Goal: Task Accomplishment & Management: Manage account settings

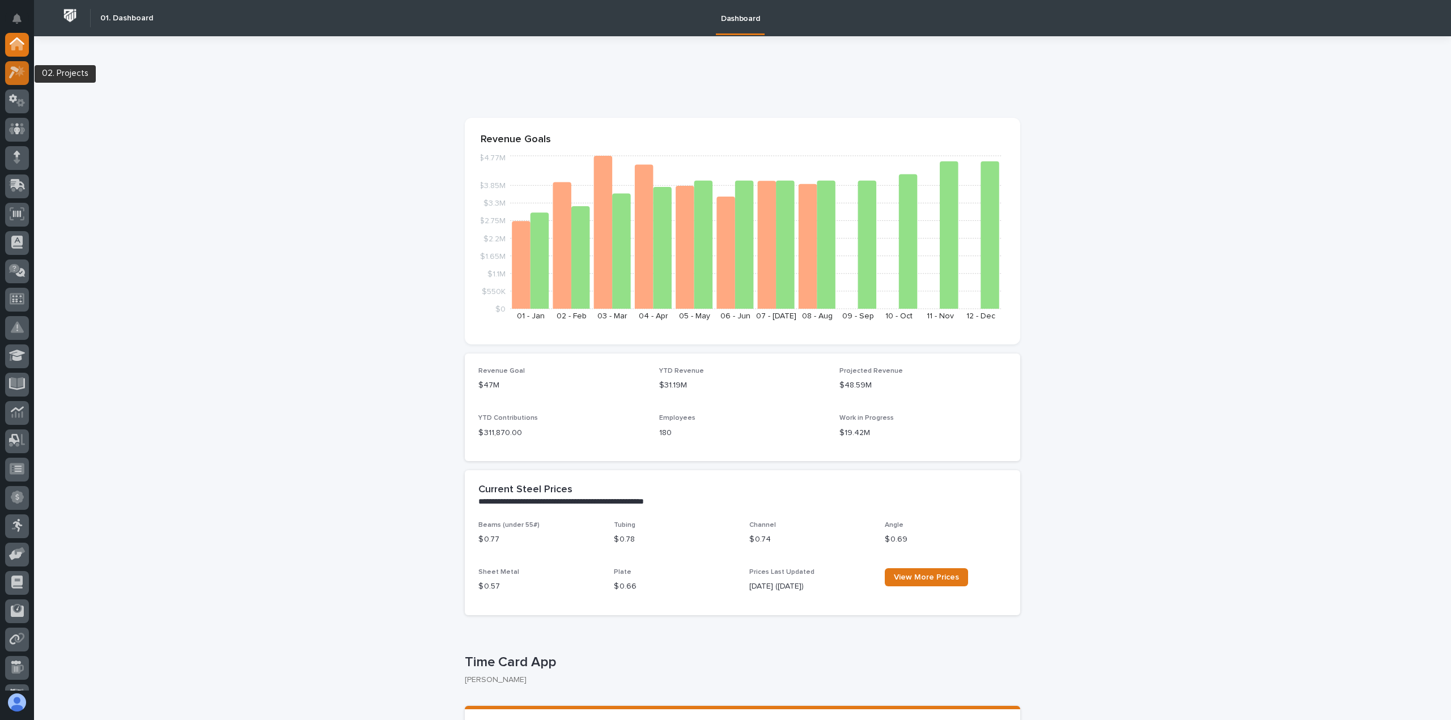
click at [17, 72] on icon at bounding box center [14, 73] width 10 height 12
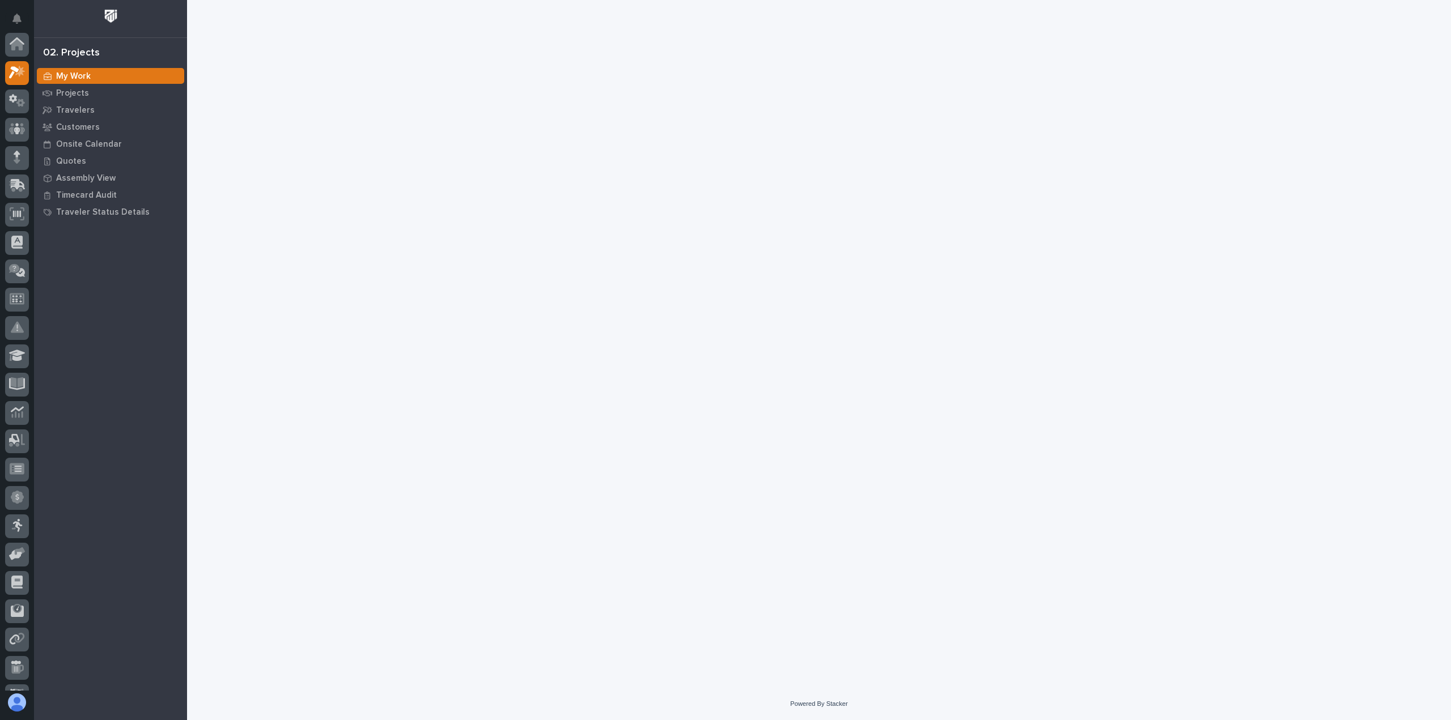
scroll to position [28, 0]
click at [91, 92] on div "Projects" at bounding box center [110, 93] width 147 height 16
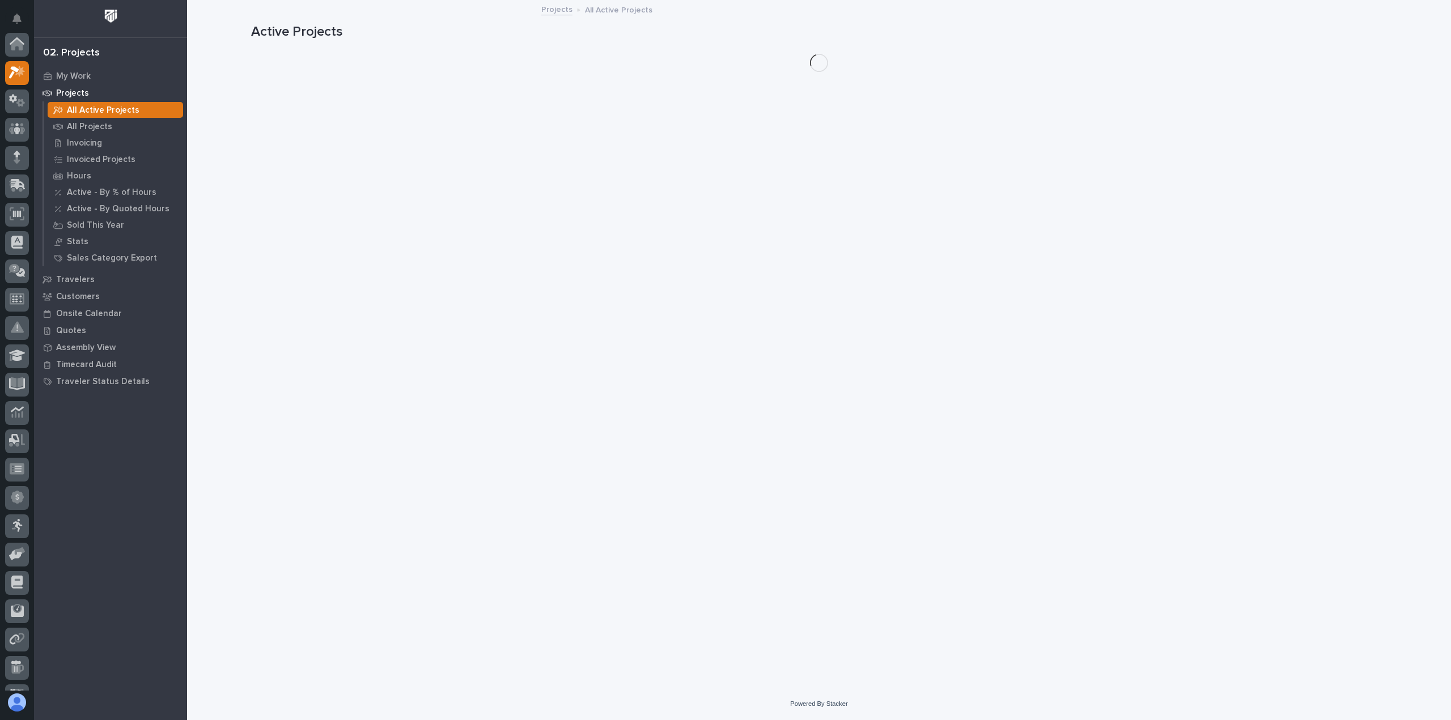
scroll to position [28, 0]
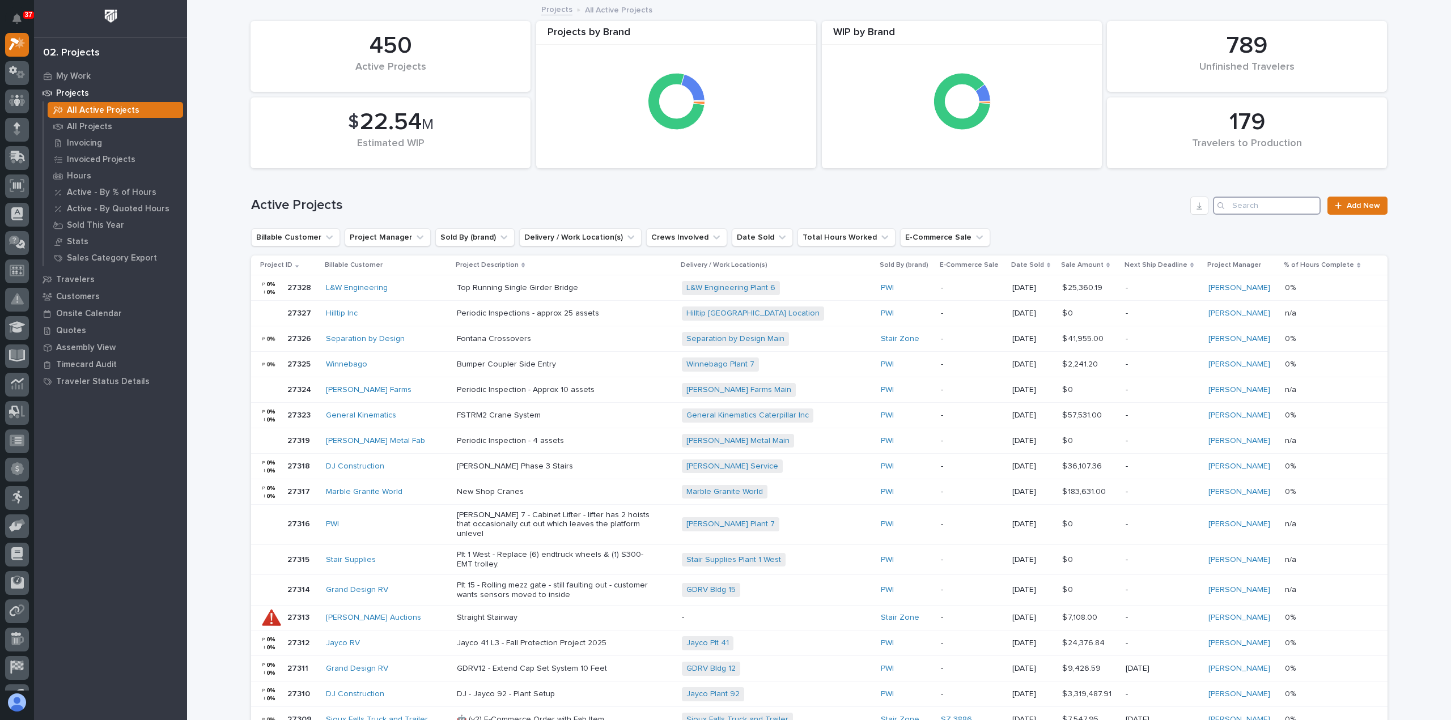
click at [1254, 209] on input "Search" at bounding box center [1267, 206] width 108 height 18
paste input "27248"
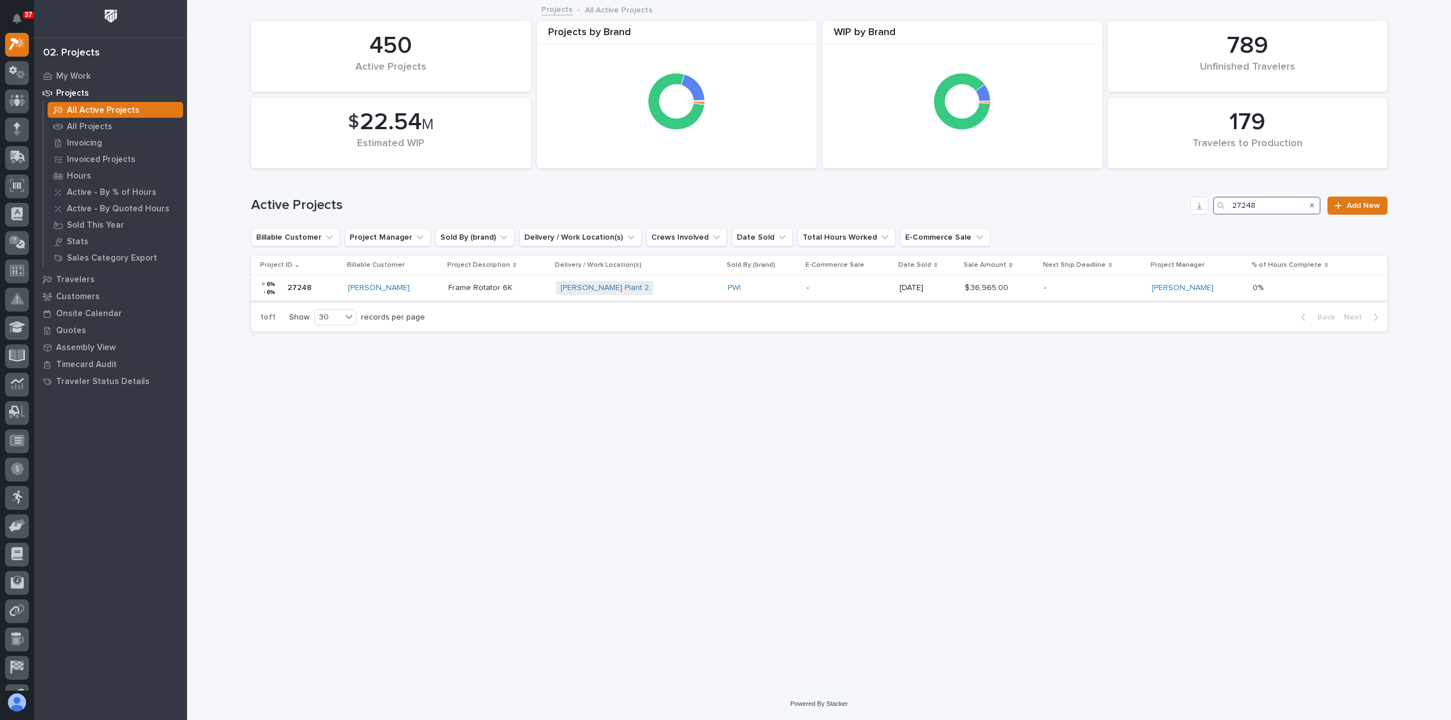
type input "27248"
click at [765, 283] on div "PWI" at bounding box center [763, 288] width 70 height 10
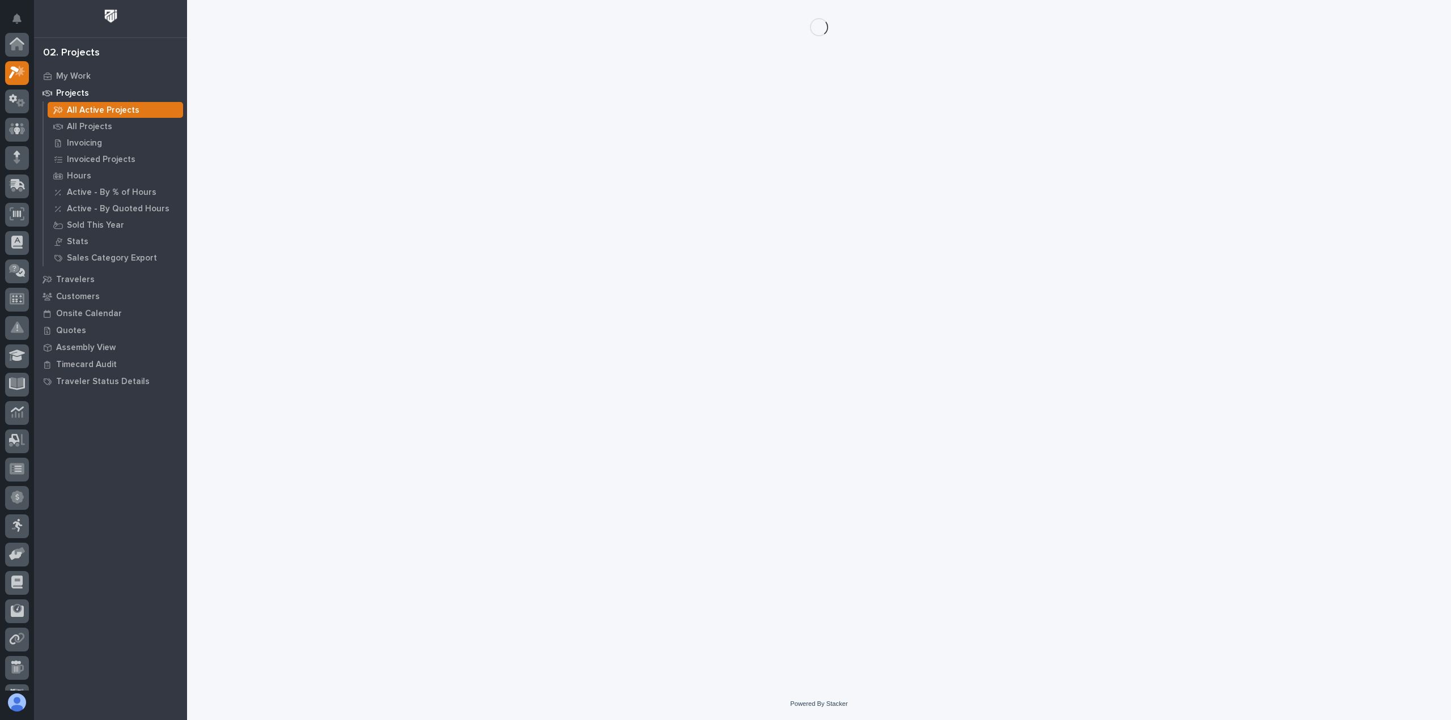
scroll to position [28, 0]
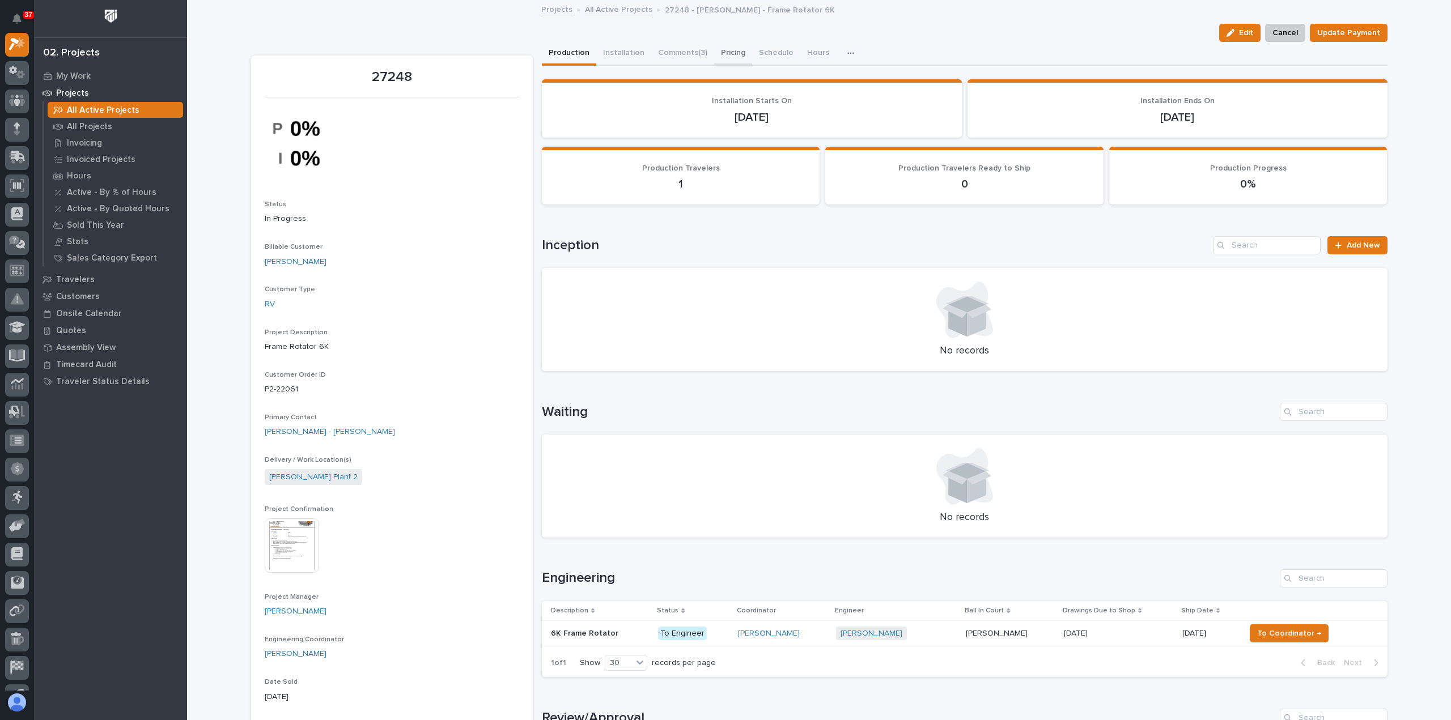
click at [718, 50] on button "Pricing" at bounding box center [733, 54] width 38 height 24
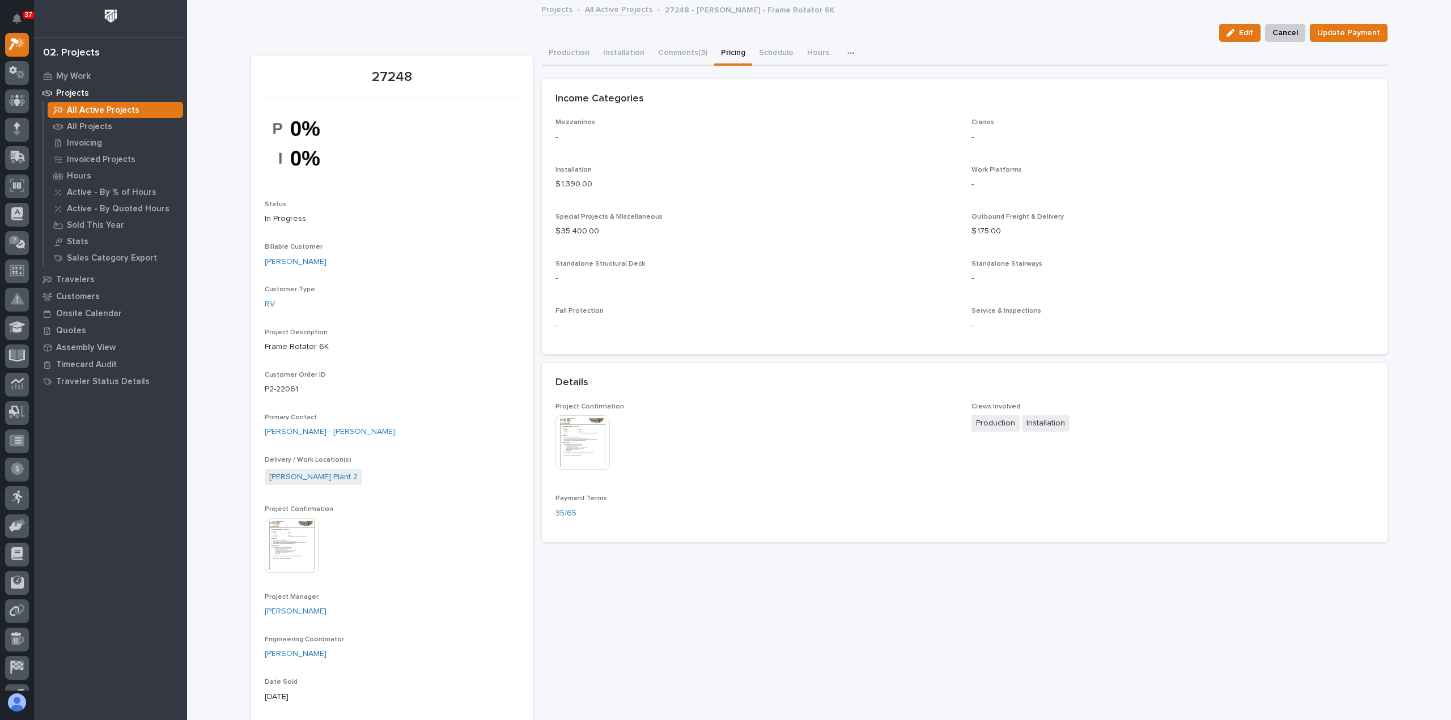
click at [276, 544] on img at bounding box center [292, 546] width 54 height 54
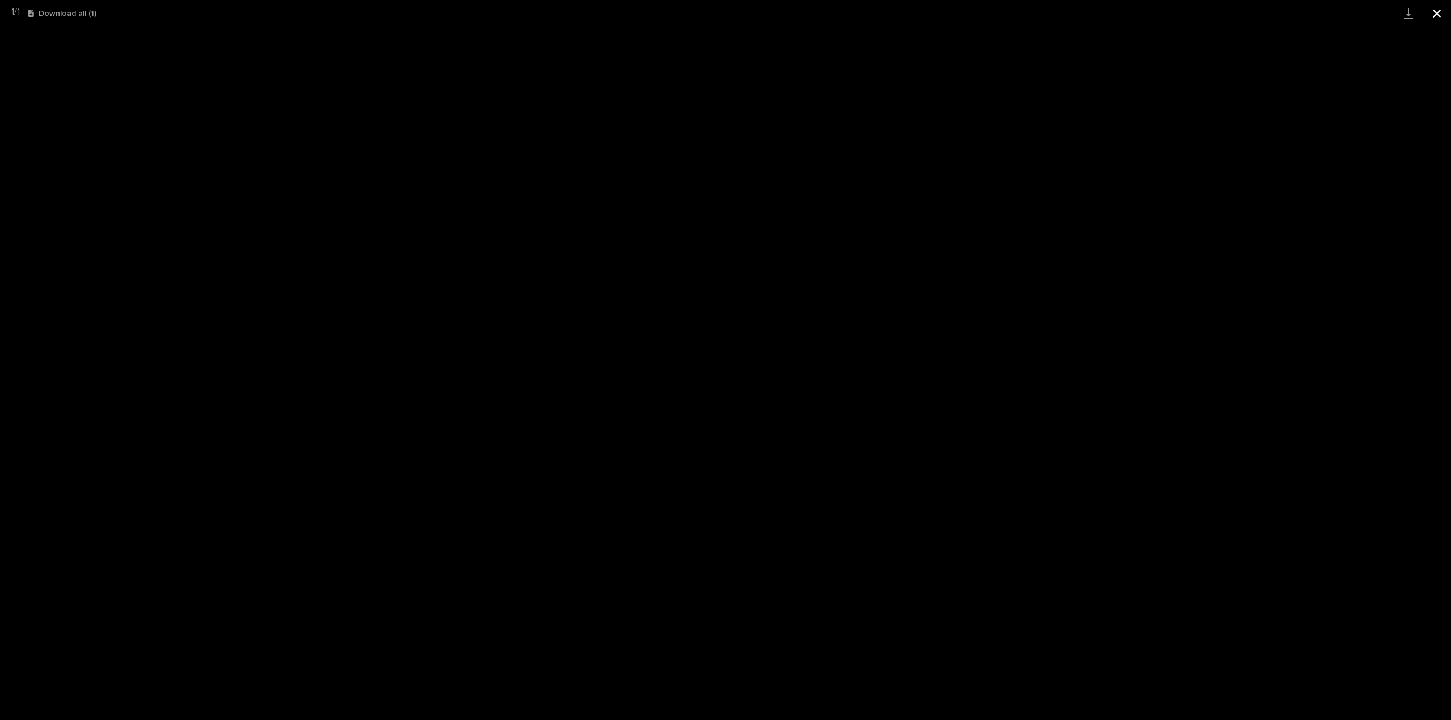
click at [1434, 13] on button "Close gallery" at bounding box center [1437, 13] width 28 height 27
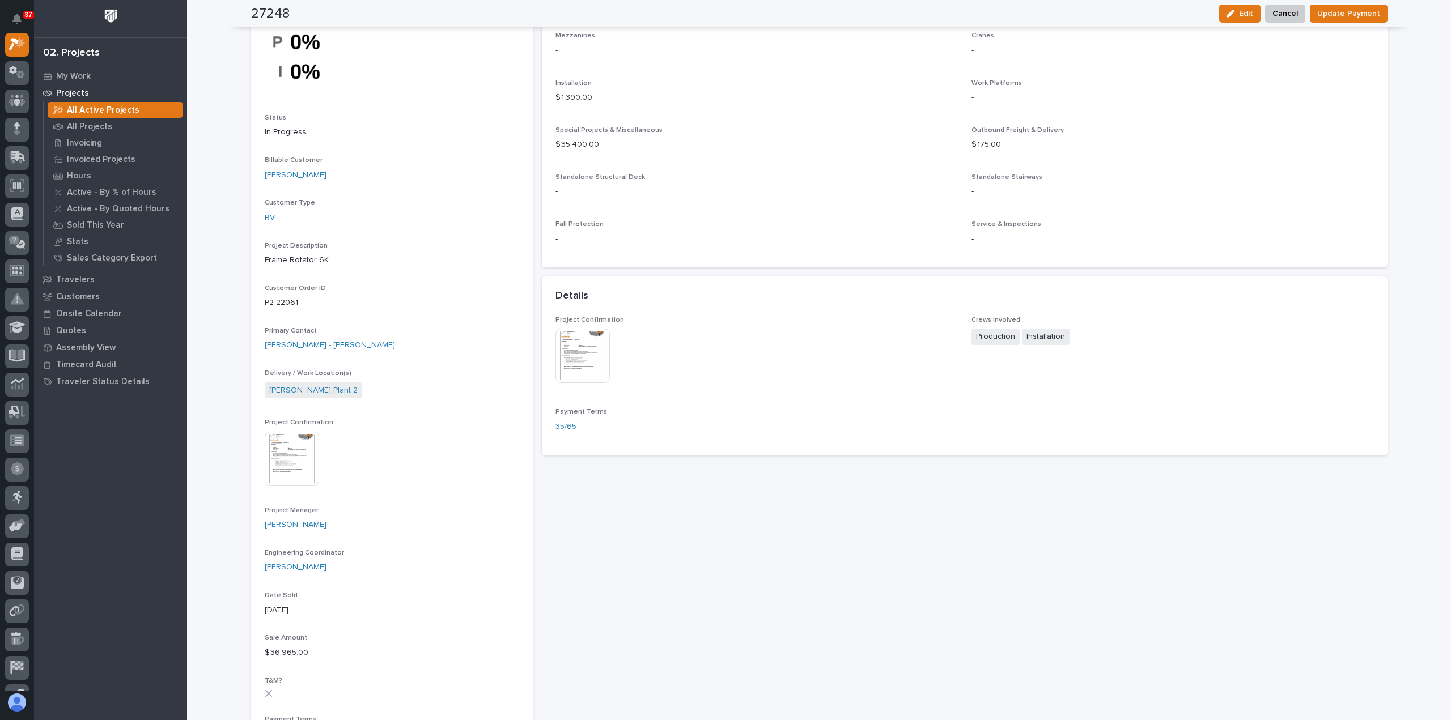
scroll to position [113, 0]
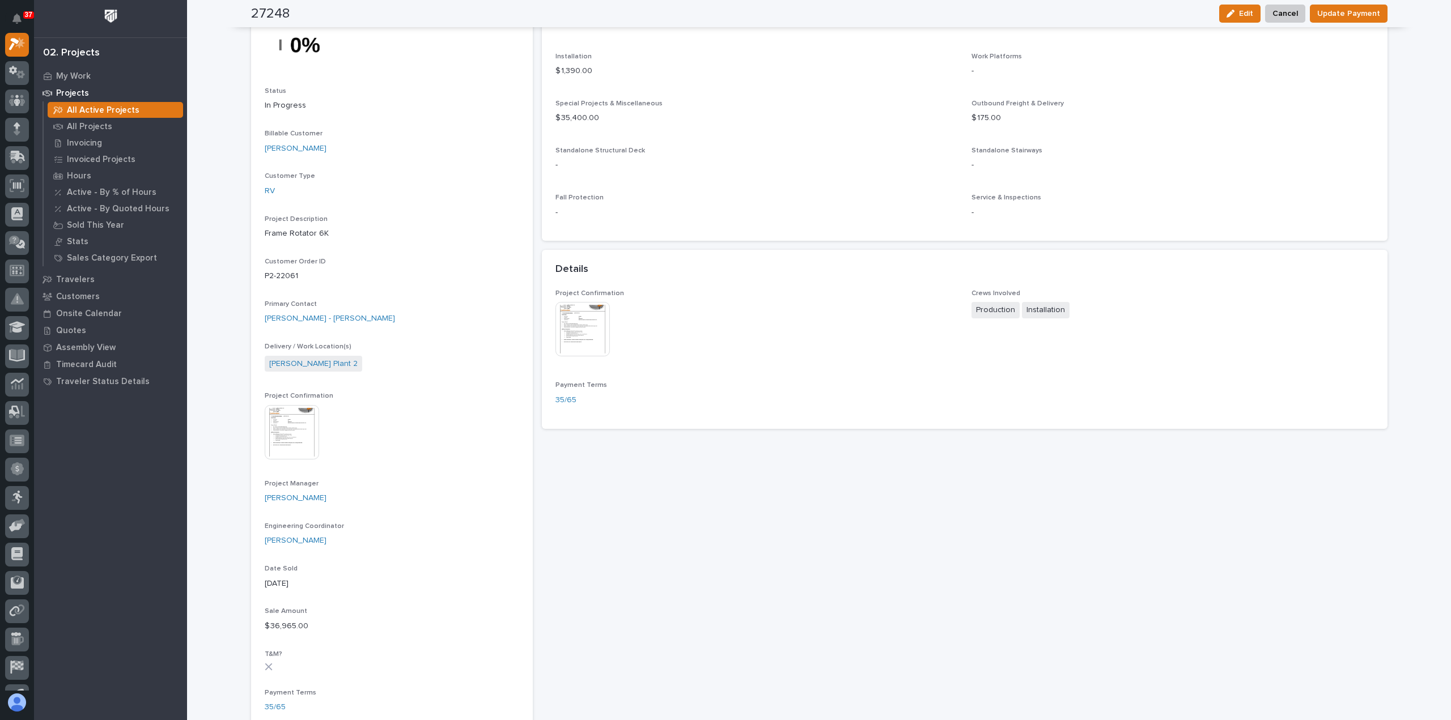
drag, startPoint x: 1241, startPoint y: 12, endPoint x: 697, endPoint y: 100, distance: 550.6
click at [1241, 12] on span "Edit" at bounding box center [1246, 14] width 14 height 10
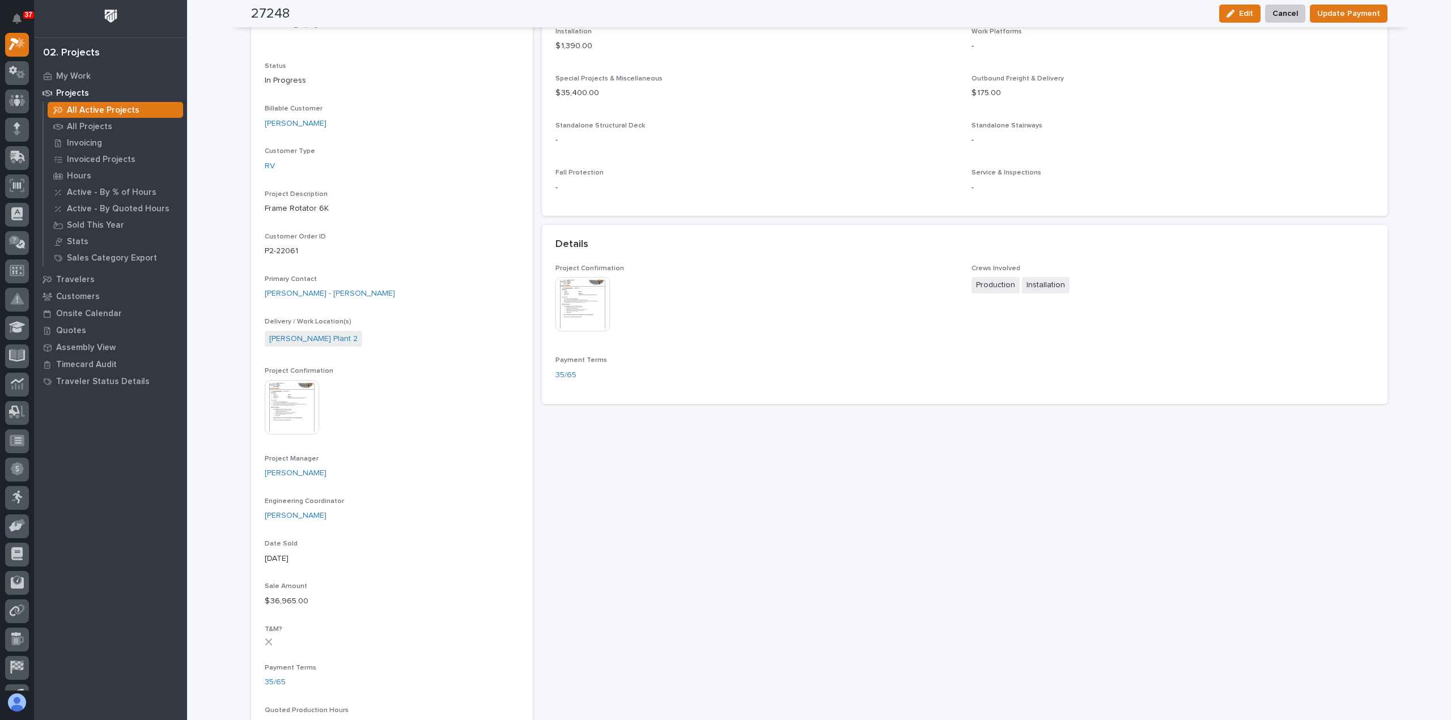
scroll to position [57, 0]
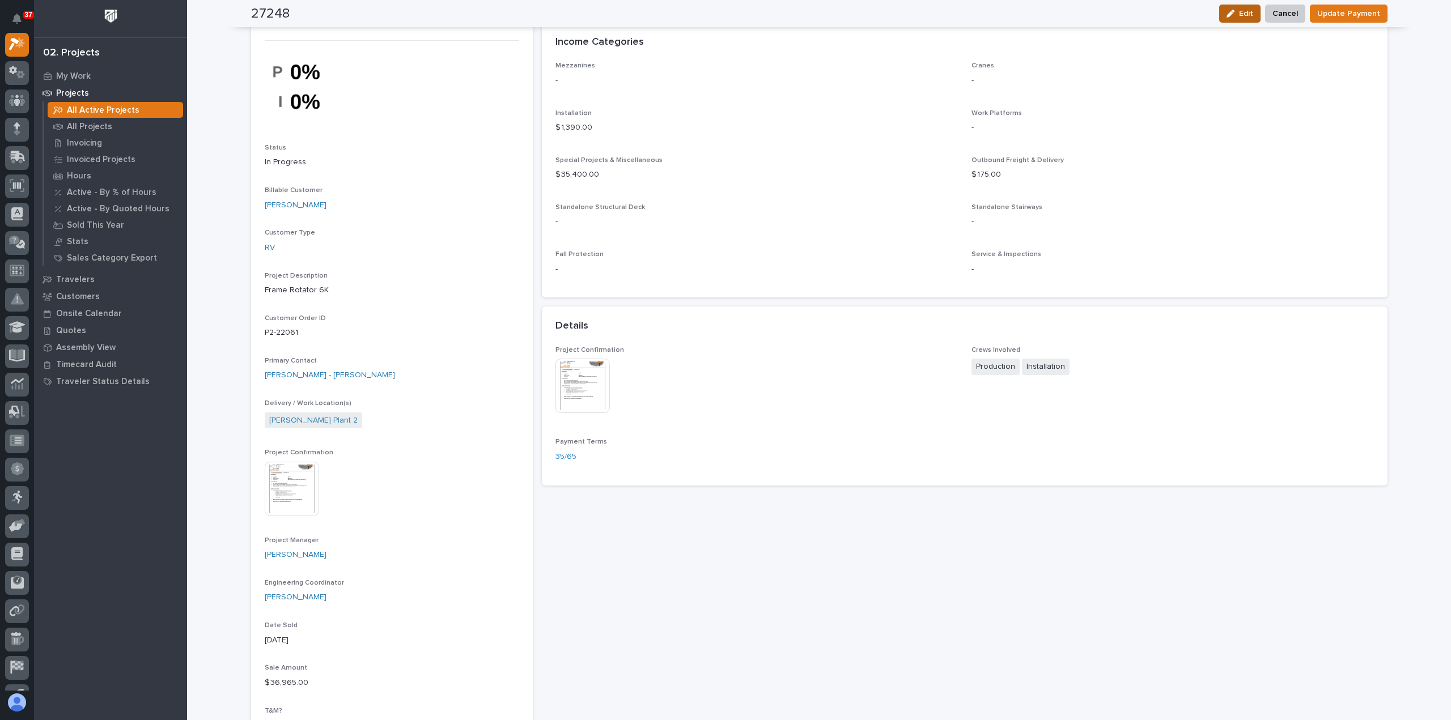
click at [1236, 16] on div "button" at bounding box center [1233, 14] width 12 height 8
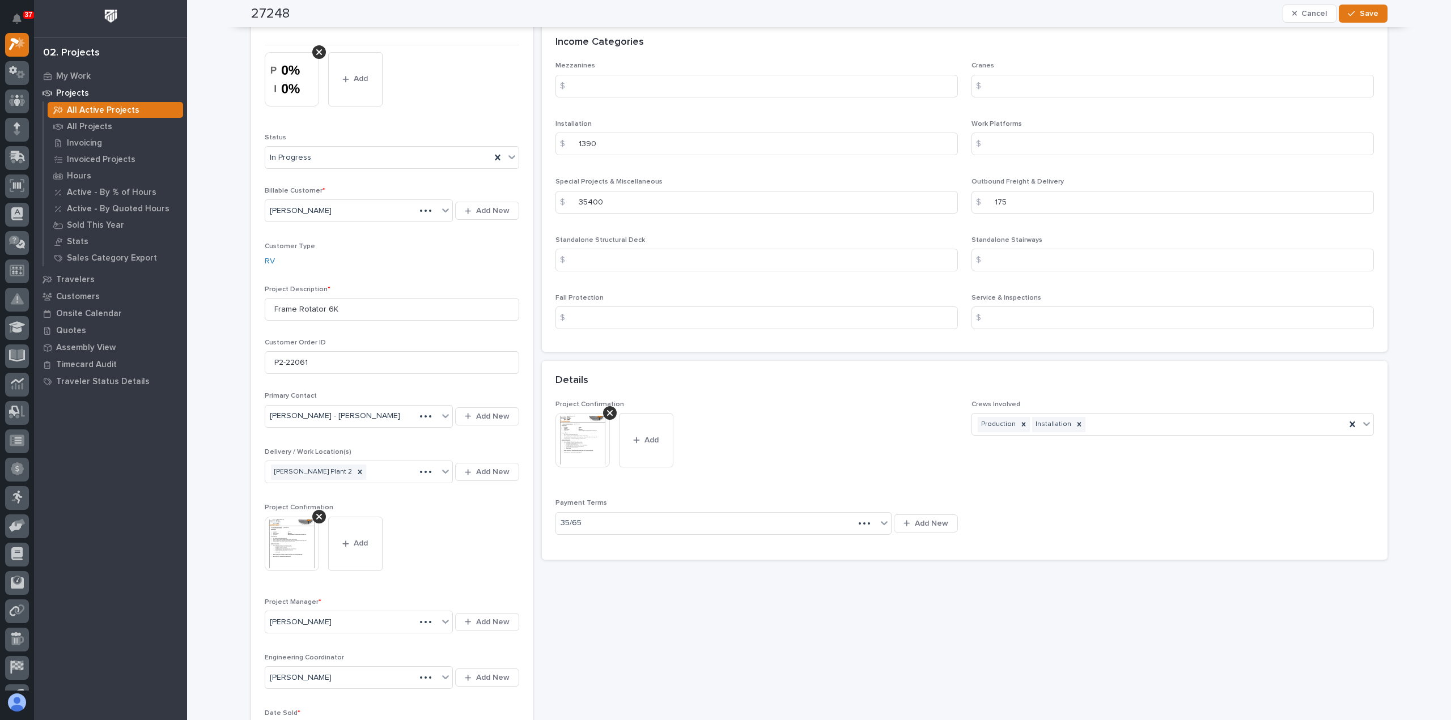
scroll to position [138, 0]
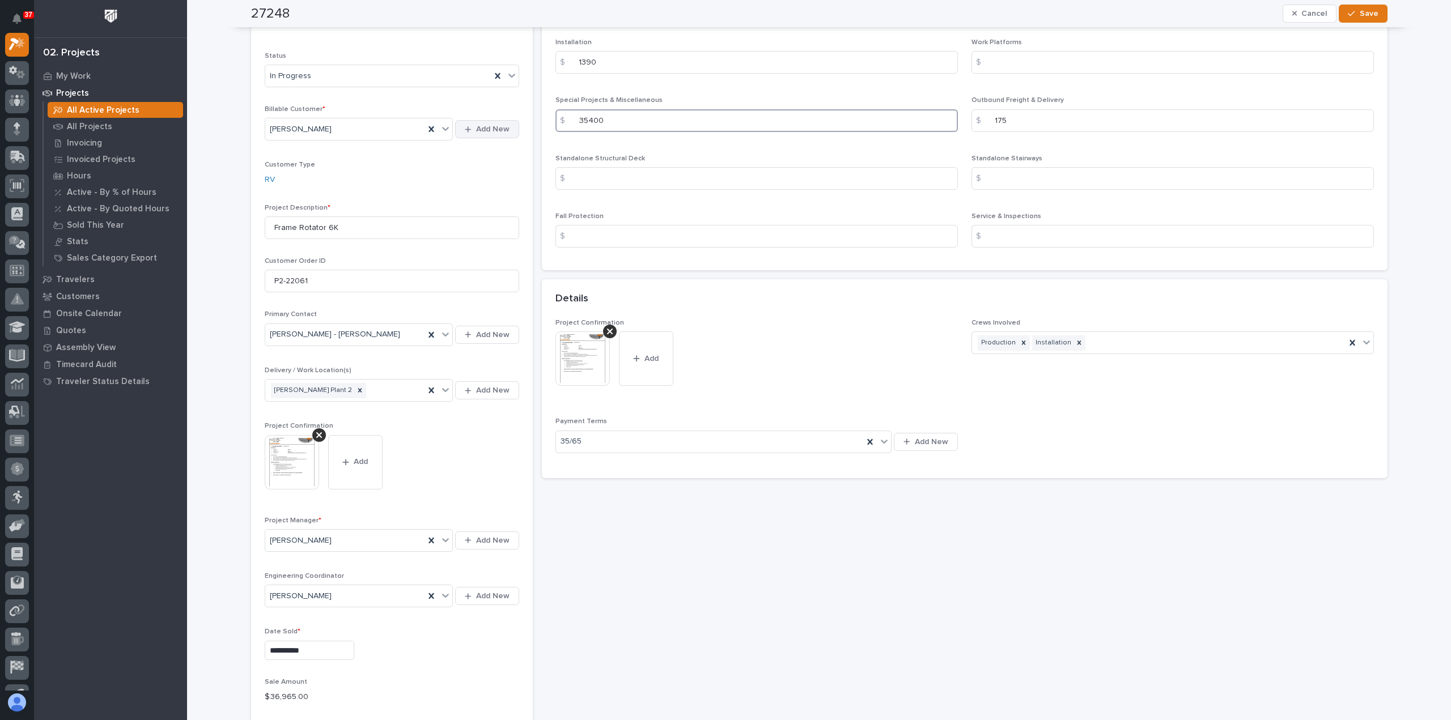
drag, startPoint x: 622, startPoint y: 118, endPoint x: 460, endPoint y: 138, distance: 163.9
click at [472, 137] on div "**********" at bounding box center [819, 708] width 1136 height 1609
paste input "768."
type input "35768.00"
click at [1366, 15] on span "Save" at bounding box center [1369, 14] width 19 height 10
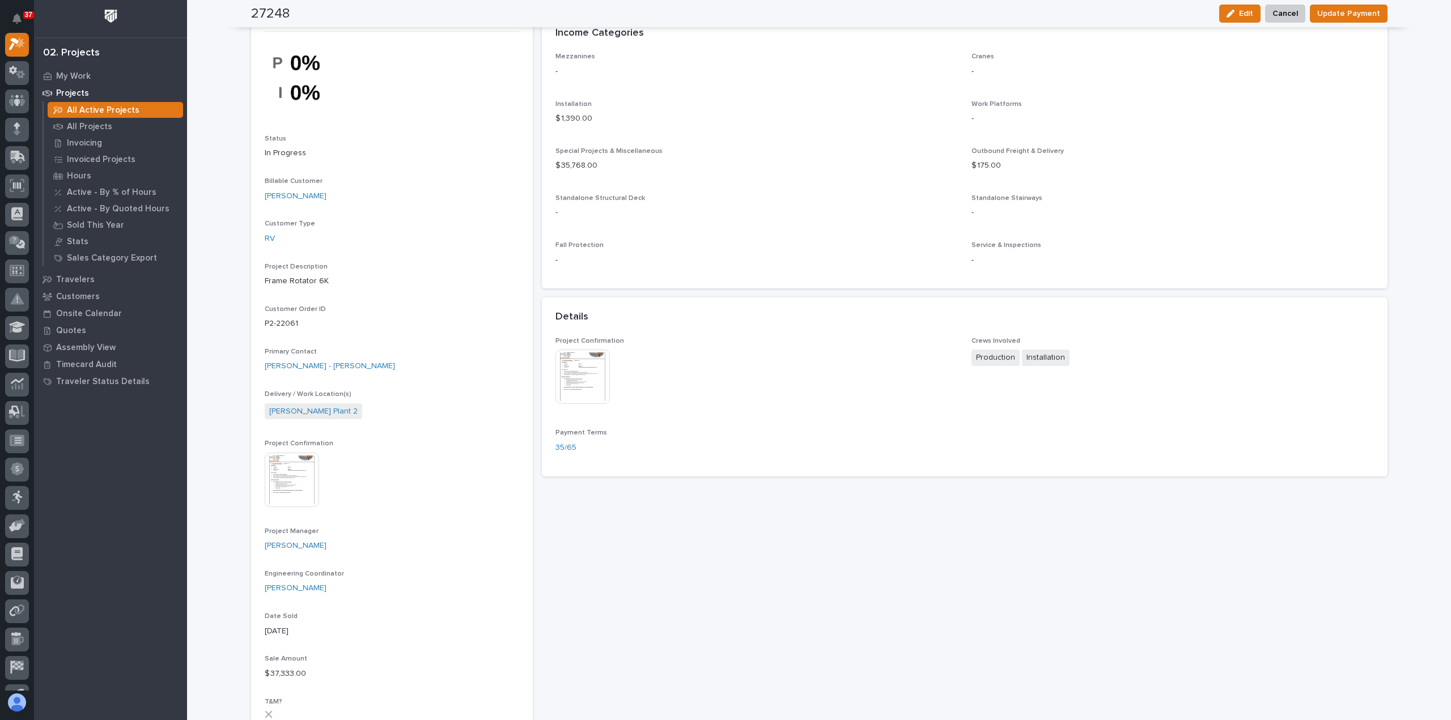
scroll to position [0, 0]
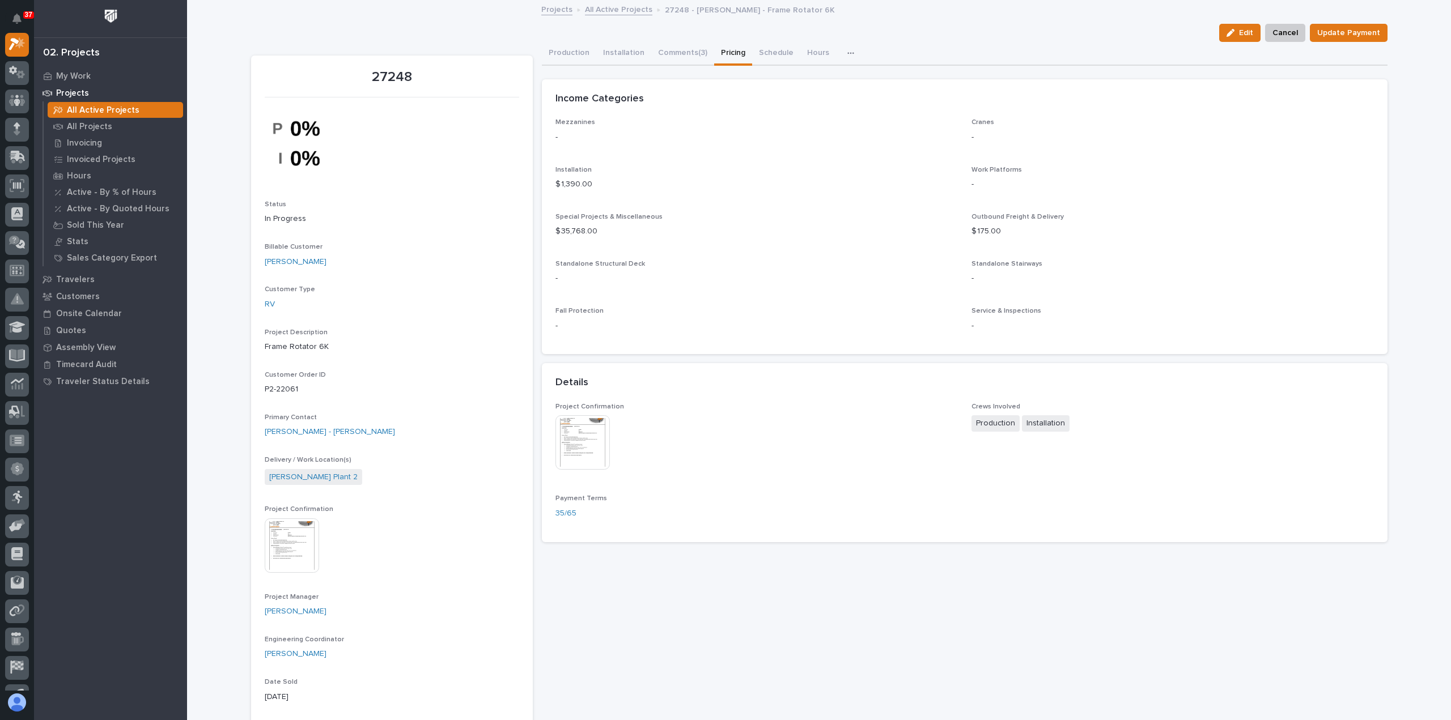
click at [622, 14] on link "All Active Projects" at bounding box center [618, 8] width 67 height 13
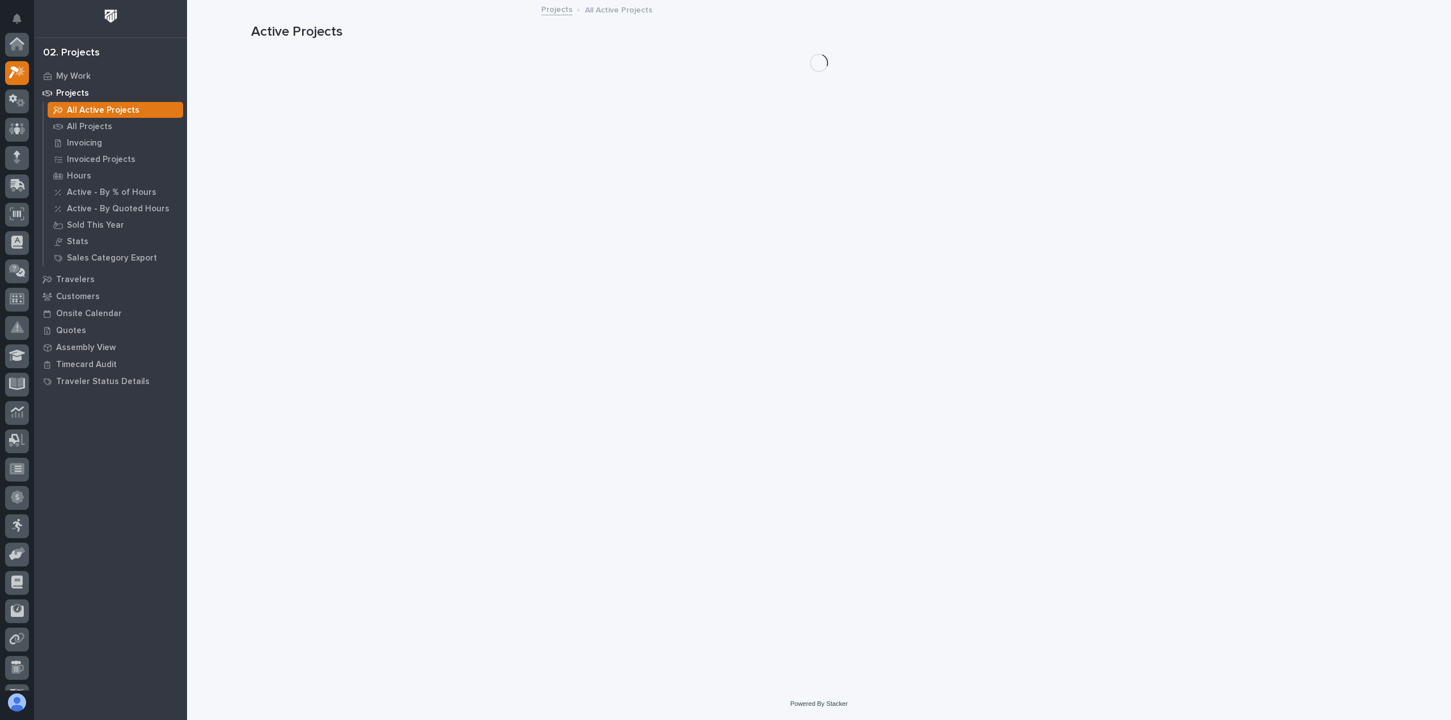
scroll to position [28, 0]
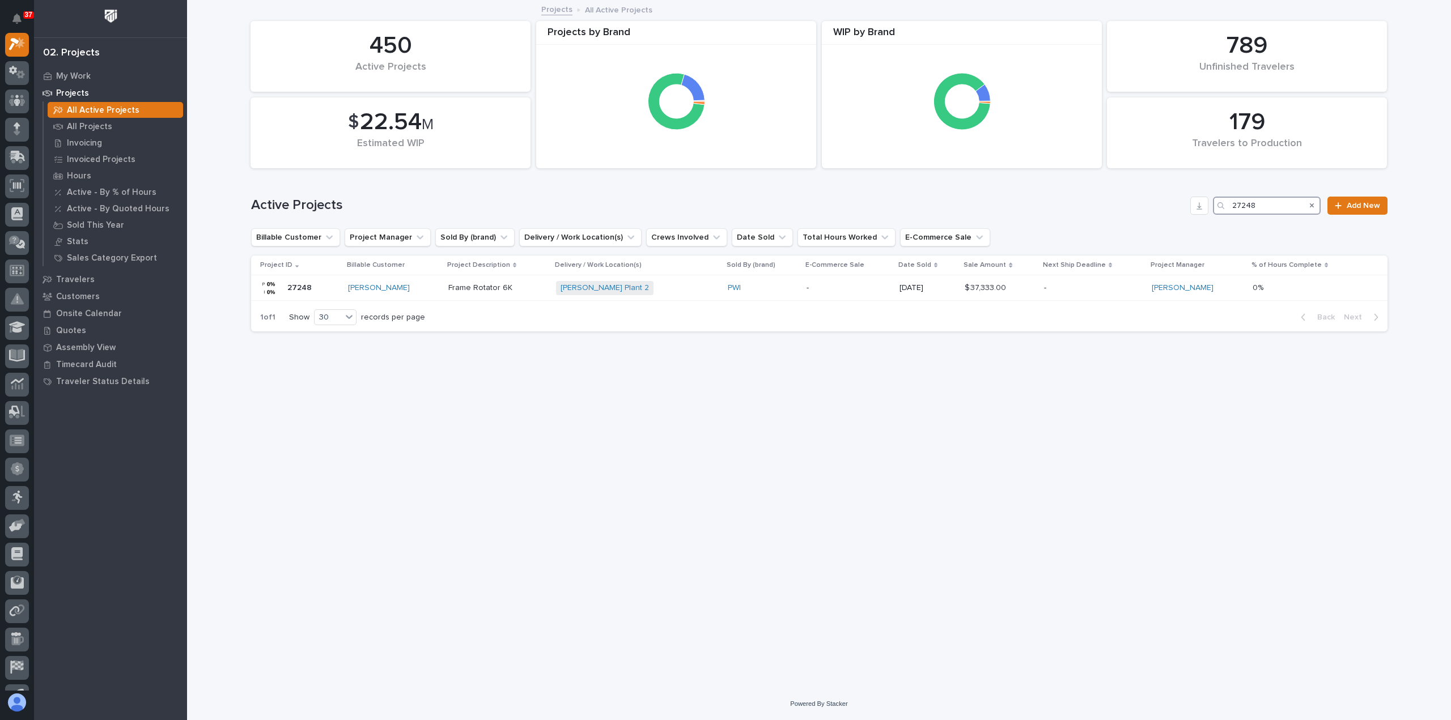
drag, startPoint x: 1257, startPoint y: 207, endPoint x: 1187, endPoint y: 200, distance: 70.1
click at [1187, 200] on div "Active Projects 27248 Add New" at bounding box center [819, 206] width 1136 height 18
paste input "05"
type input "27205"
click at [519, 286] on p "Cap Lifter" at bounding box center [496, 288] width 99 height 10
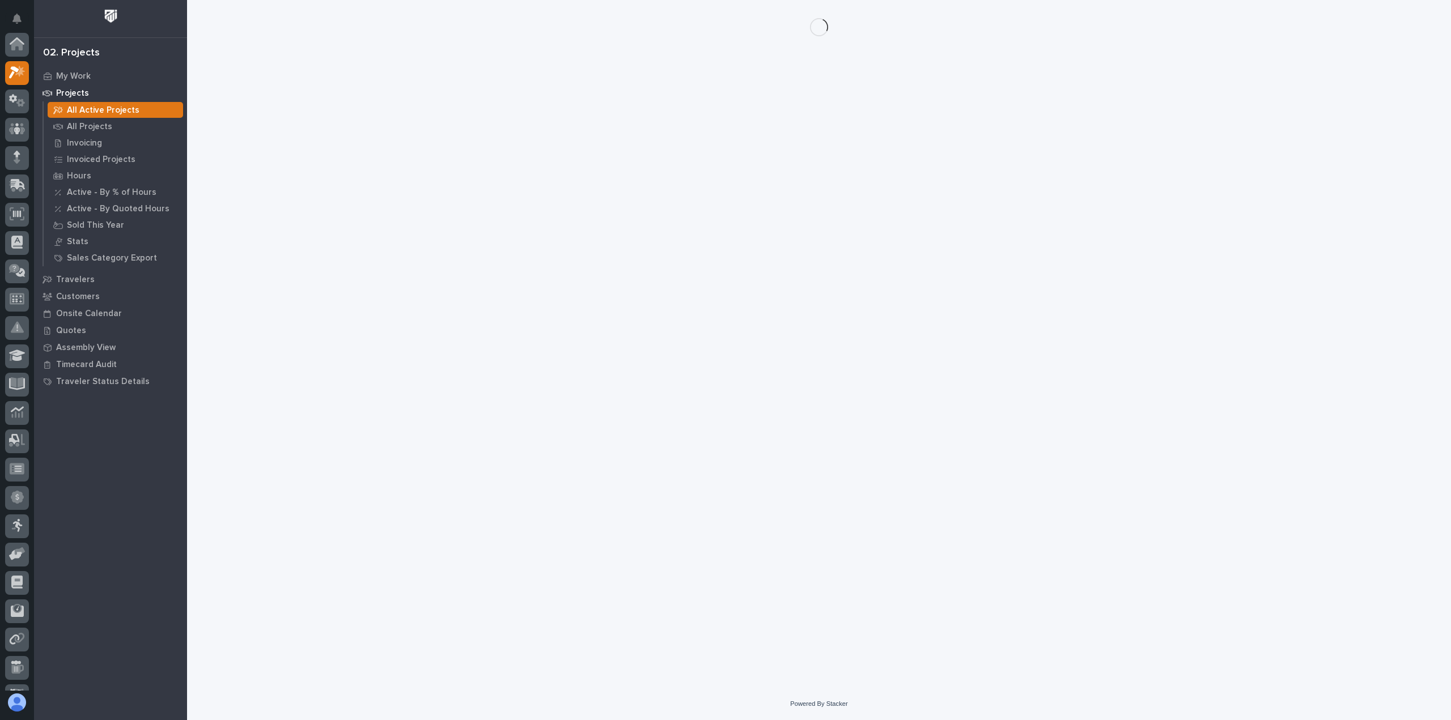
scroll to position [28, 0]
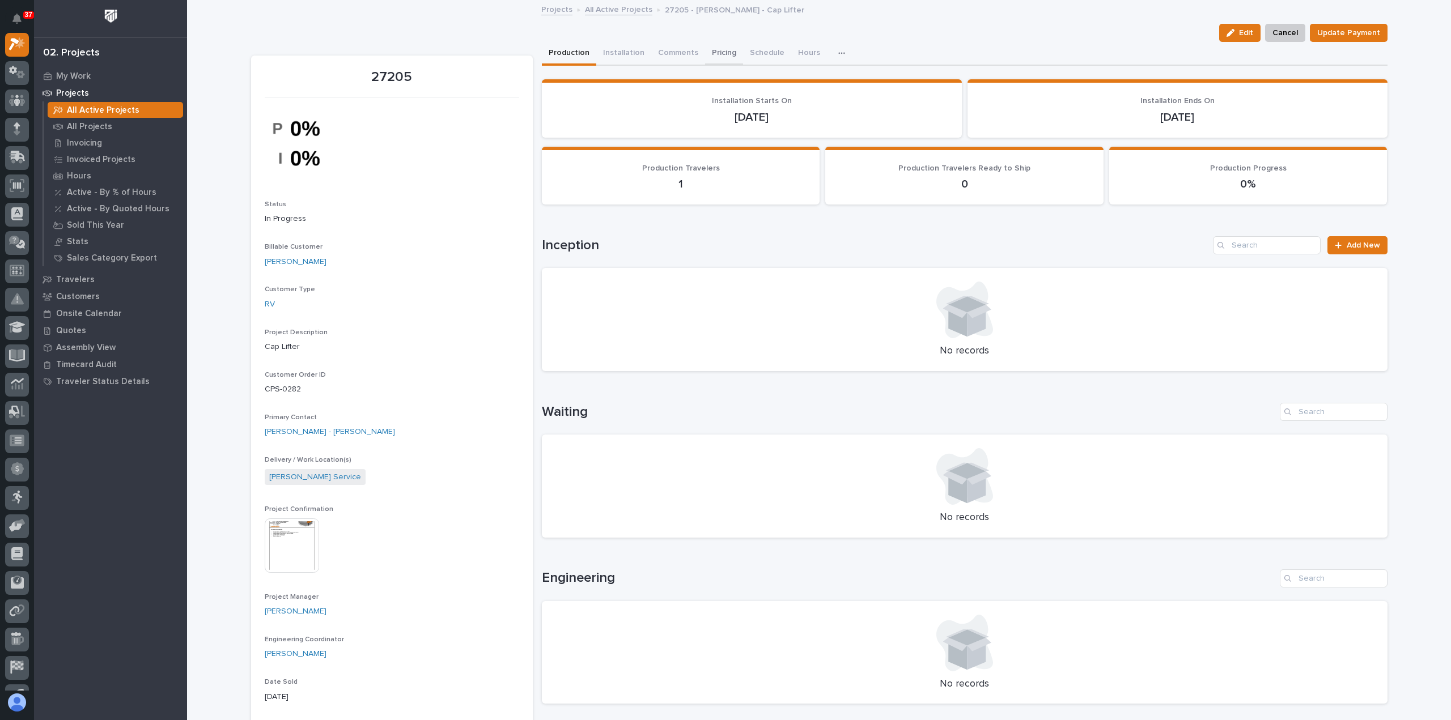
click at [705, 57] on button "Pricing" at bounding box center [724, 54] width 38 height 24
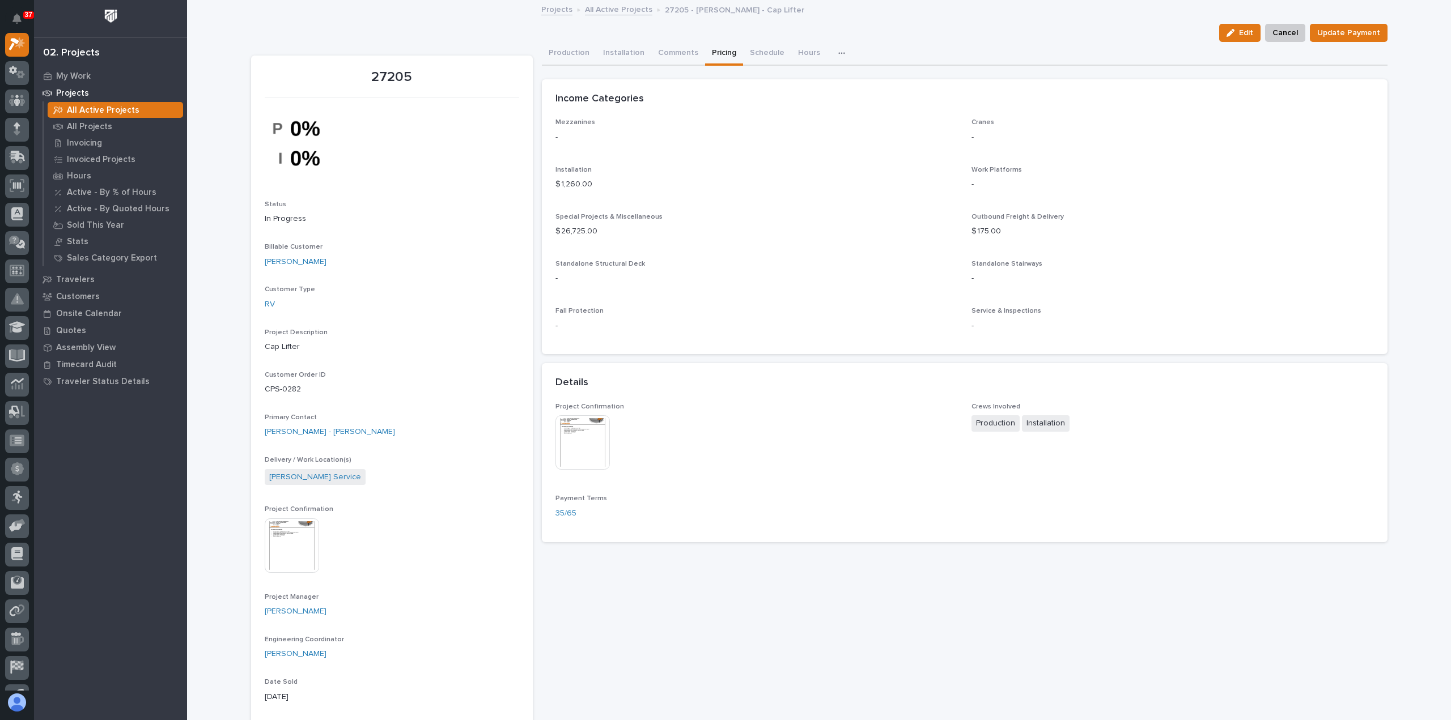
drag, startPoint x: 1240, startPoint y: 32, endPoint x: 746, endPoint y: 175, distance: 513.9
click at [1240, 32] on span "Edit" at bounding box center [1246, 33] width 14 height 10
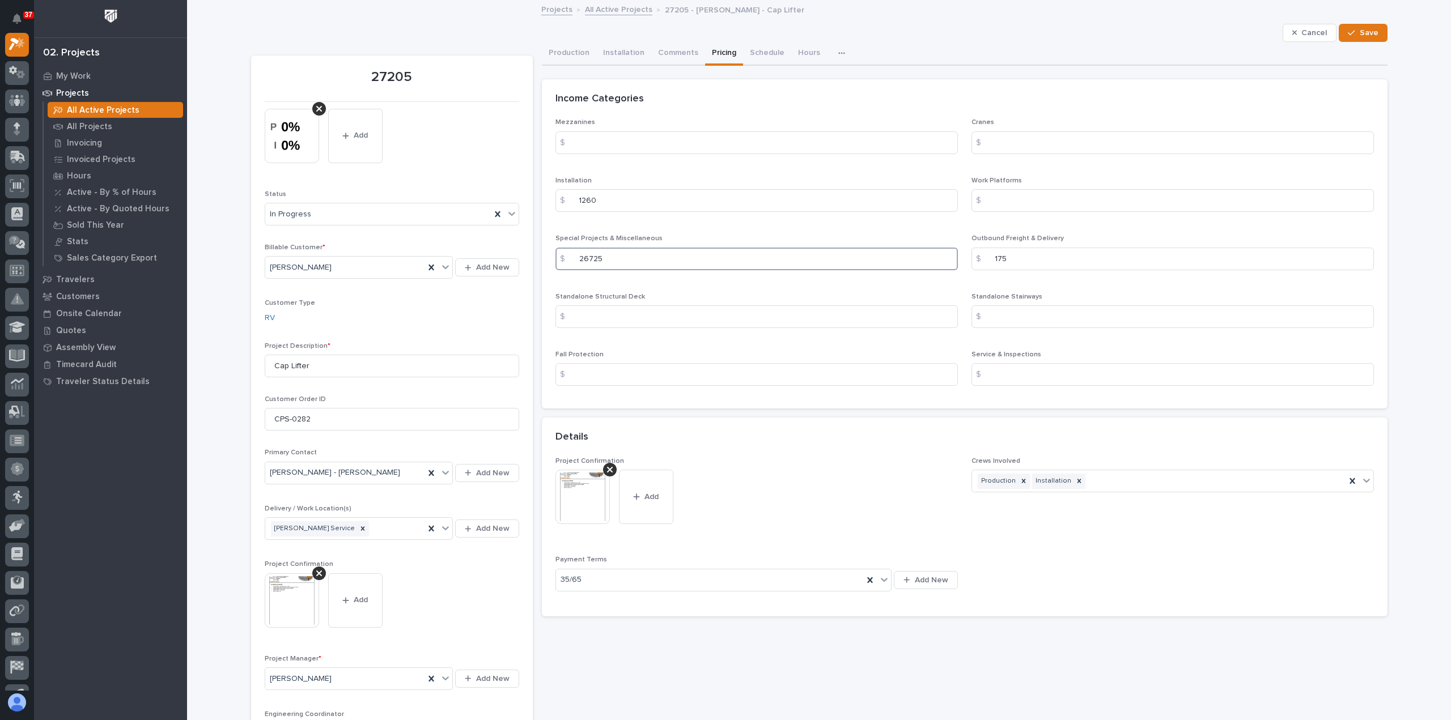
drag, startPoint x: 615, startPoint y: 262, endPoint x: 530, endPoint y: 258, distance: 85.1
paste input "7005.00"
type input "27005.00"
click at [1371, 33] on span "Save" at bounding box center [1369, 33] width 19 height 10
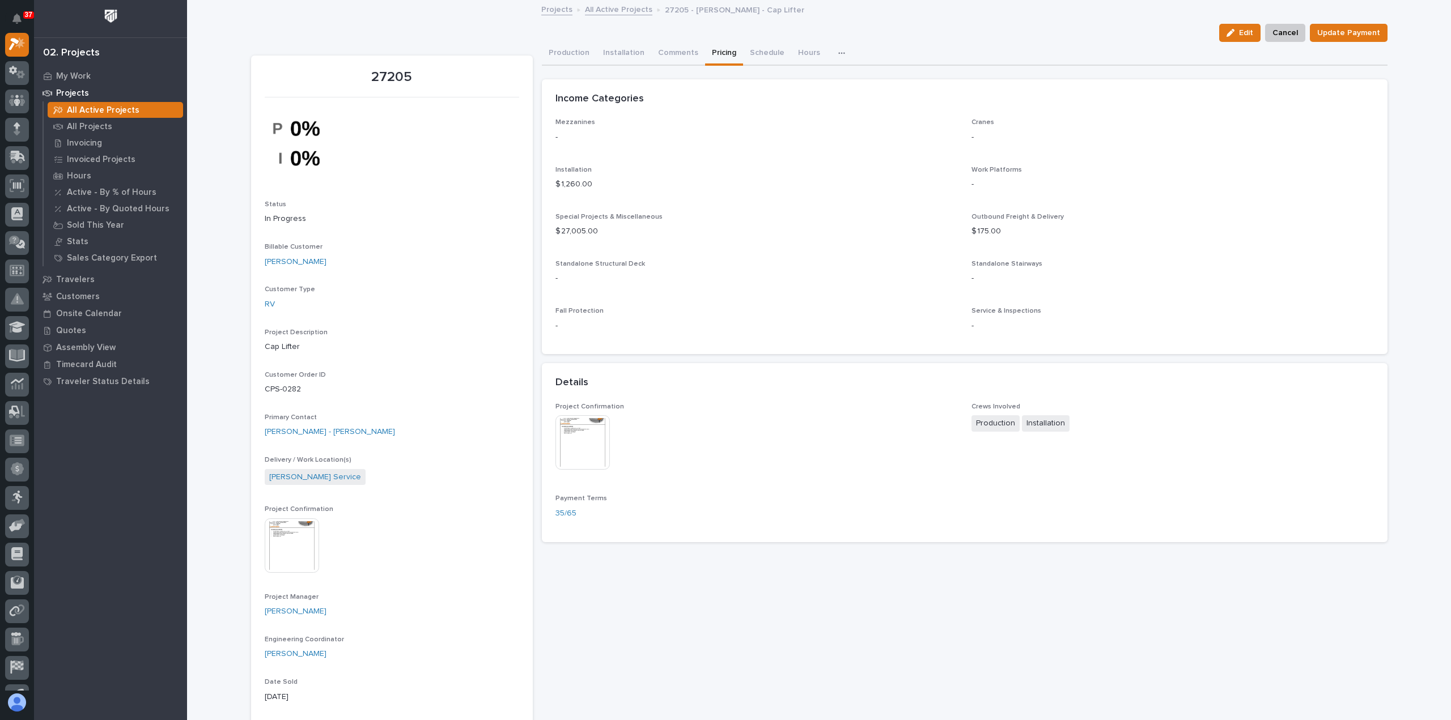
click at [614, 12] on link "All Active Projects" at bounding box center [618, 8] width 67 height 13
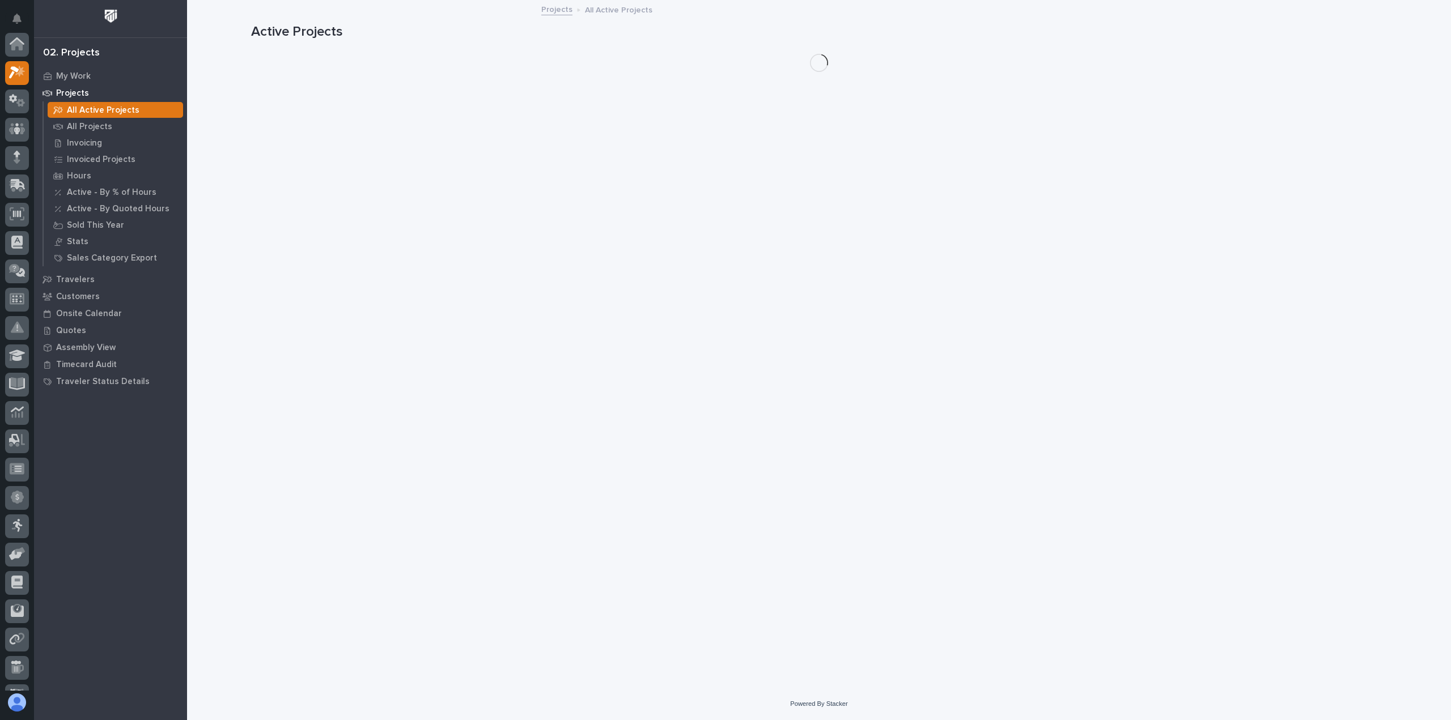
scroll to position [28, 0]
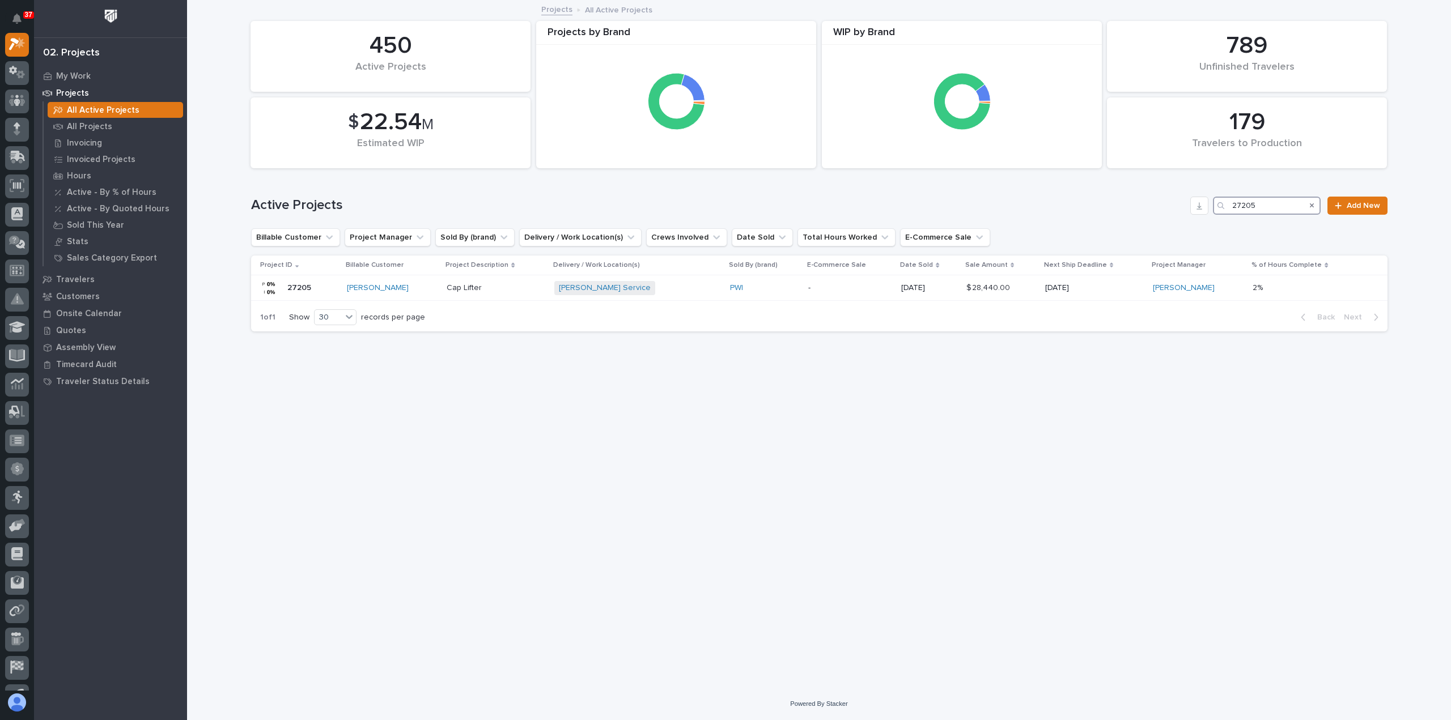
drag, startPoint x: 1265, startPoint y: 207, endPoint x: 1181, endPoint y: 204, distance: 83.9
click at [1181, 204] on div "Active Projects 27205 Add New" at bounding box center [819, 206] width 1136 height 18
paste input "90"
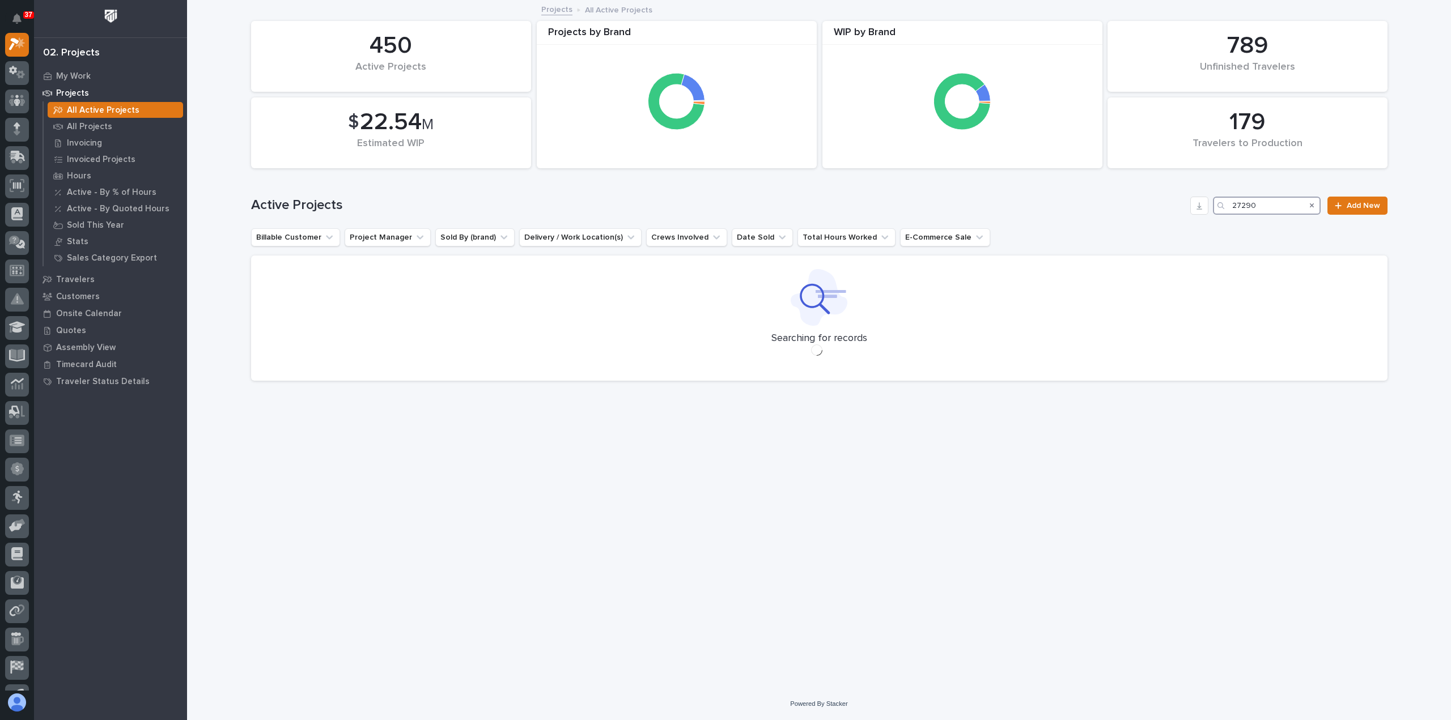
type input "27290"
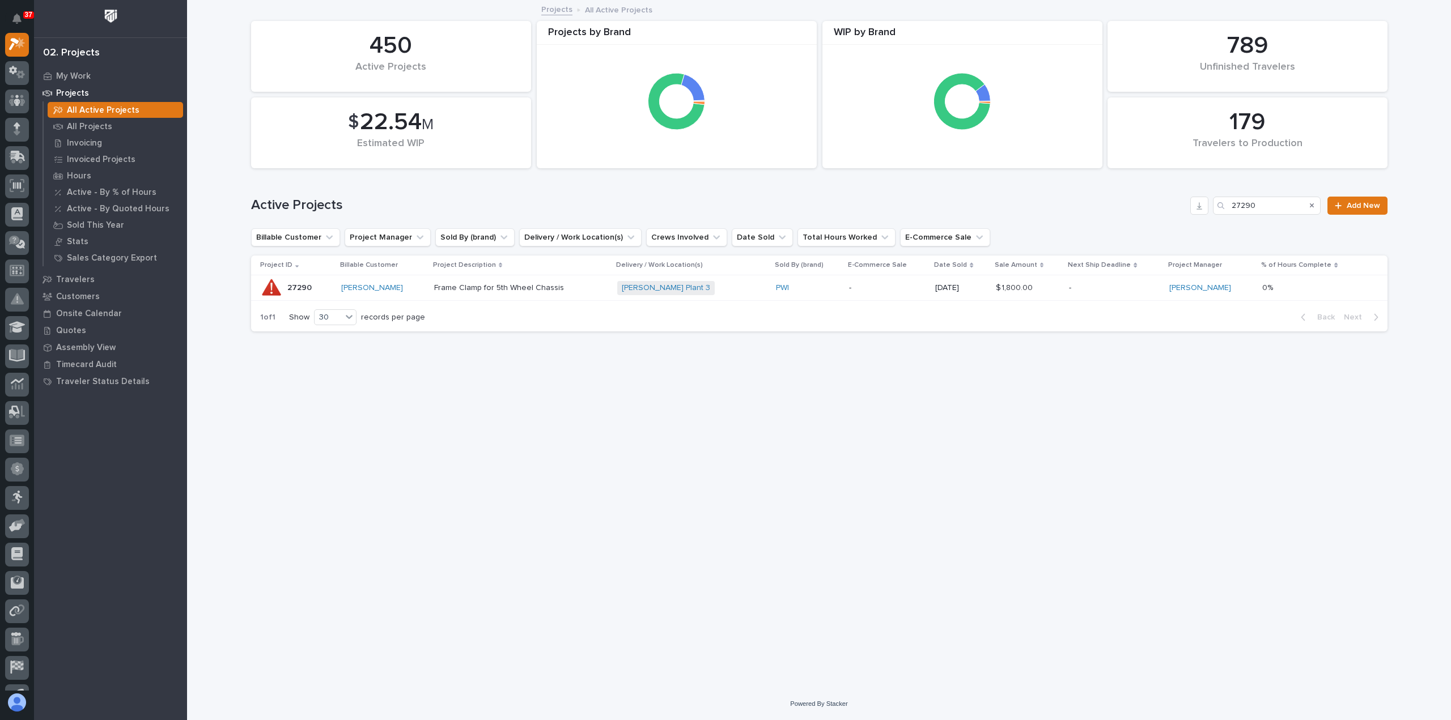
click at [1122, 294] on div "-" at bounding box center [1114, 288] width 91 height 19
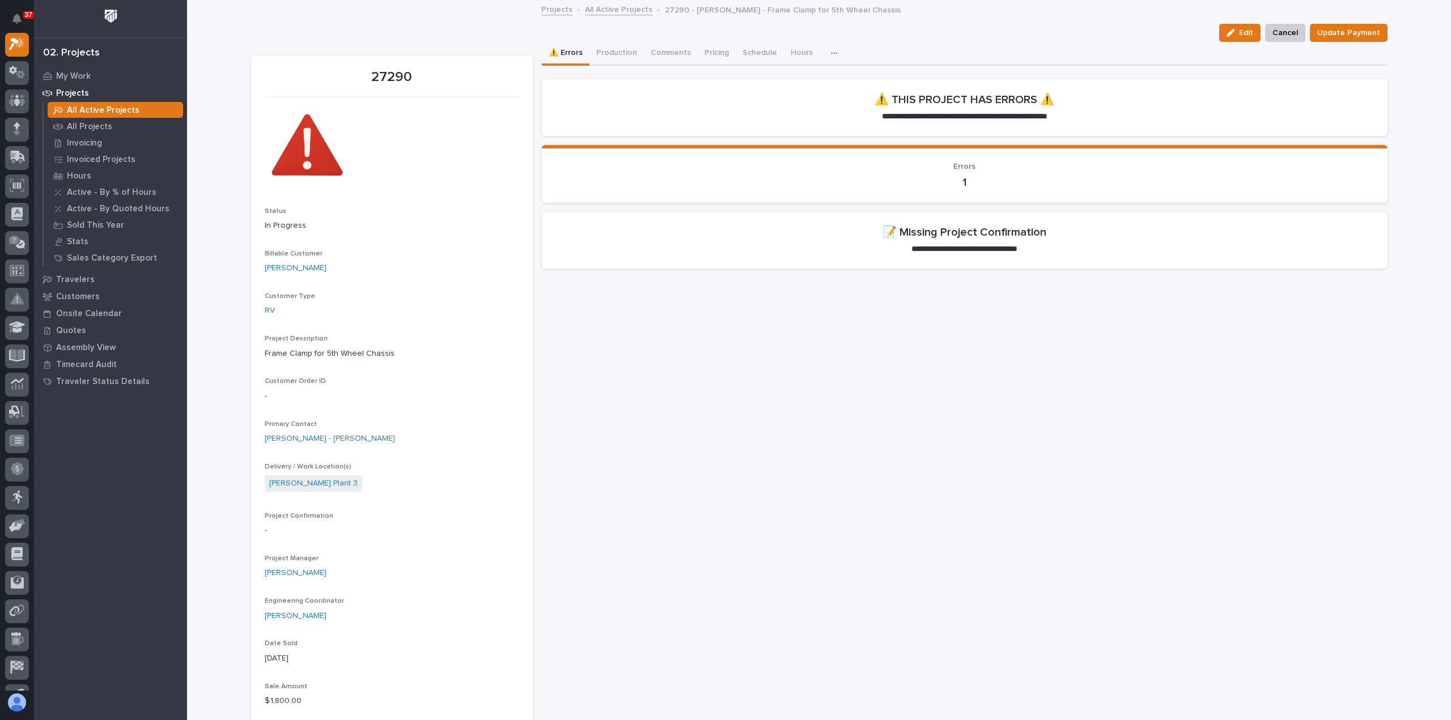
click at [542, 9] on link "Projects" at bounding box center [556, 8] width 31 height 13
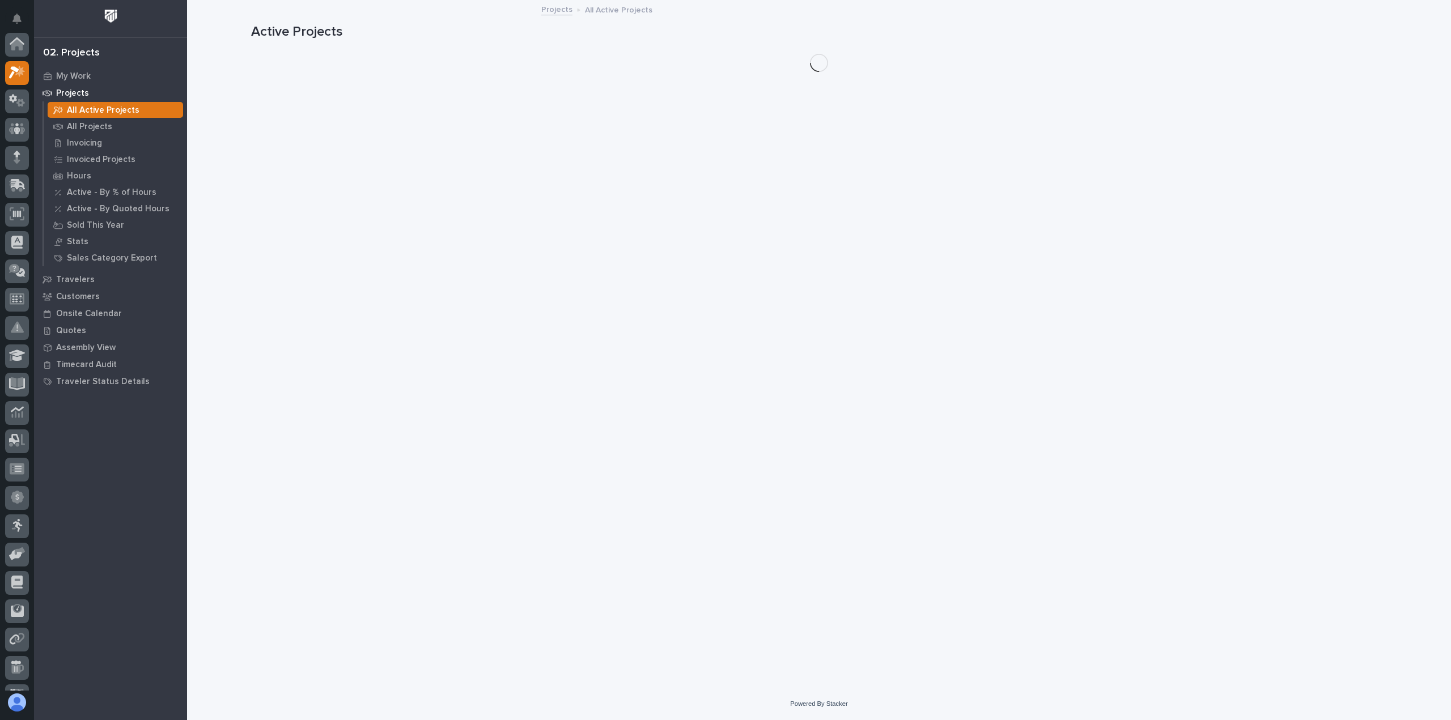
scroll to position [28, 0]
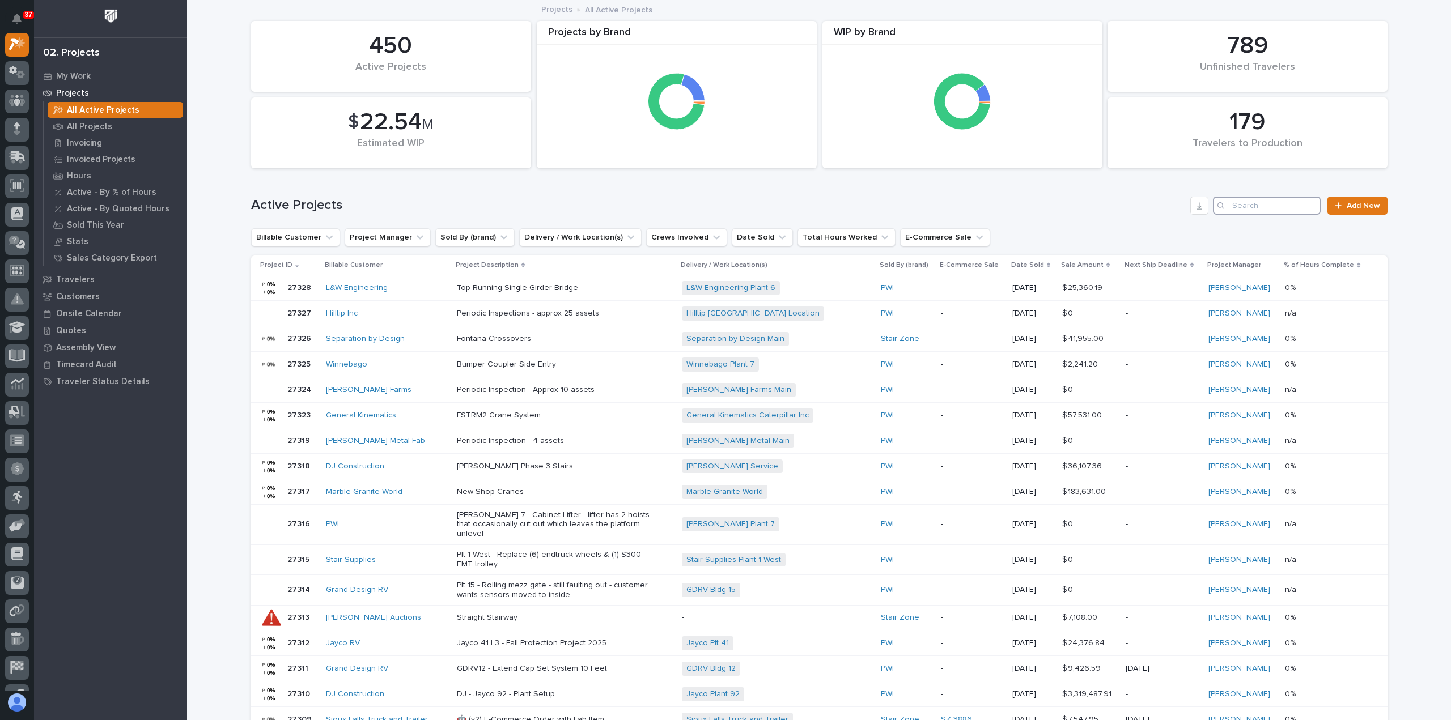
click at [1243, 203] on input "Search" at bounding box center [1267, 206] width 108 height 18
paste input "27294"
type input "27294"
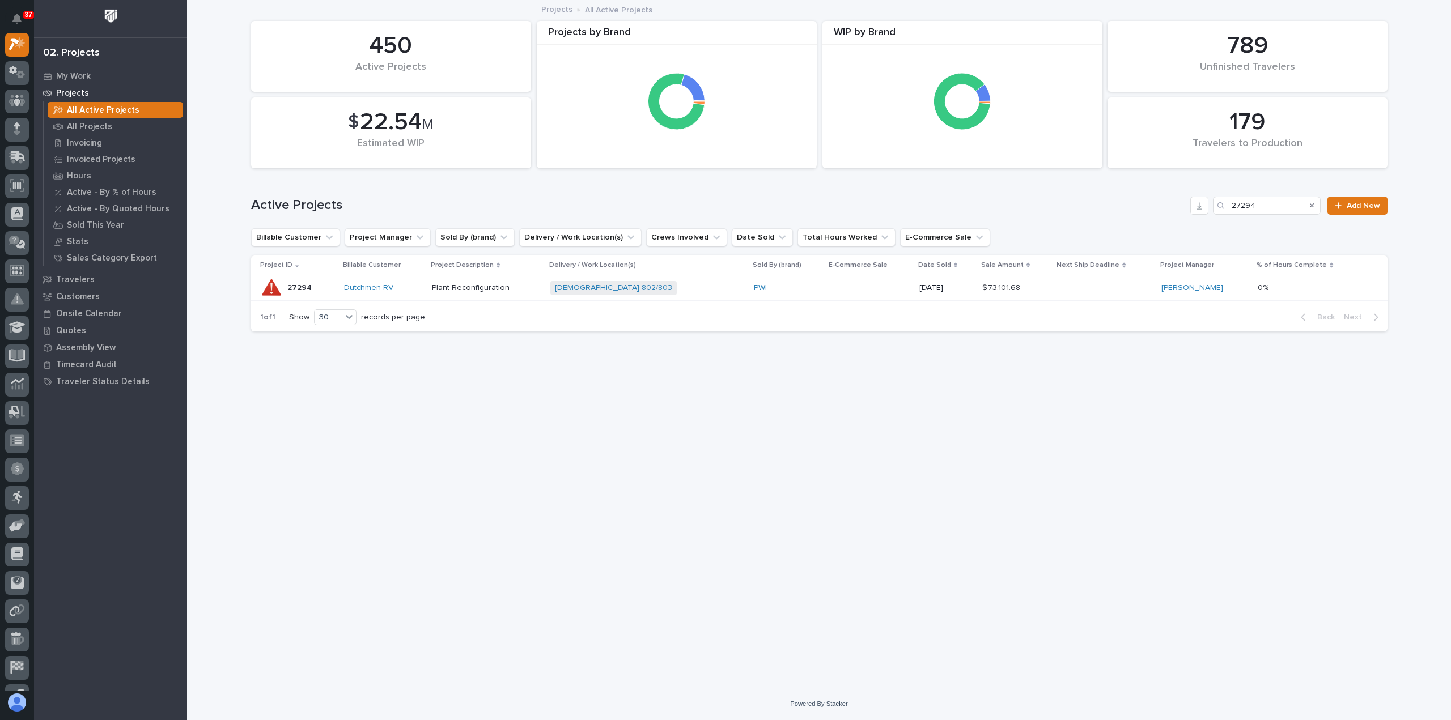
click at [1129, 288] on p "-" at bounding box center [1105, 288] width 95 height 10
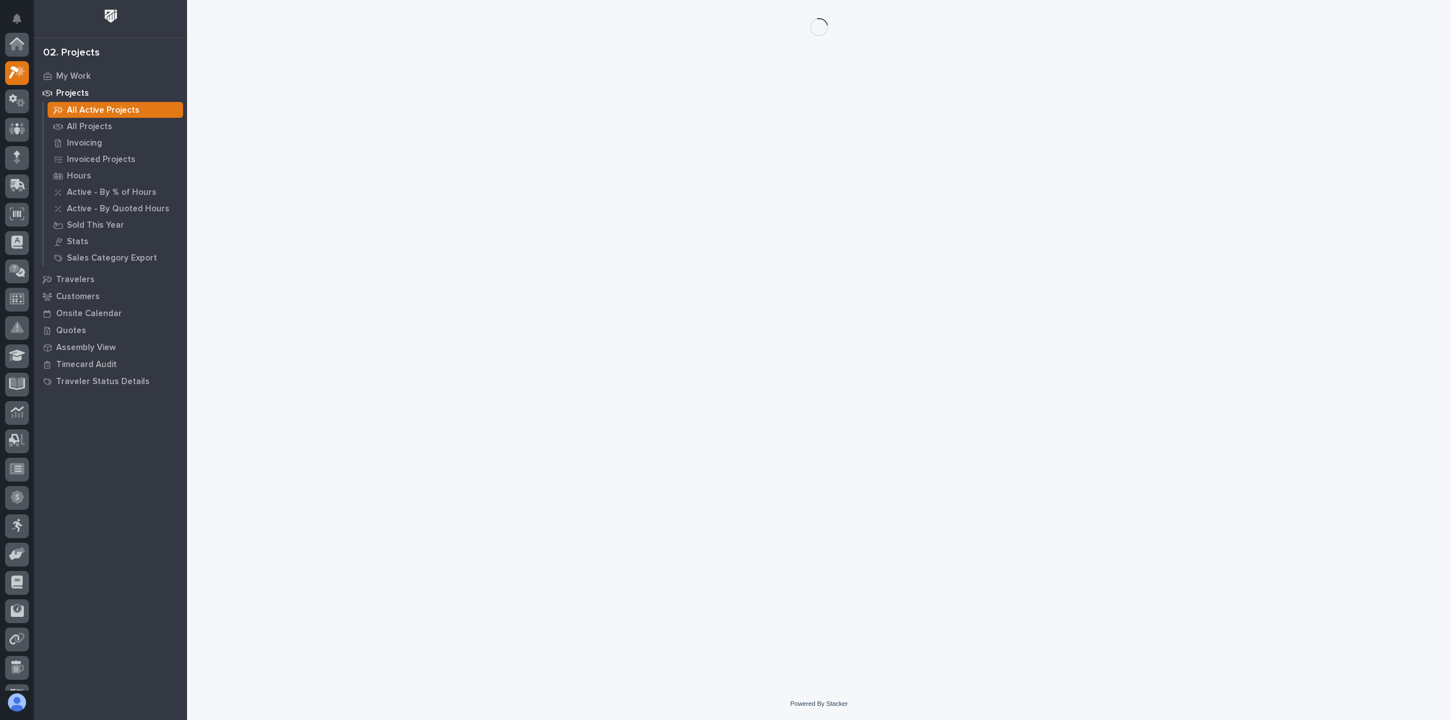
scroll to position [28, 0]
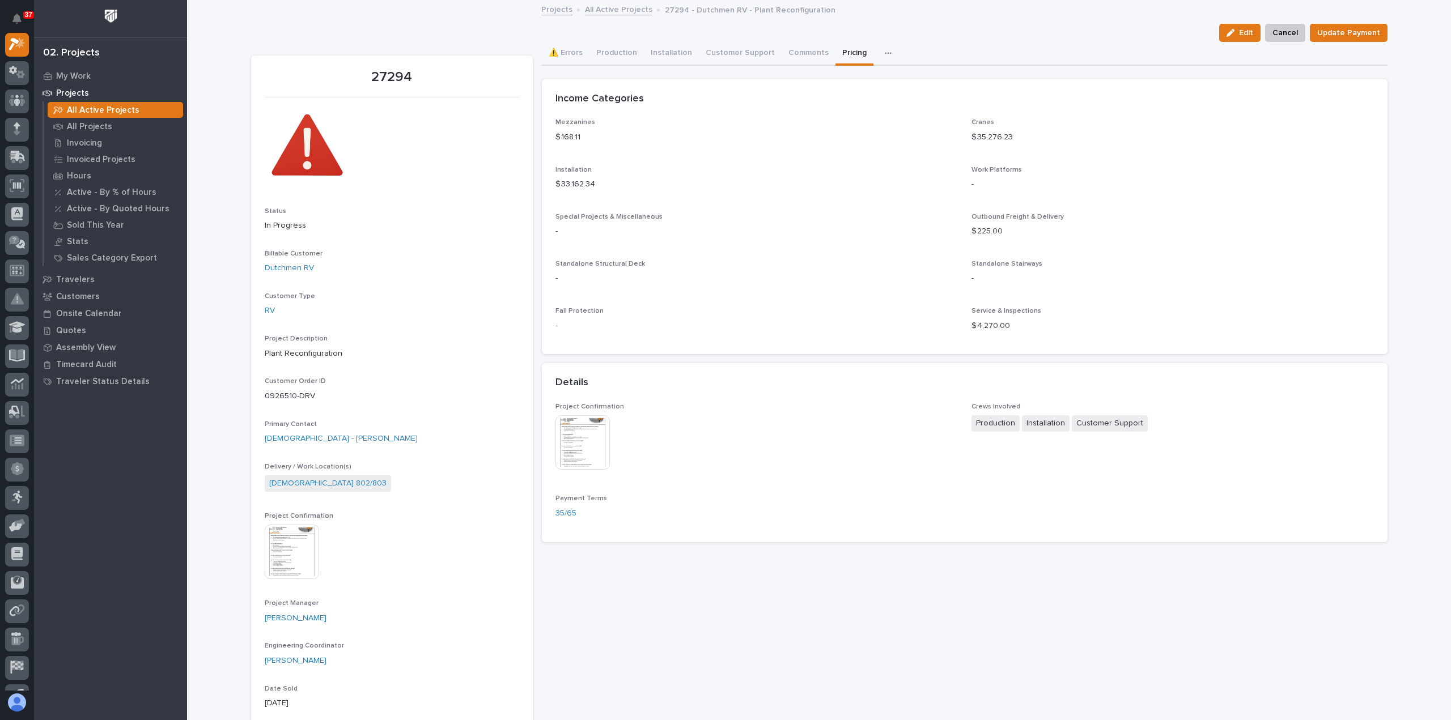
click at [835, 55] on button "Pricing" at bounding box center [854, 54] width 38 height 24
click at [1237, 34] on div "button" at bounding box center [1233, 33] width 12 height 8
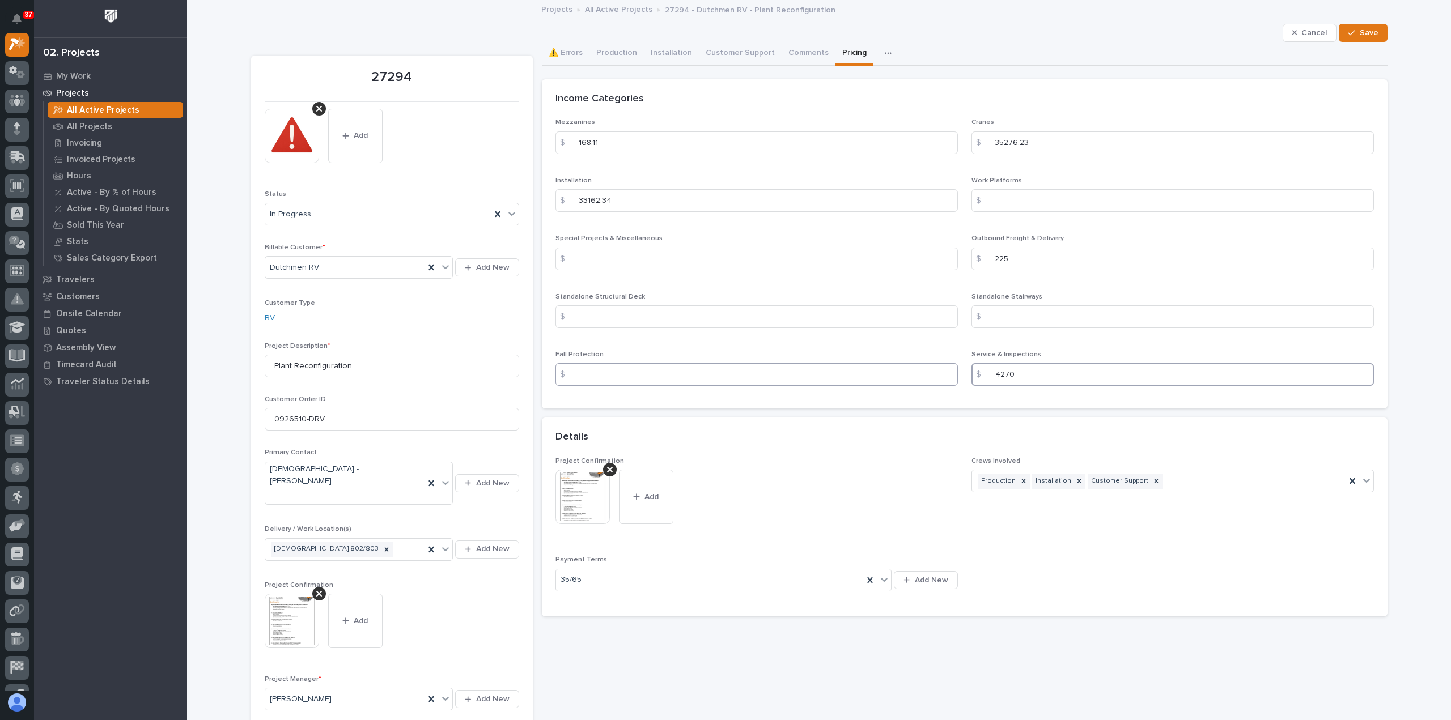
drag, startPoint x: 1022, startPoint y: 374, endPoint x: 898, endPoint y: 380, distance: 124.3
click at [898, 380] on div "Mezzanines $ 168.11 Cranes $ 35276.23 Installation $ 33162.34 Work Platforms $ …" at bounding box center [964, 256] width 818 height 277
click at [1360, 33] on span "Save" at bounding box center [1369, 33] width 19 height 10
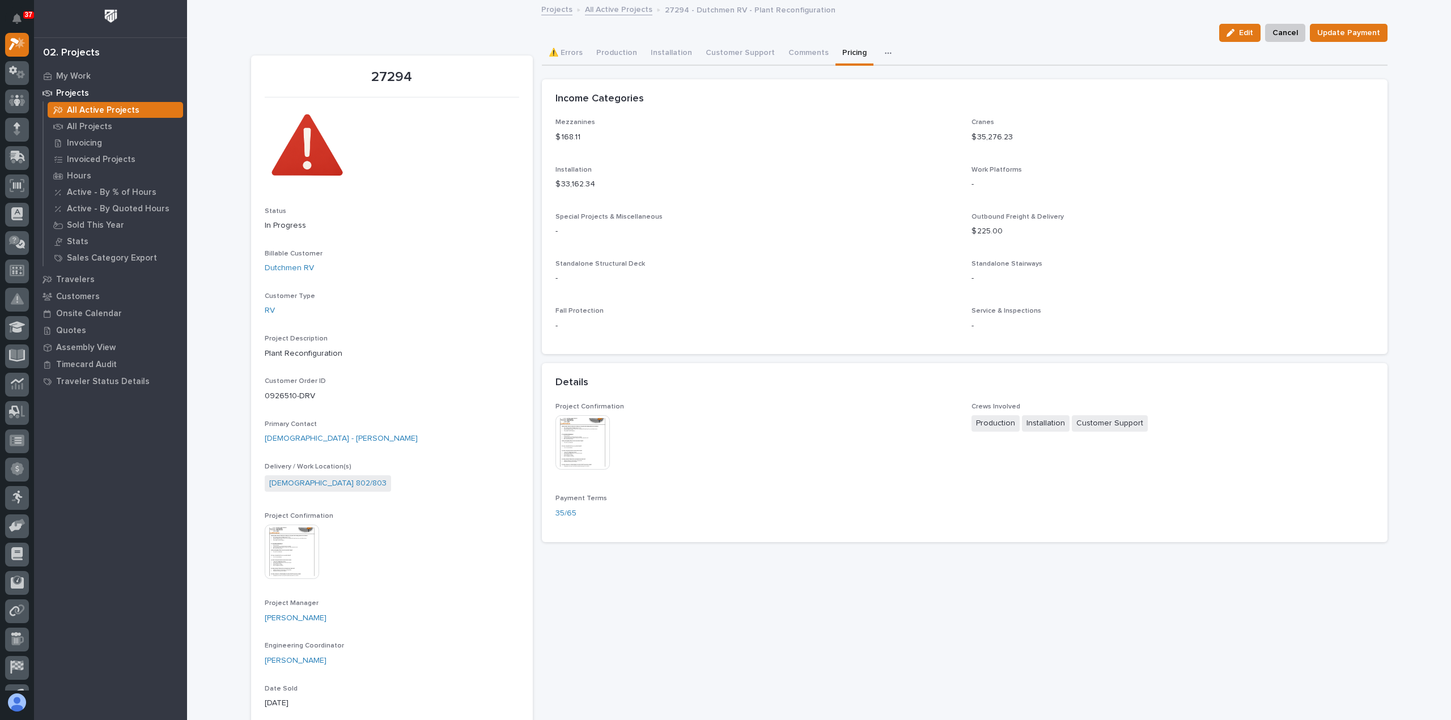
click at [620, 7] on link "All Active Projects" at bounding box center [618, 8] width 67 height 13
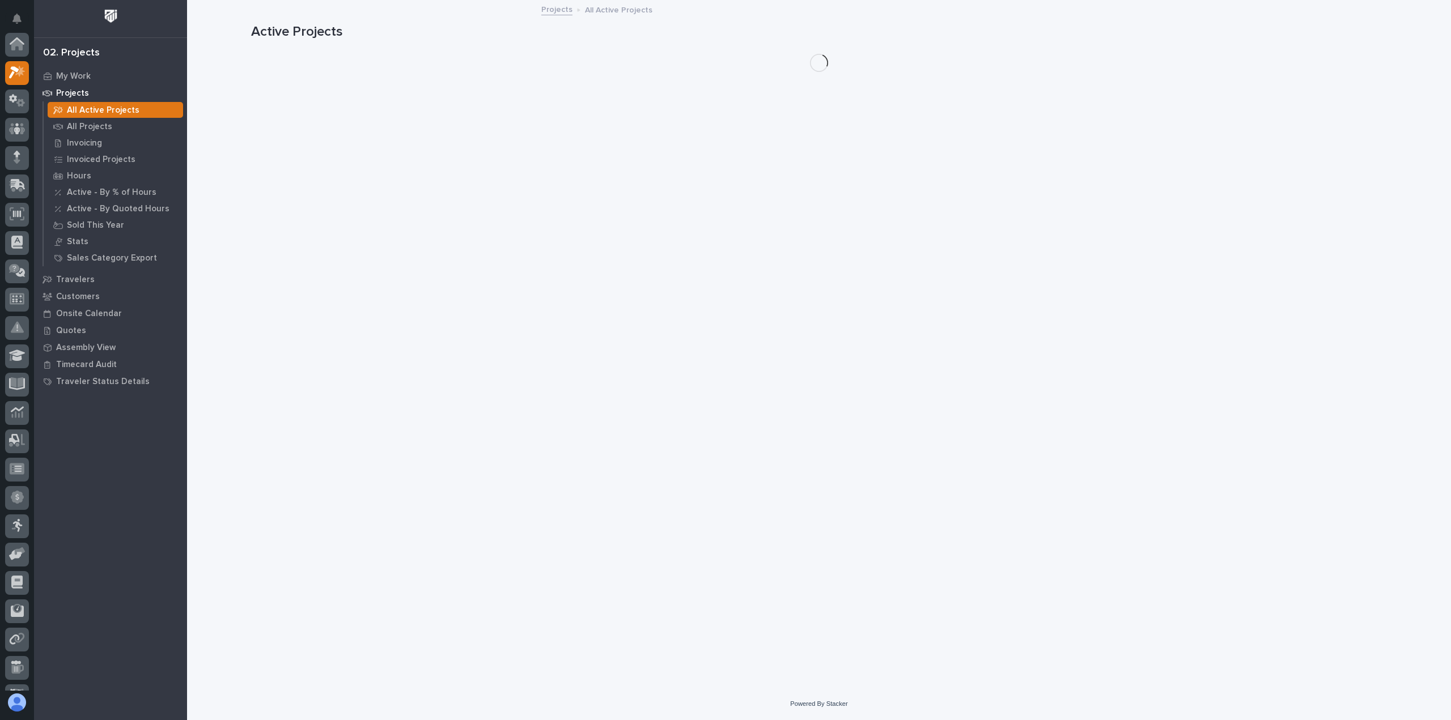
scroll to position [28, 0]
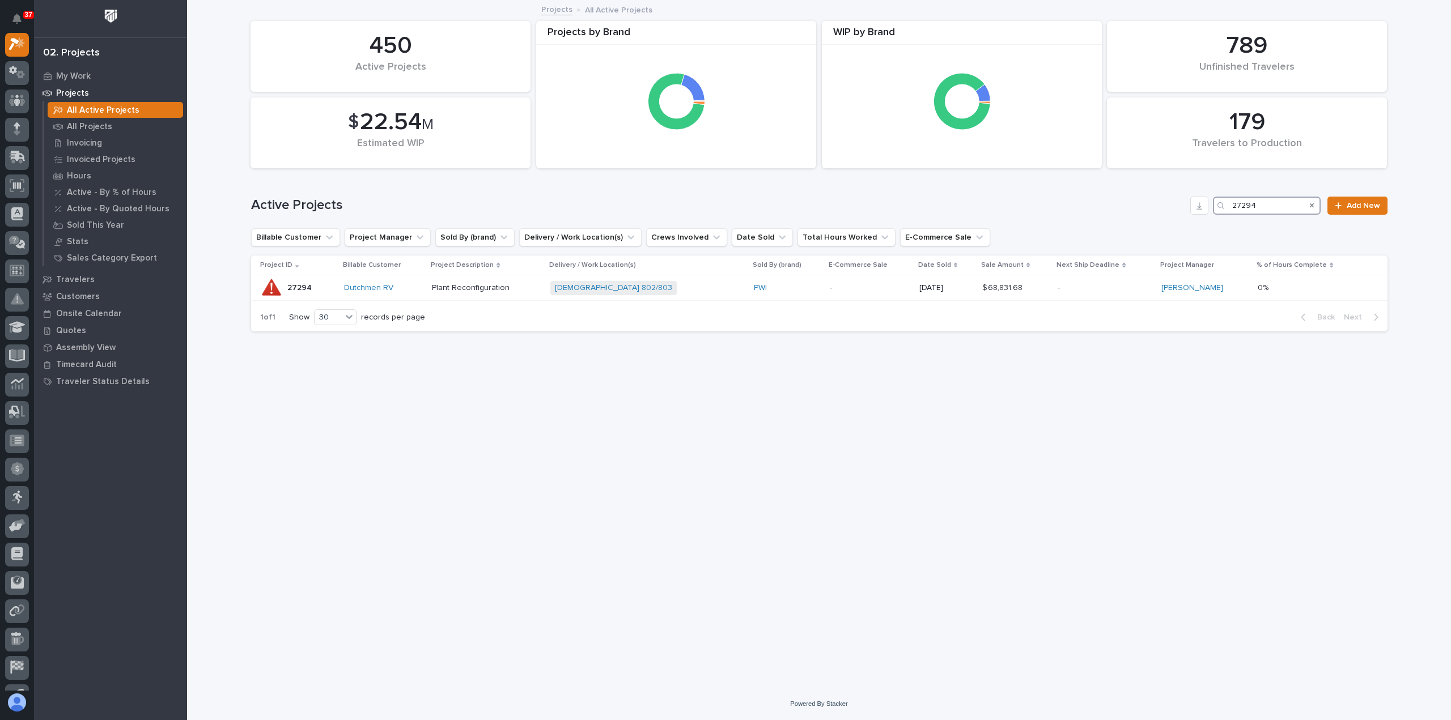
drag, startPoint x: 1276, startPoint y: 209, endPoint x: 1116, endPoint y: 208, distance: 160.4
click at [1116, 208] on div "Active Projects 27294 Add New" at bounding box center [819, 206] width 1136 height 18
paste input "121"
type input "27121"
click at [455, 284] on div "ATI Forged Products" at bounding box center [400, 288] width 110 height 10
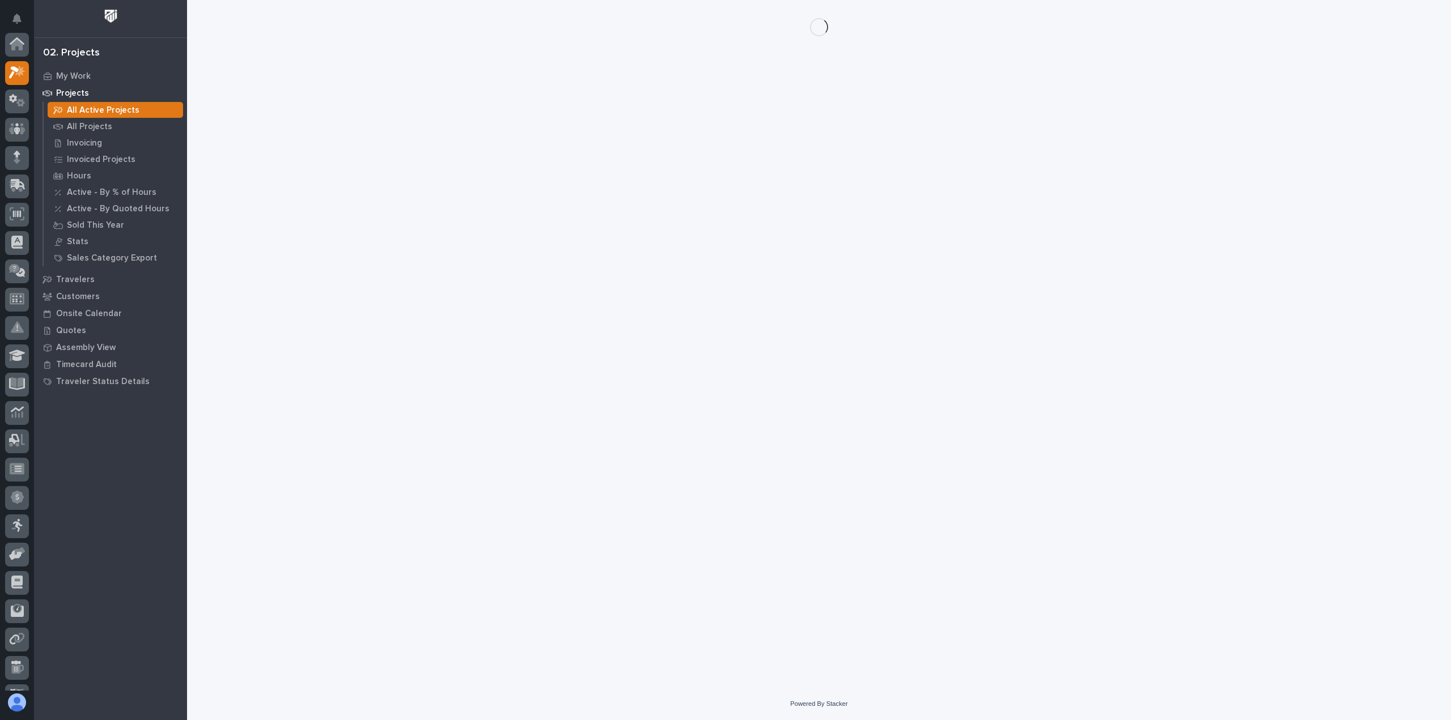
scroll to position [28, 0]
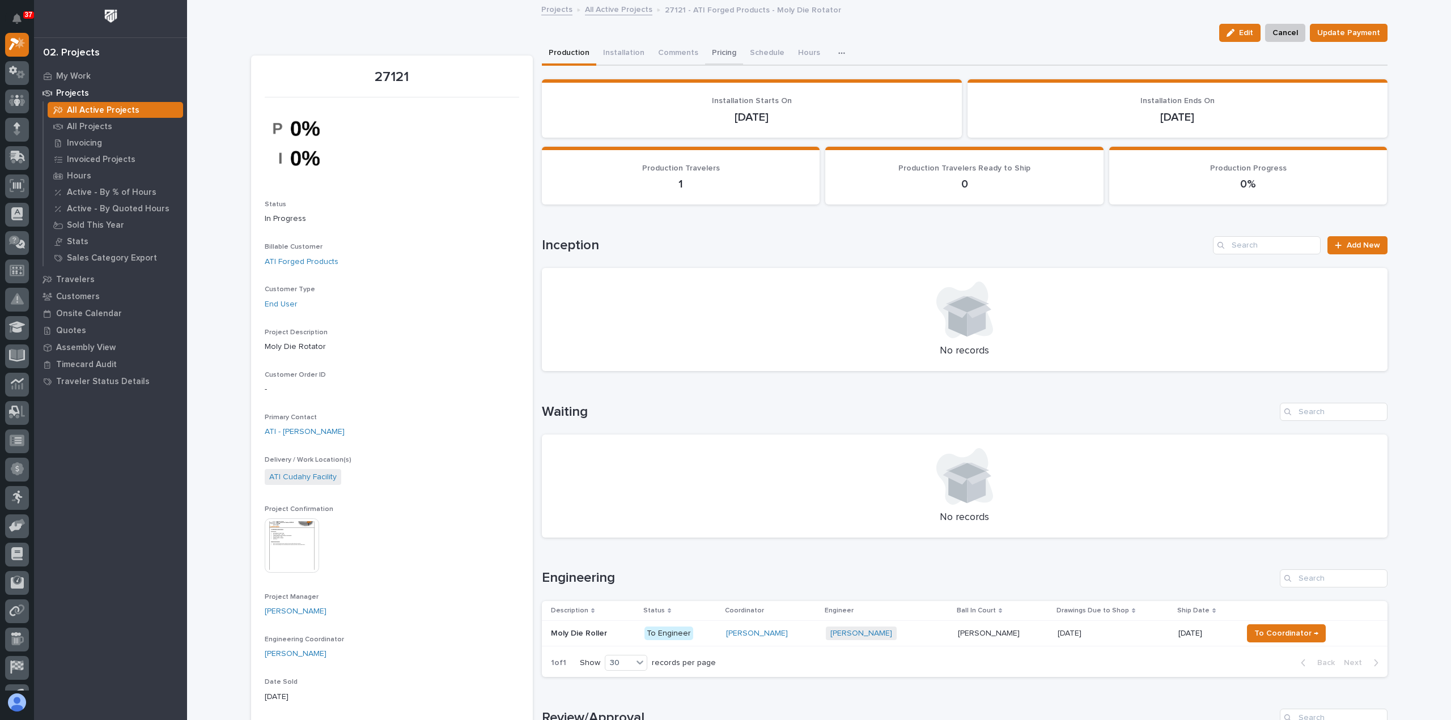
click at [715, 52] on button "Pricing" at bounding box center [724, 54] width 38 height 24
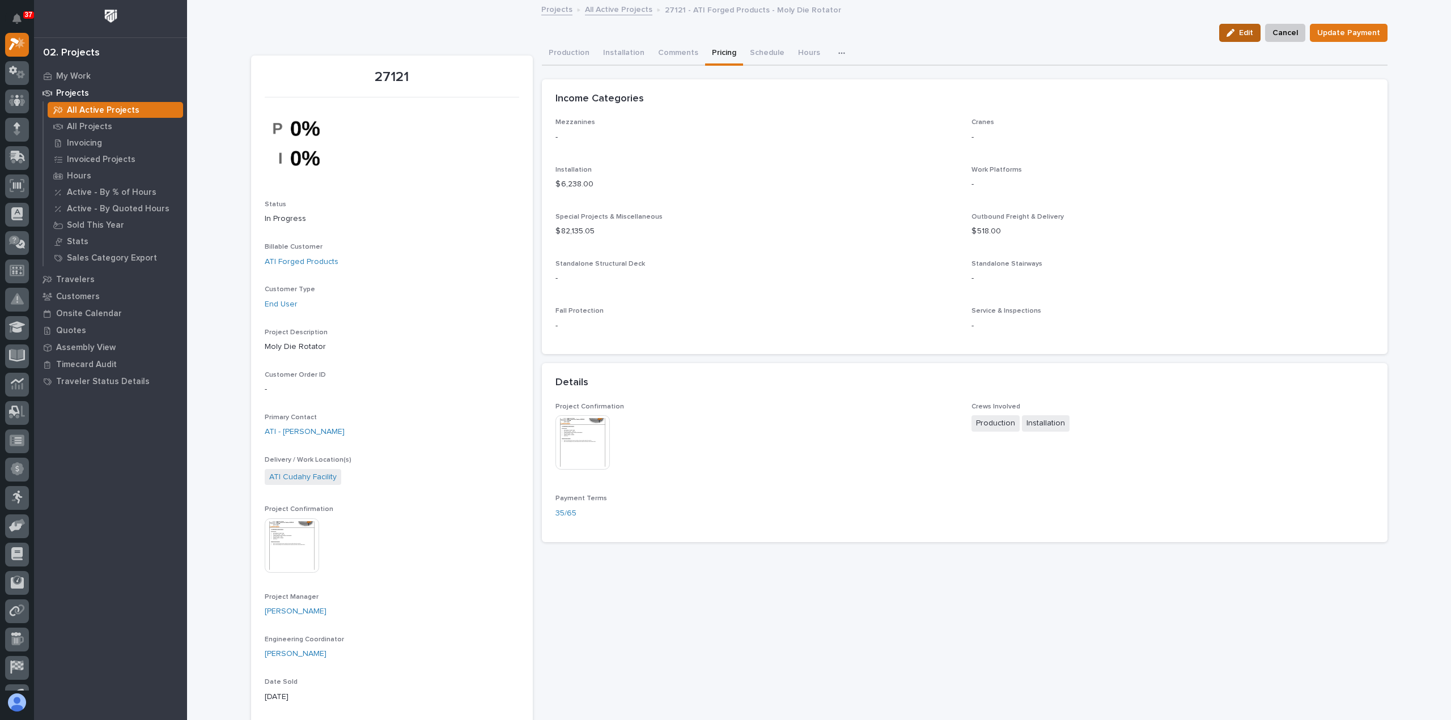
click at [1239, 35] on div "button" at bounding box center [1233, 33] width 12 height 8
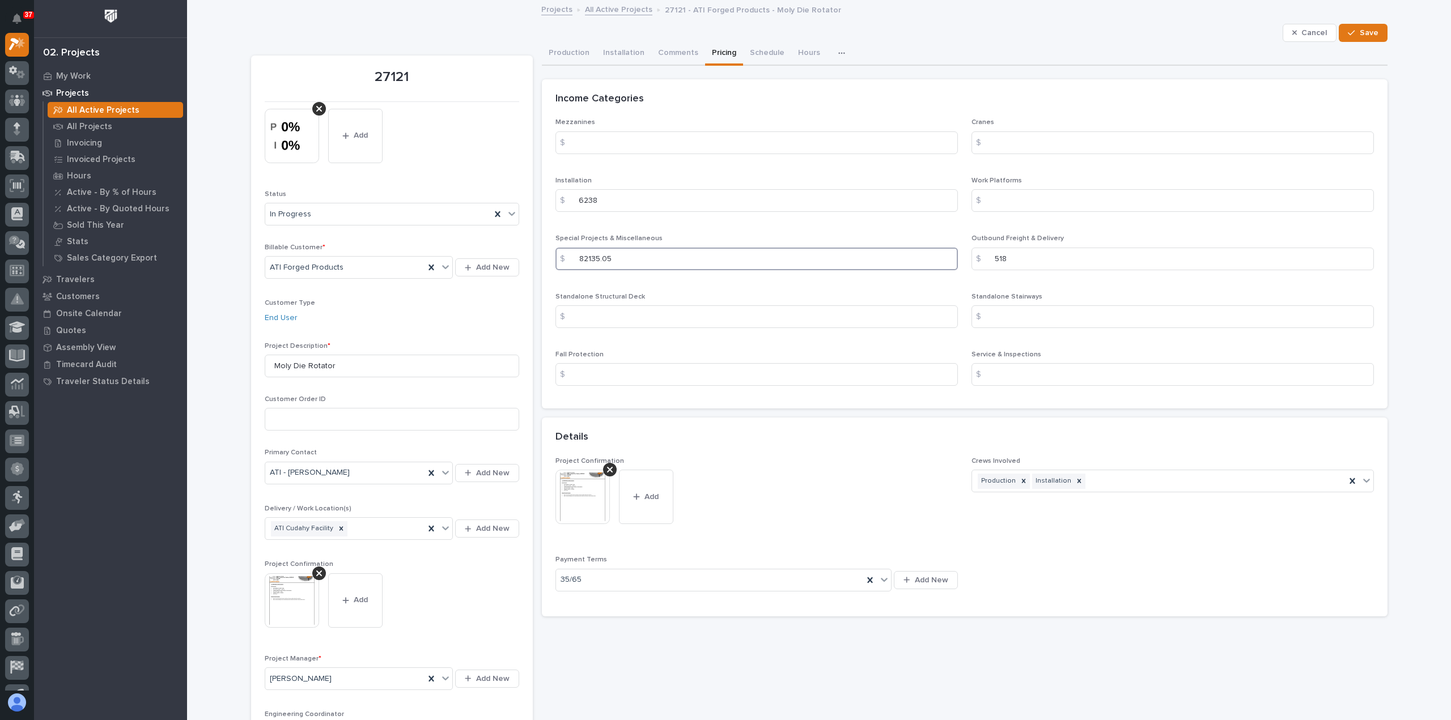
drag, startPoint x: 588, startPoint y: 260, endPoint x: 638, endPoint y: 258, distance: 50.5
click at [638, 258] on input "82135.05" at bounding box center [756, 259] width 402 height 23
click at [622, 261] on input "82135.05" at bounding box center [756, 259] width 402 height 23
drag, startPoint x: 606, startPoint y: 261, endPoint x: 584, endPoint y: 269, distance: 24.0
click at [584, 269] on input "82135.05" at bounding box center [756, 259] width 402 height 23
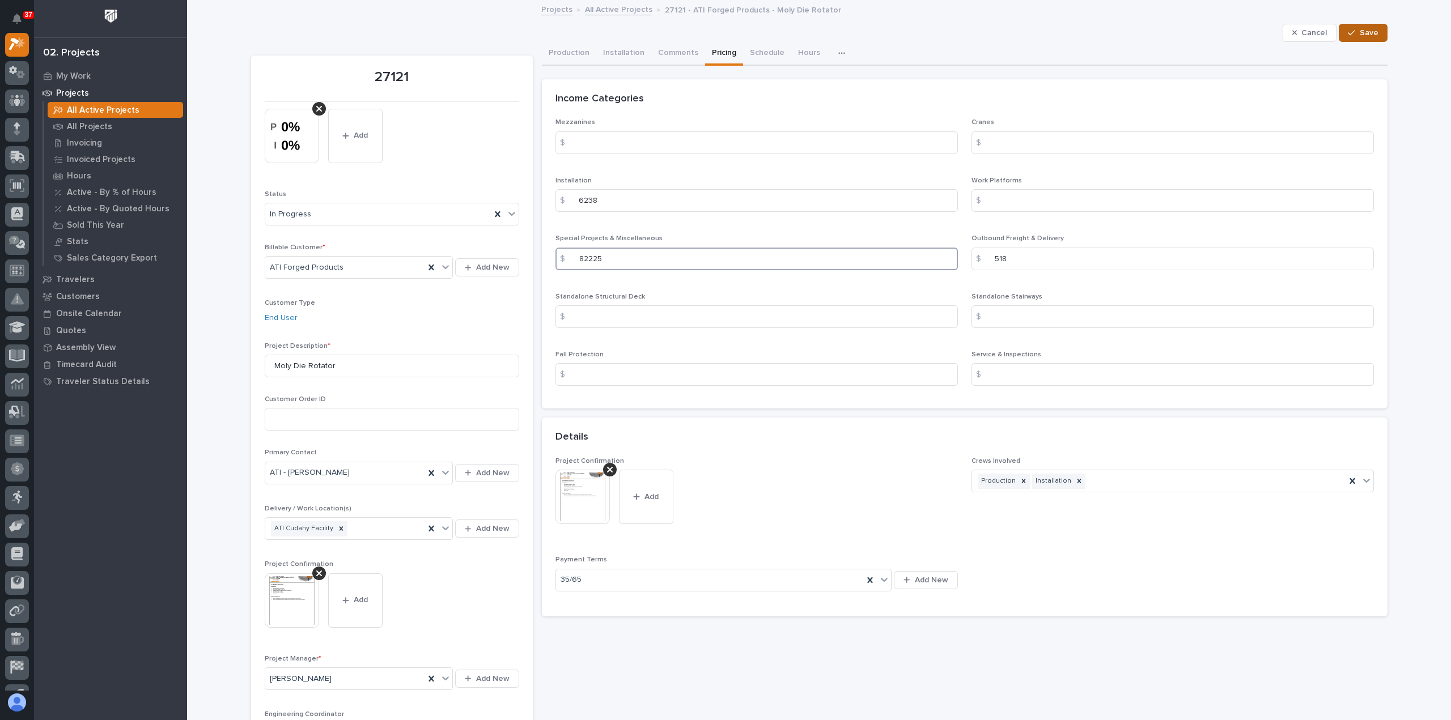
type input "82225"
click at [1364, 29] on span "Save" at bounding box center [1369, 33] width 19 height 10
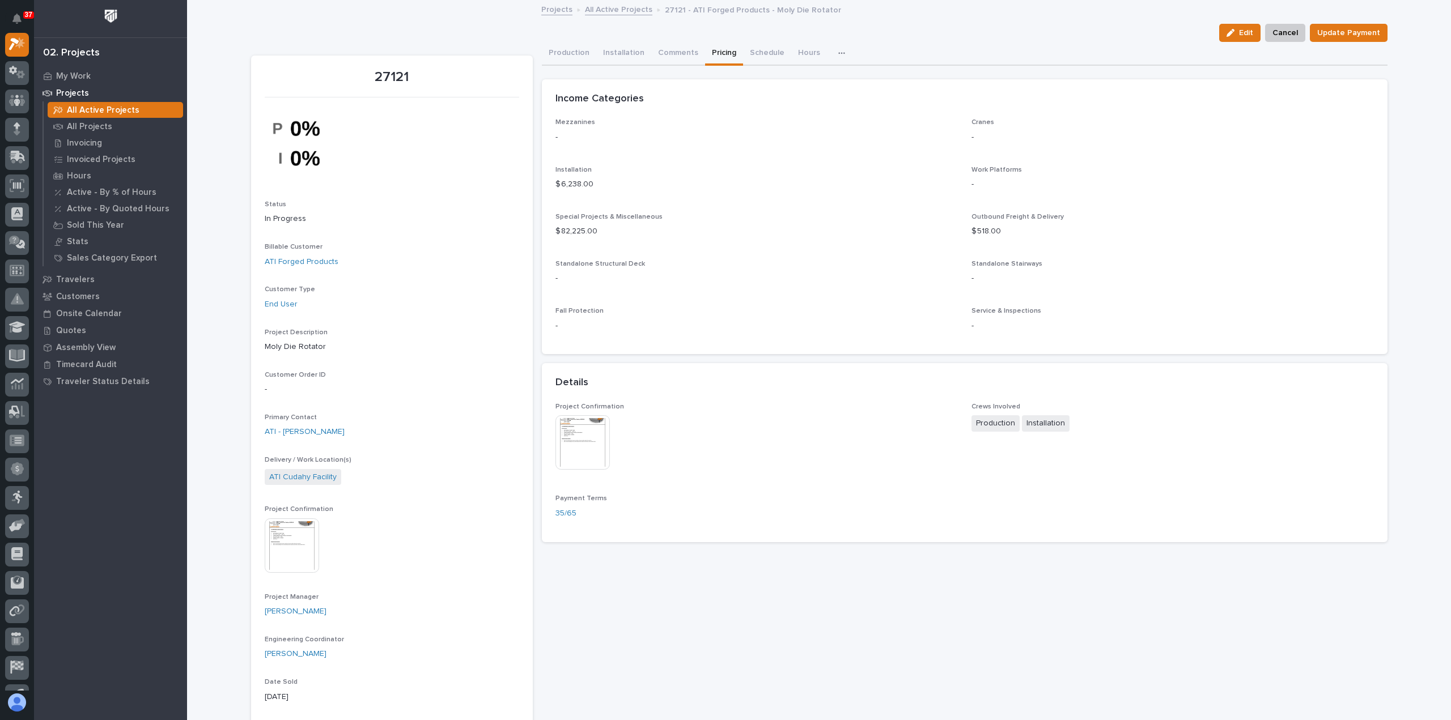
click at [612, 15] on div "Projects All Active Projects 27121 - ATI Forged Products - Moly Die Rotator" at bounding box center [819, 10] width 567 height 16
click at [610, 12] on link "All Active Projects" at bounding box center [618, 8] width 67 height 13
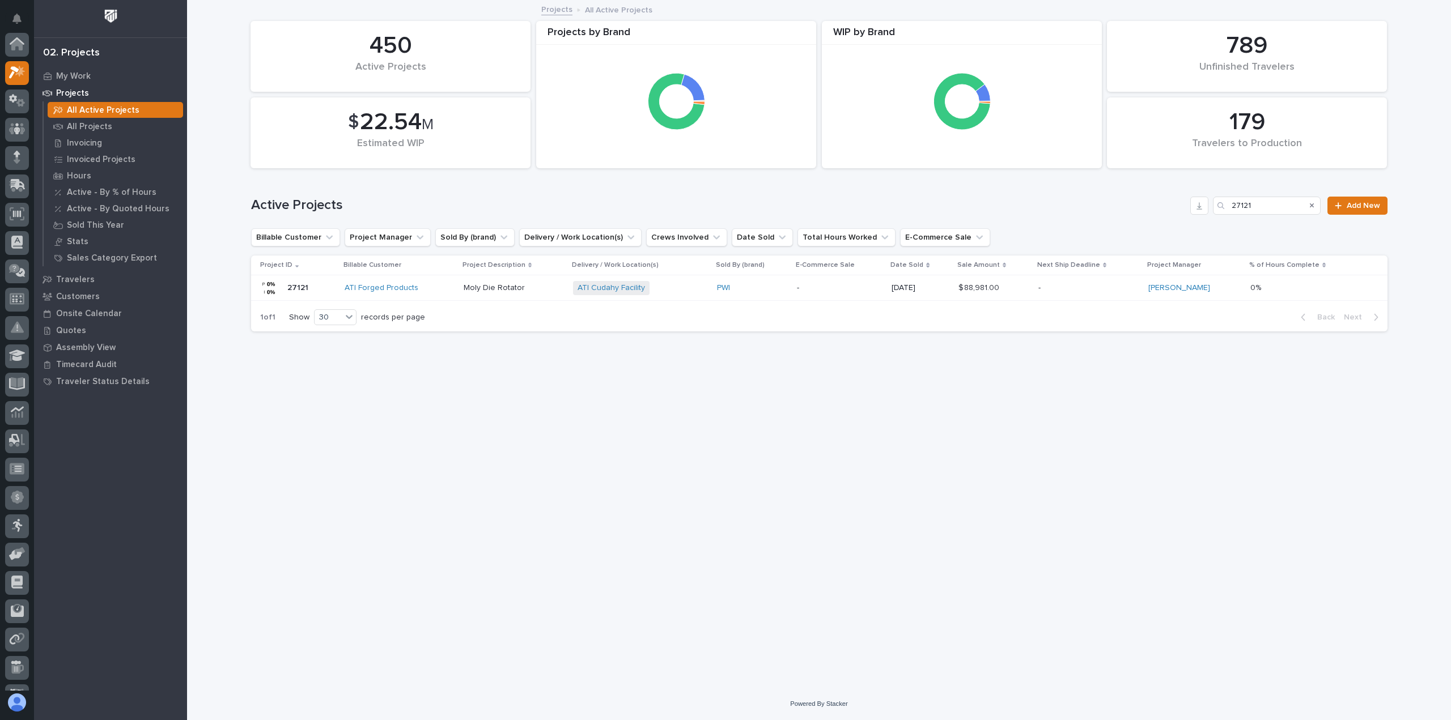
scroll to position [28, 0]
click at [1265, 213] on div "Active Projects 27121 Add New" at bounding box center [819, 201] width 1136 height 54
drag, startPoint x: 1260, startPoint y: 205, endPoint x: 1194, endPoint y: 206, distance: 66.3
click at [1195, 206] on div "Active Projects 27121 Add New" at bounding box center [819, 206] width 1136 height 18
paste input "6315"
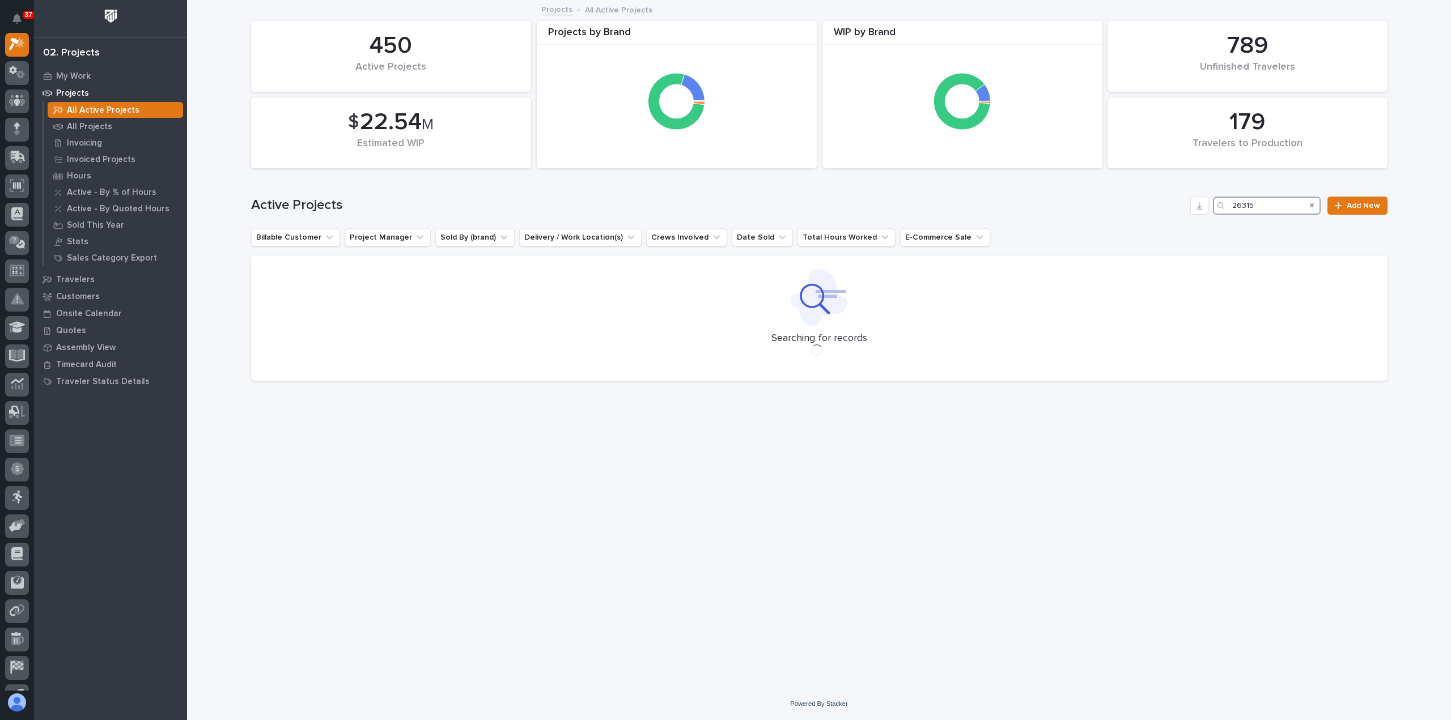
type input "26315"
click at [100, 126] on p "All Projects" at bounding box center [89, 127] width 45 height 10
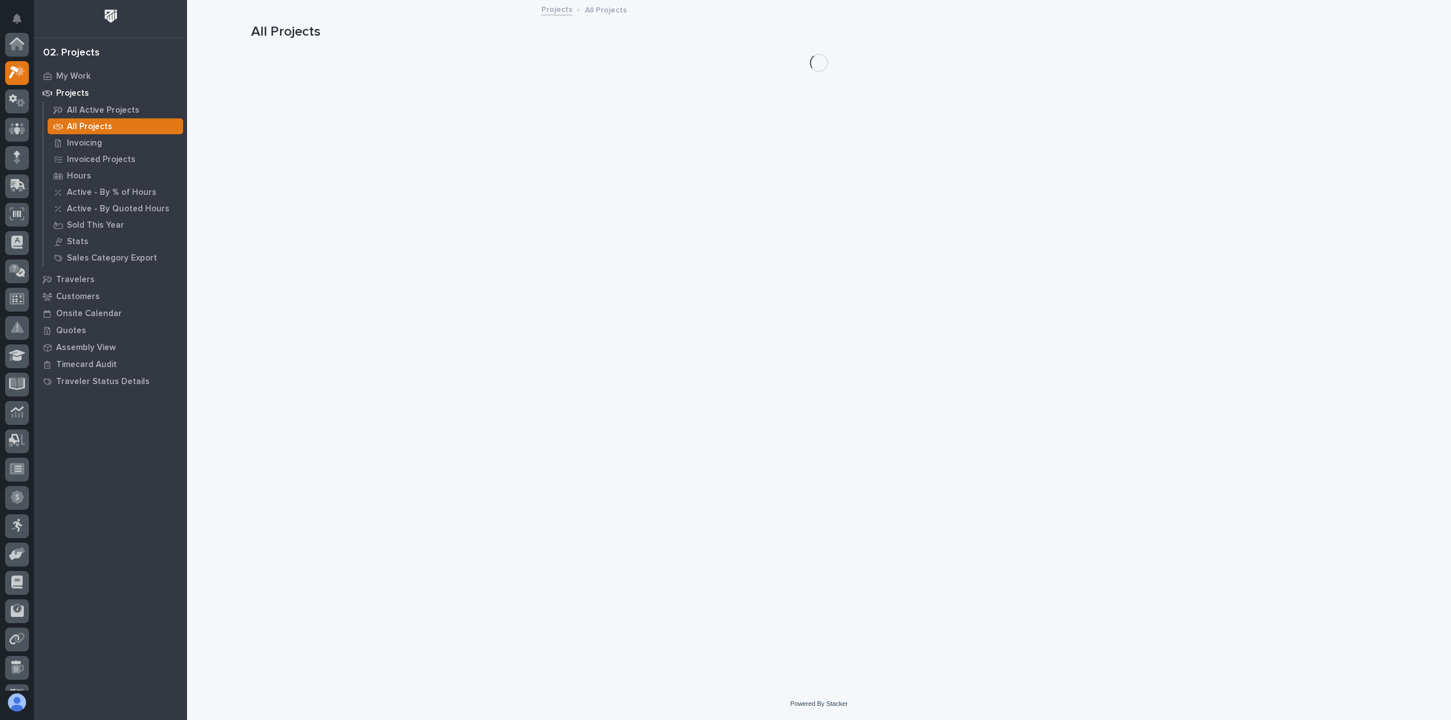
scroll to position [28, 0]
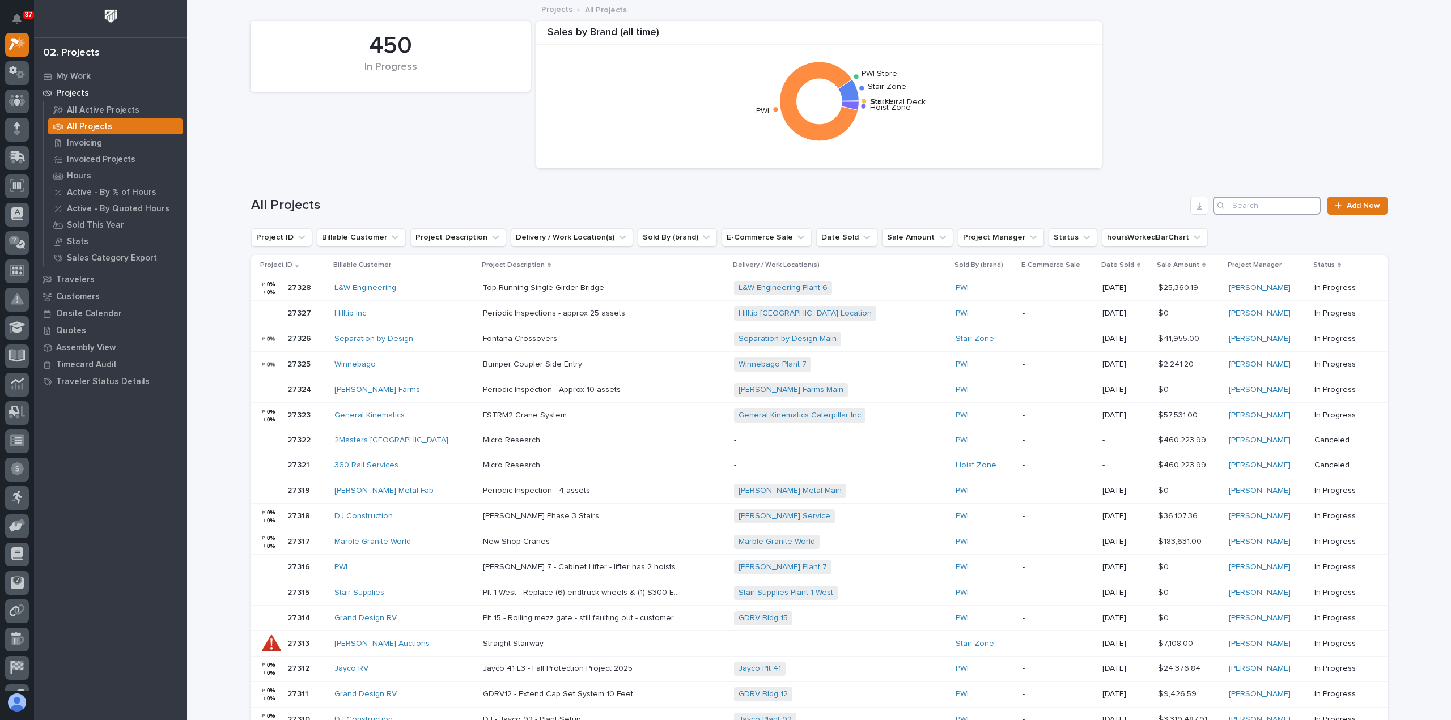
click at [1258, 204] on input "Search" at bounding box center [1267, 206] width 108 height 18
paste input "26315"
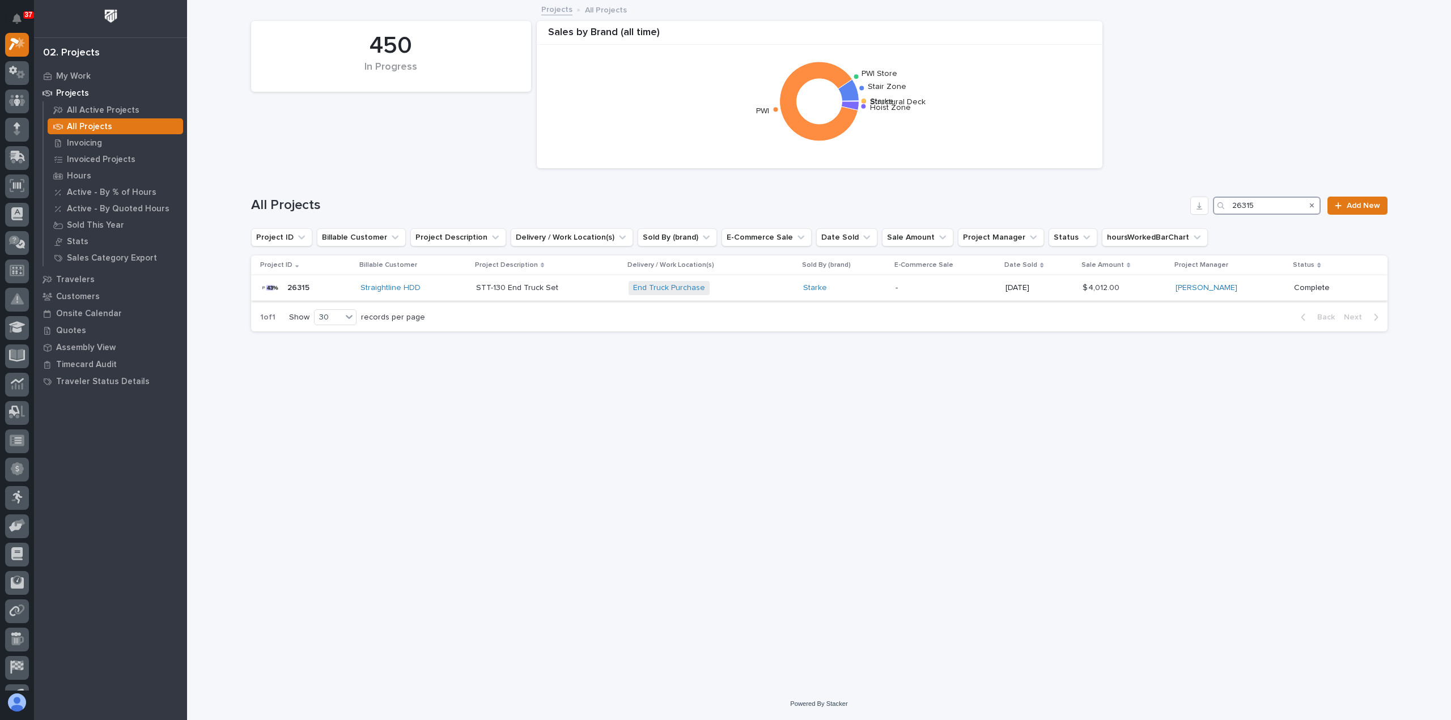
type input "26315"
click at [759, 287] on div "End Truck Purchase + 0" at bounding box center [712, 288] width 166 height 14
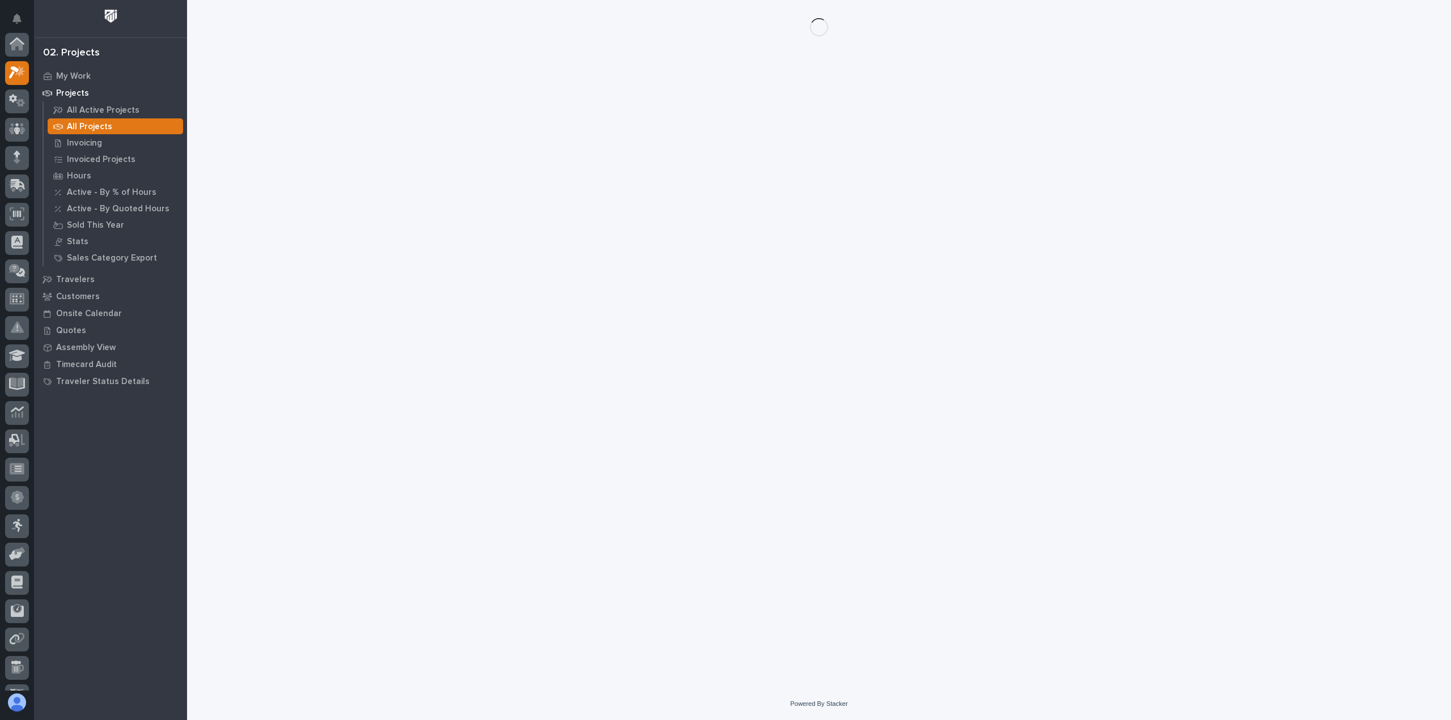
scroll to position [28, 0]
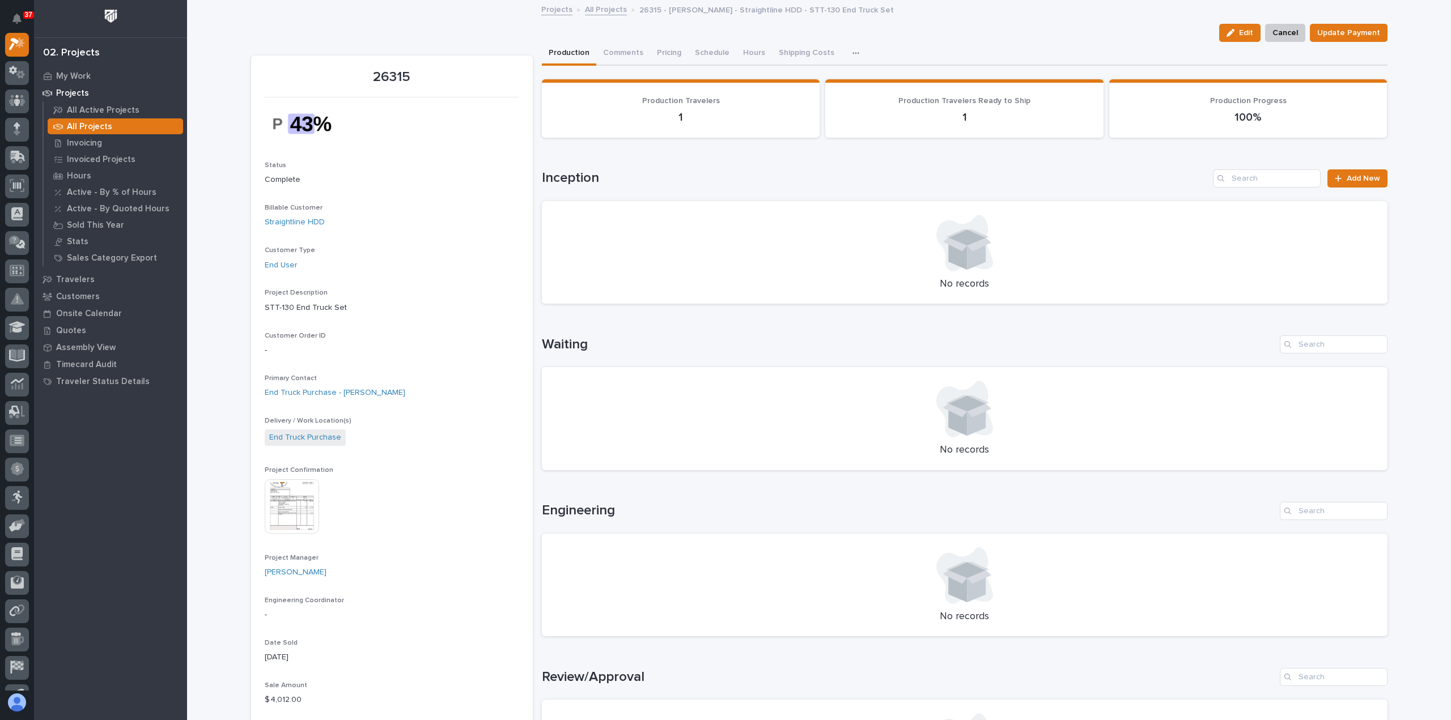
click at [286, 511] on img at bounding box center [292, 507] width 54 height 54
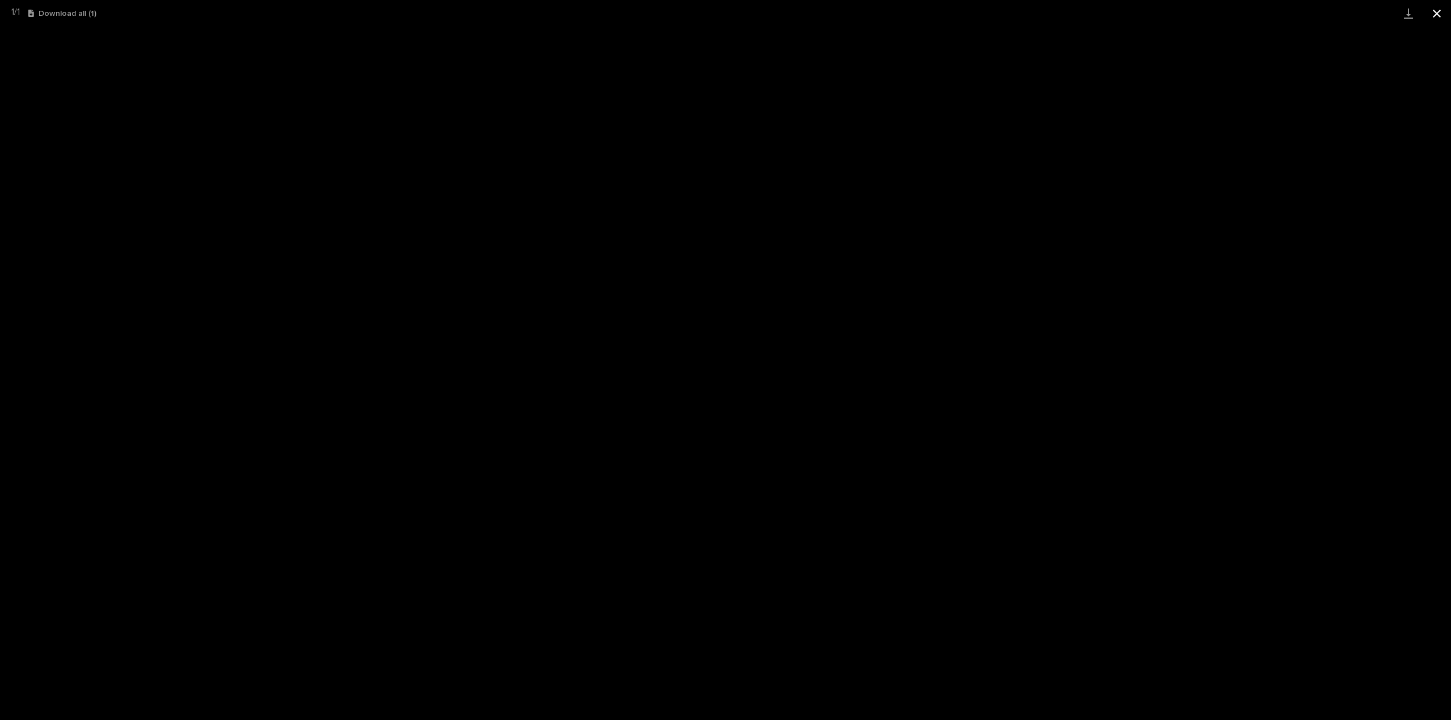
click at [1440, 15] on button "Close gallery" at bounding box center [1437, 13] width 28 height 27
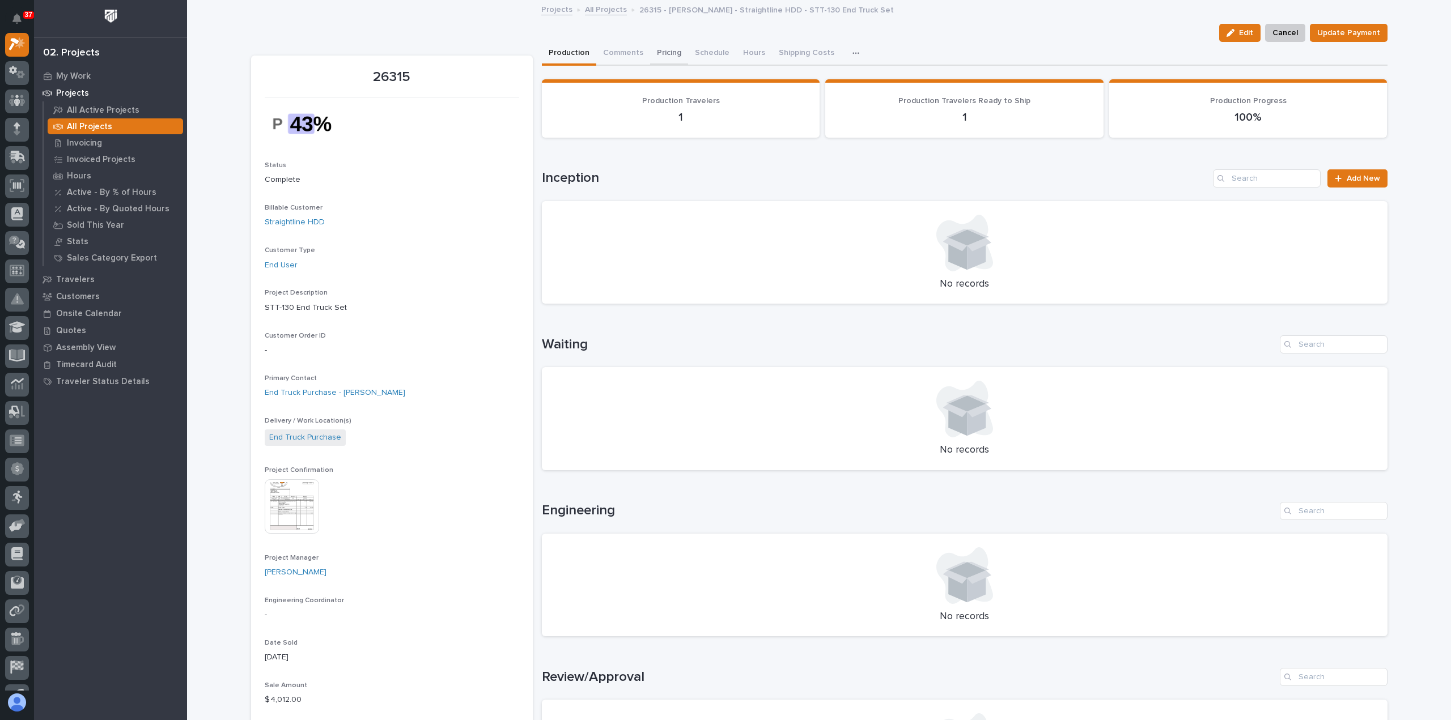
click at [661, 54] on button "Pricing" at bounding box center [669, 54] width 38 height 24
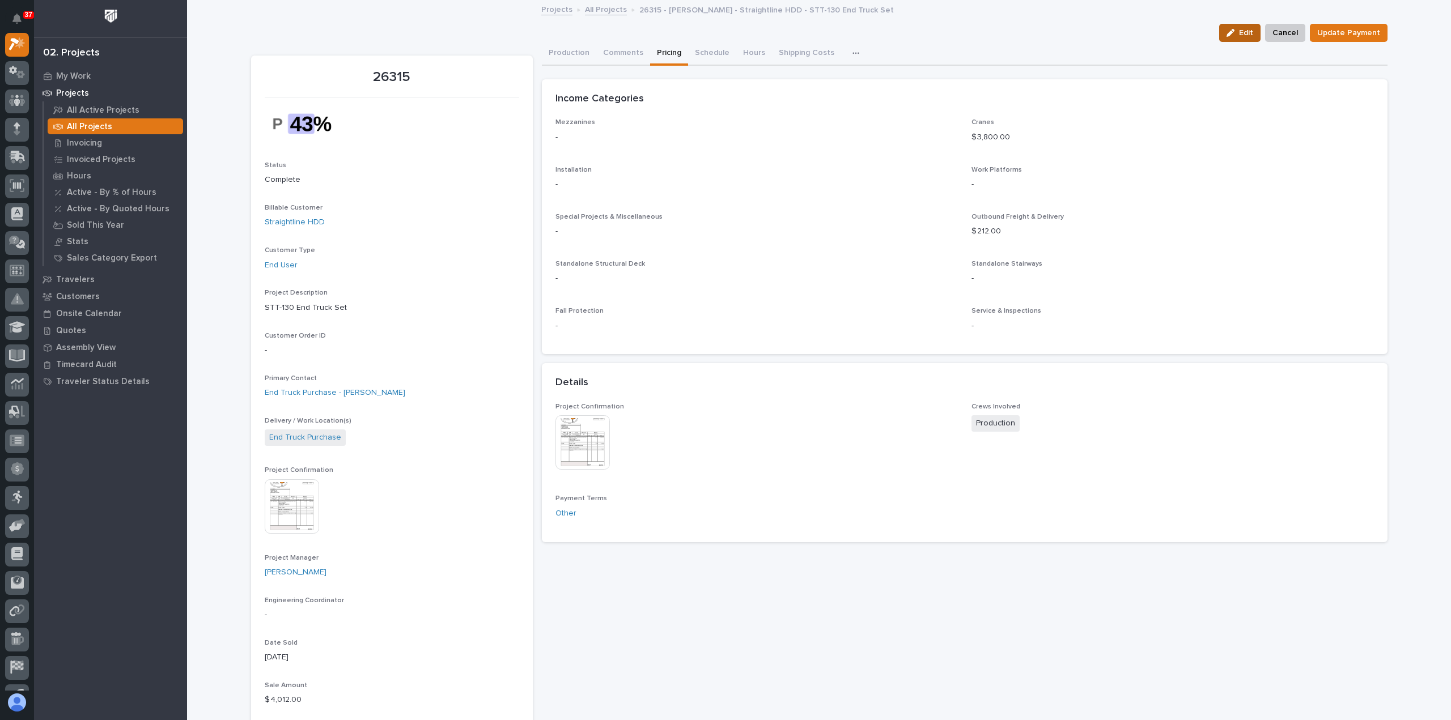
click at [1250, 35] on span "Edit" at bounding box center [1246, 33] width 14 height 10
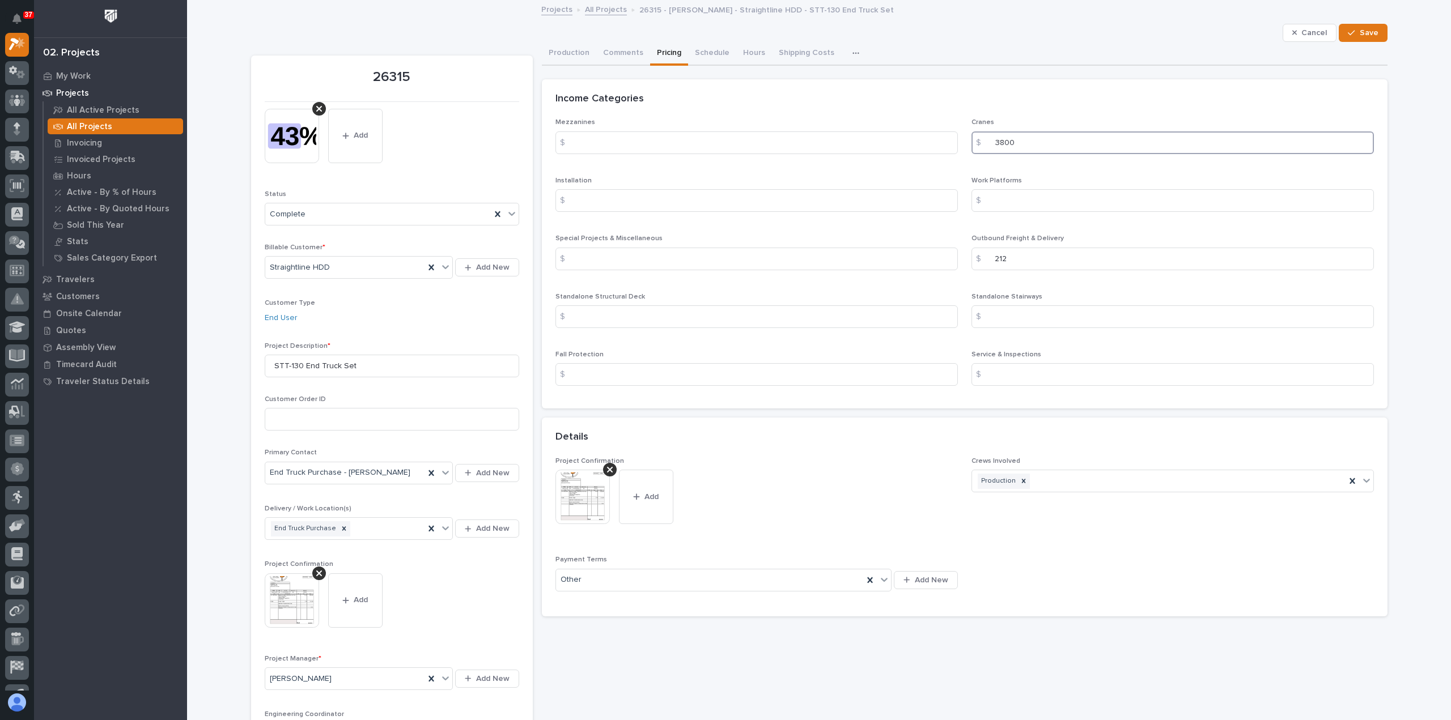
click at [1002, 145] on input "3800" at bounding box center [1173, 142] width 402 height 23
drag, startPoint x: 1304, startPoint y: 36, endPoint x: 1190, endPoint y: 43, distance: 114.2
click at [1304, 36] on span "Cancel" at bounding box center [1314, 33] width 26 height 10
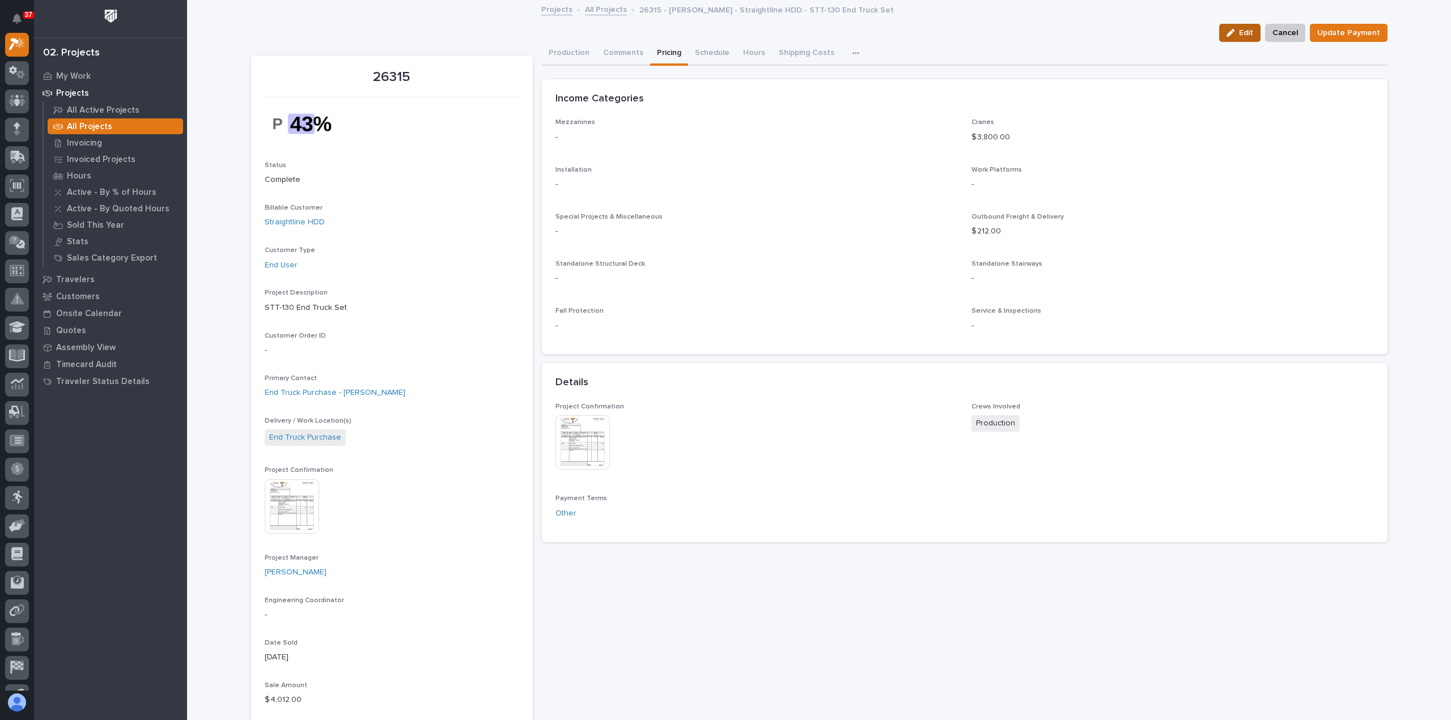
click at [1245, 34] on span "Edit" at bounding box center [1246, 33] width 14 height 10
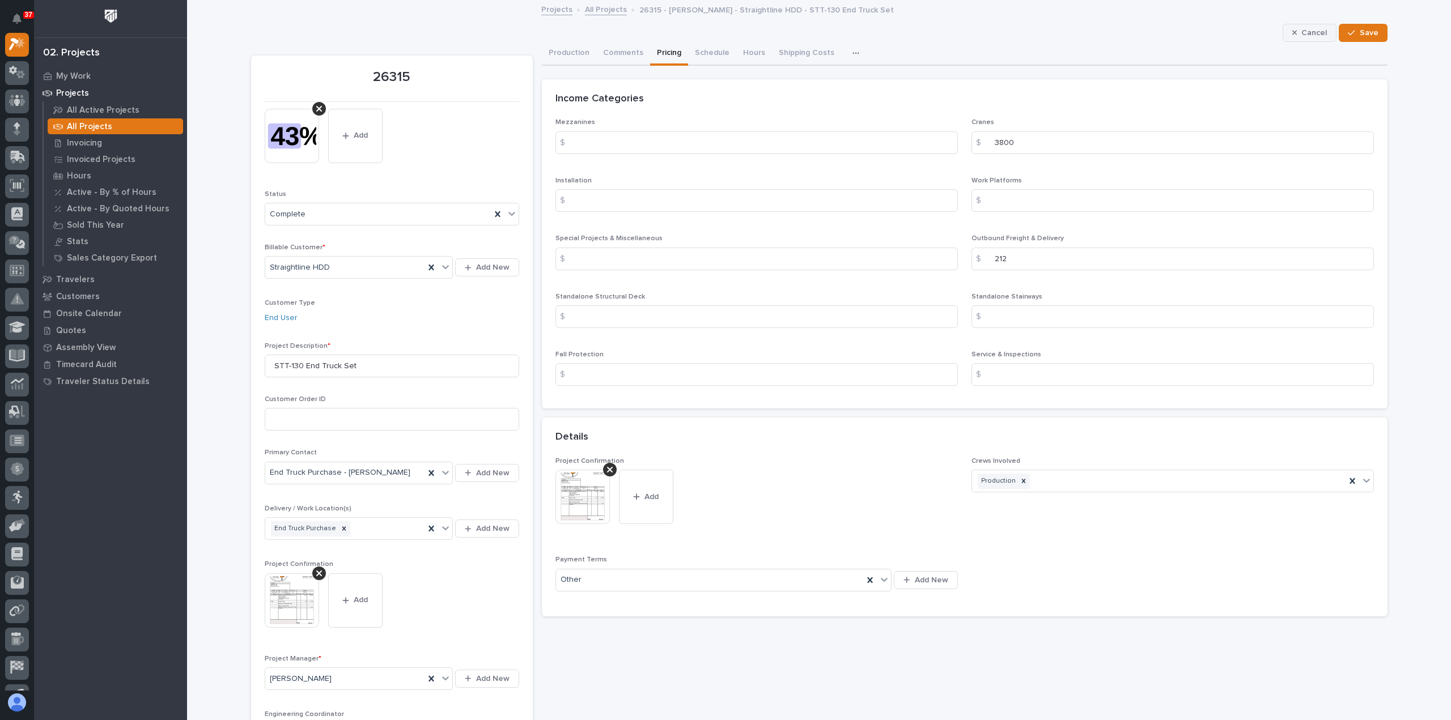
click at [1311, 35] on span "Cancel" at bounding box center [1314, 33] width 26 height 10
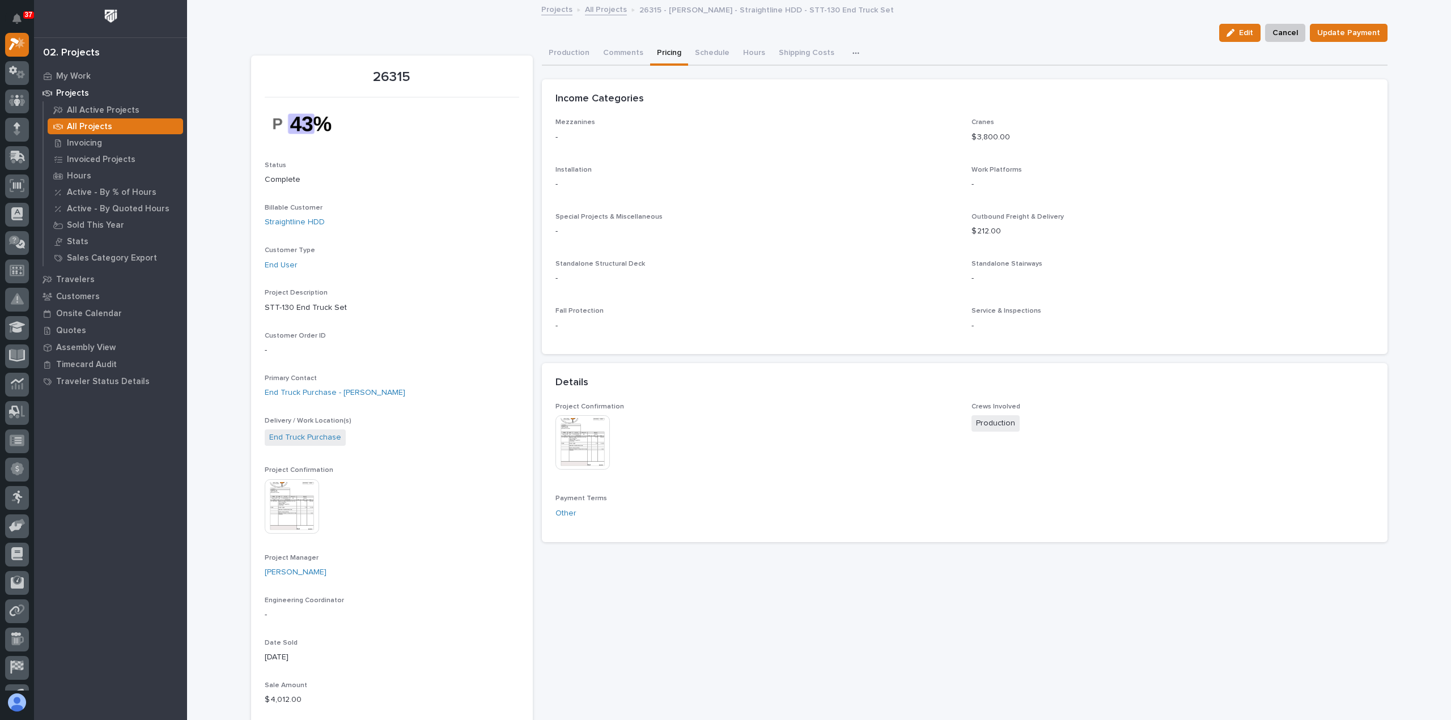
click at [596, 11] on link "All Projects" at bounding box center [606, 8] width 42 height 13
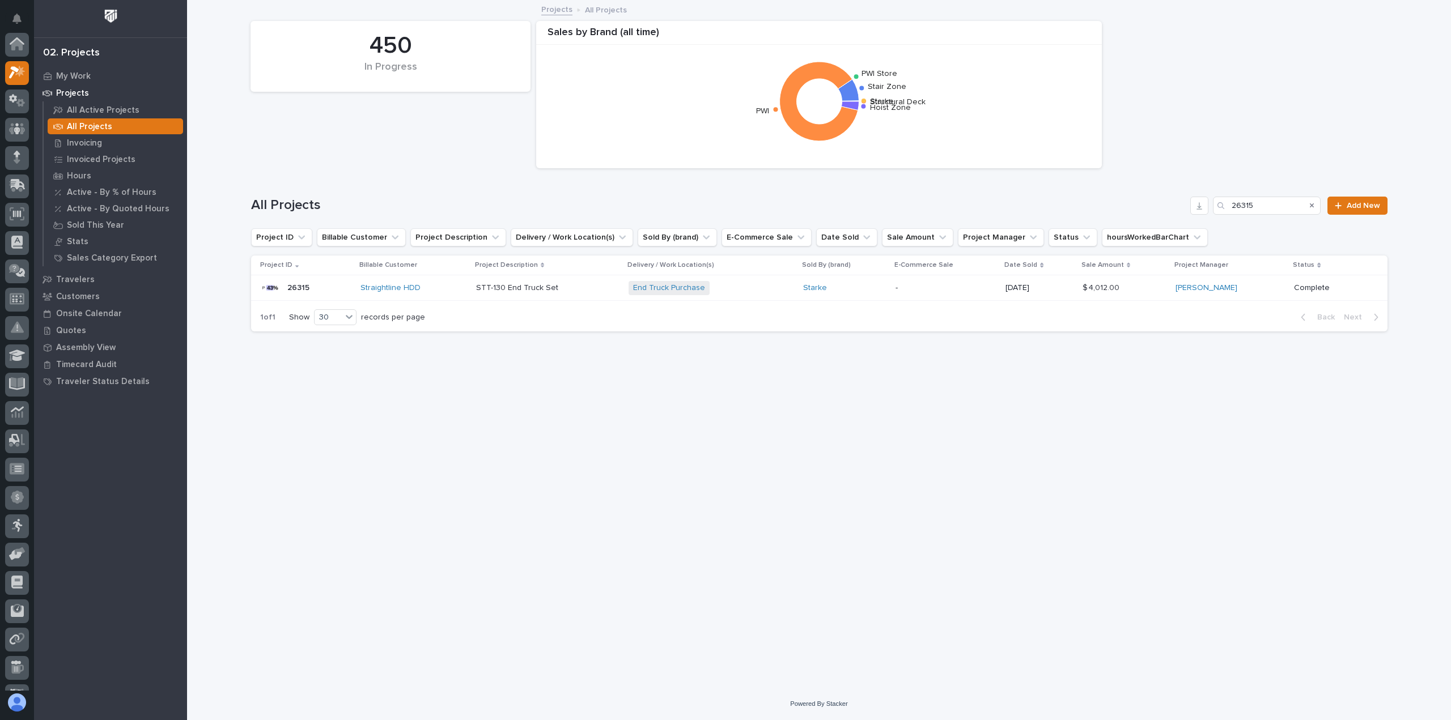
scroll to position [28, 0]
drag, startPoint x: 1269, startPoint y: 202, endPoint x: 1164, endPoint y: 206, distance: 104.4
click at [1165, 206] on div "All Projects 26315 Add New" at bounding box center [819, 206] width 1136 height 18
paste input "7308"
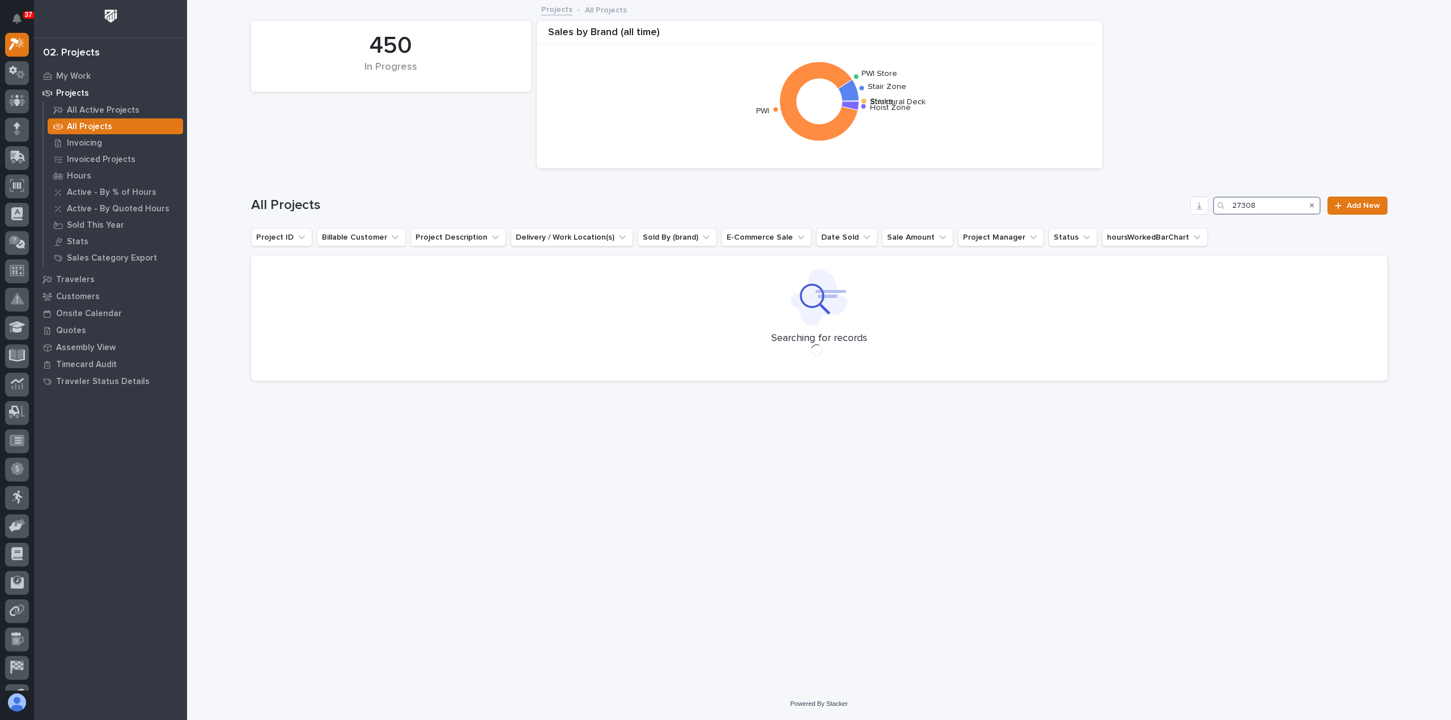
type input "27308"
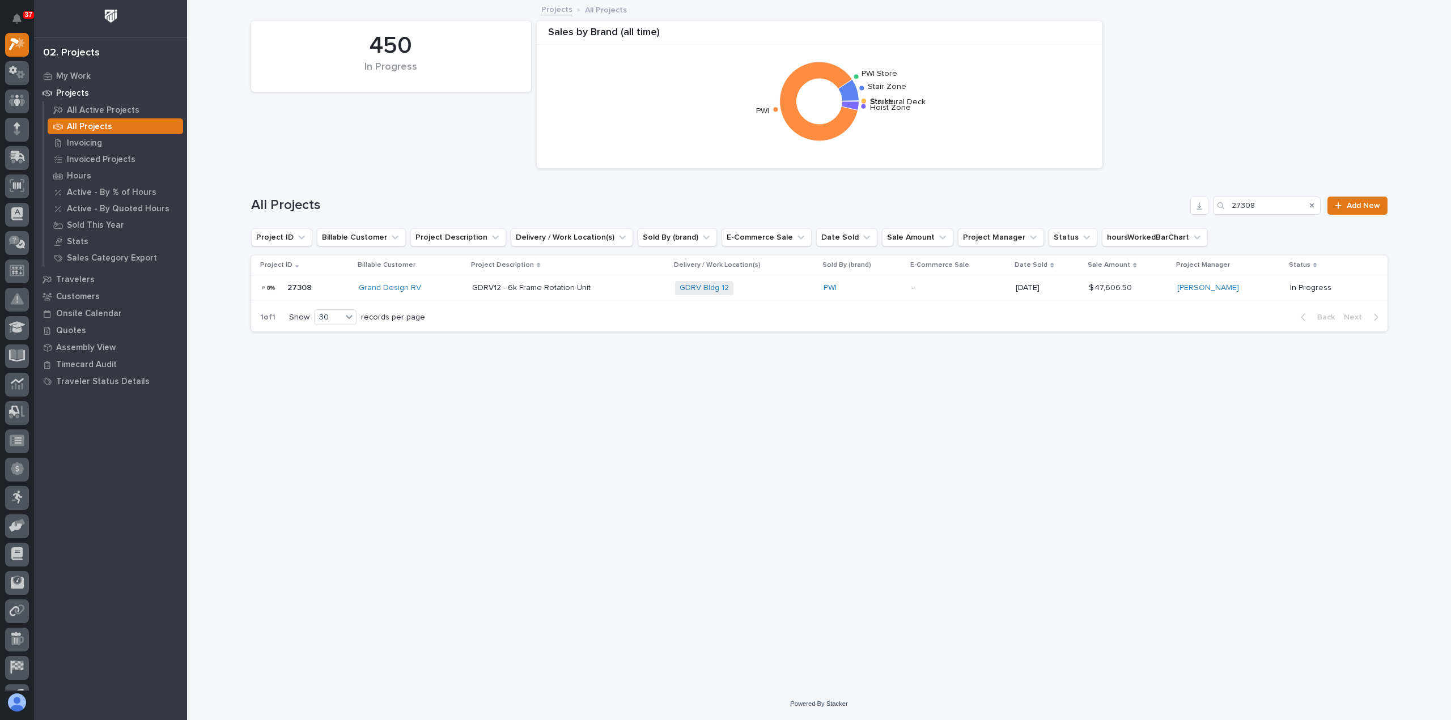
click at [625, 296] on div "GDRV12 - 6k Frame Rotation Unit GDRV12 - 6k Frame Rotation Unit" at bounding box center [568, 288] width 193 height 19
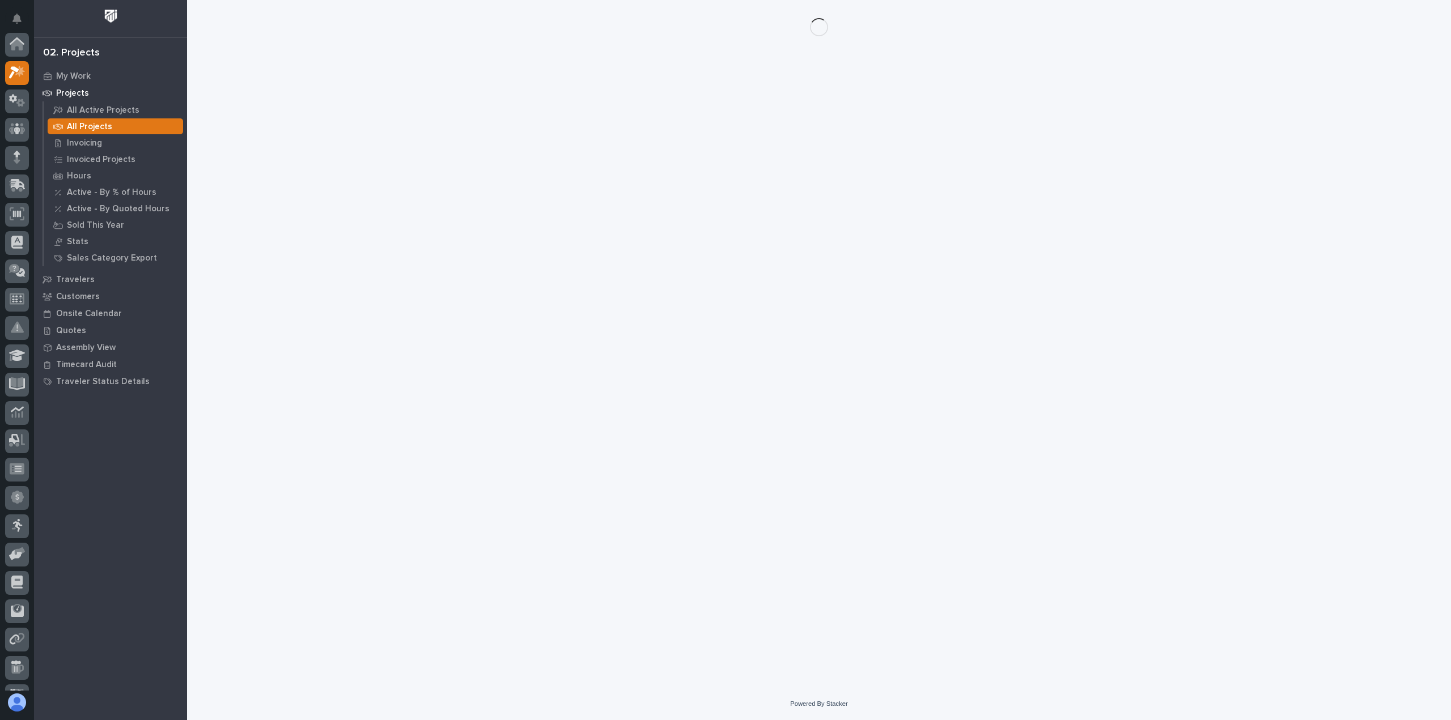
scroll to position [28, 0]
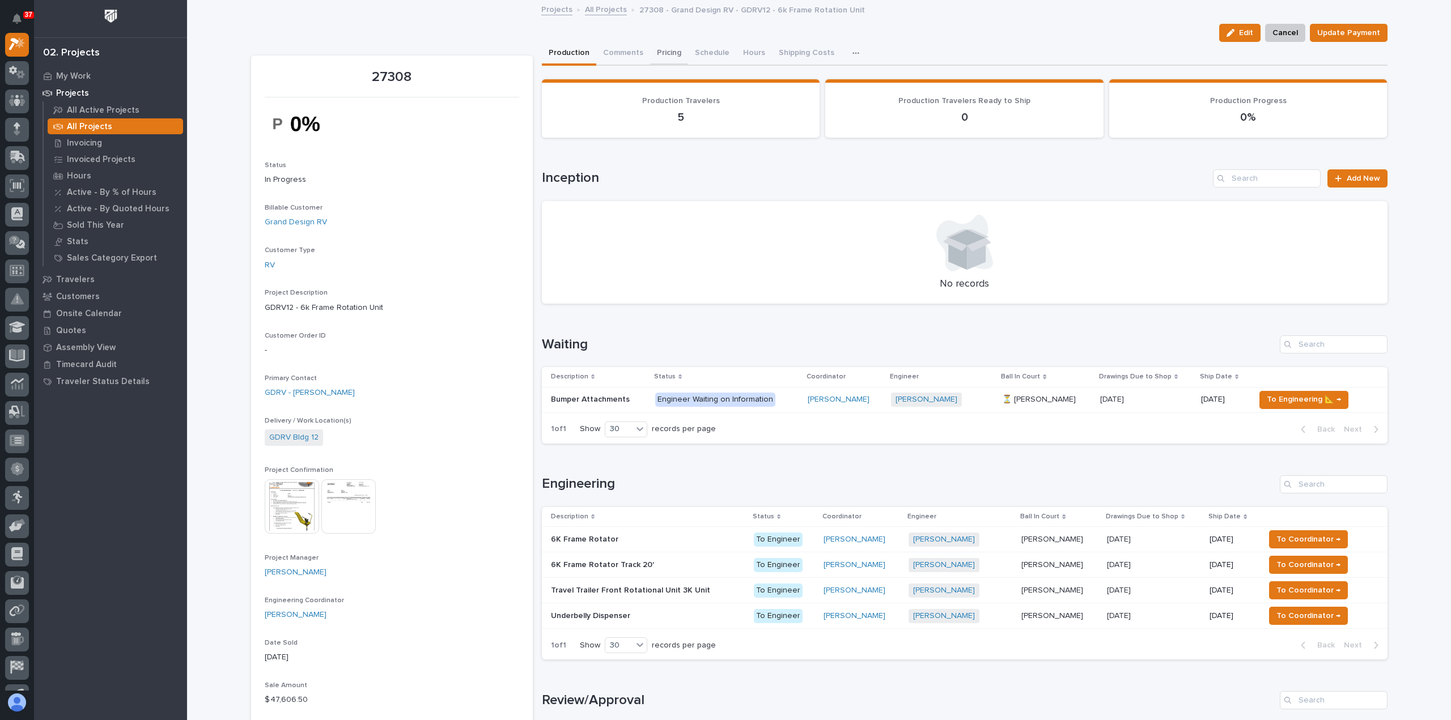
click at [659, 53] on button "Pricing" at bounding box center [669, 54] width 38 height 24
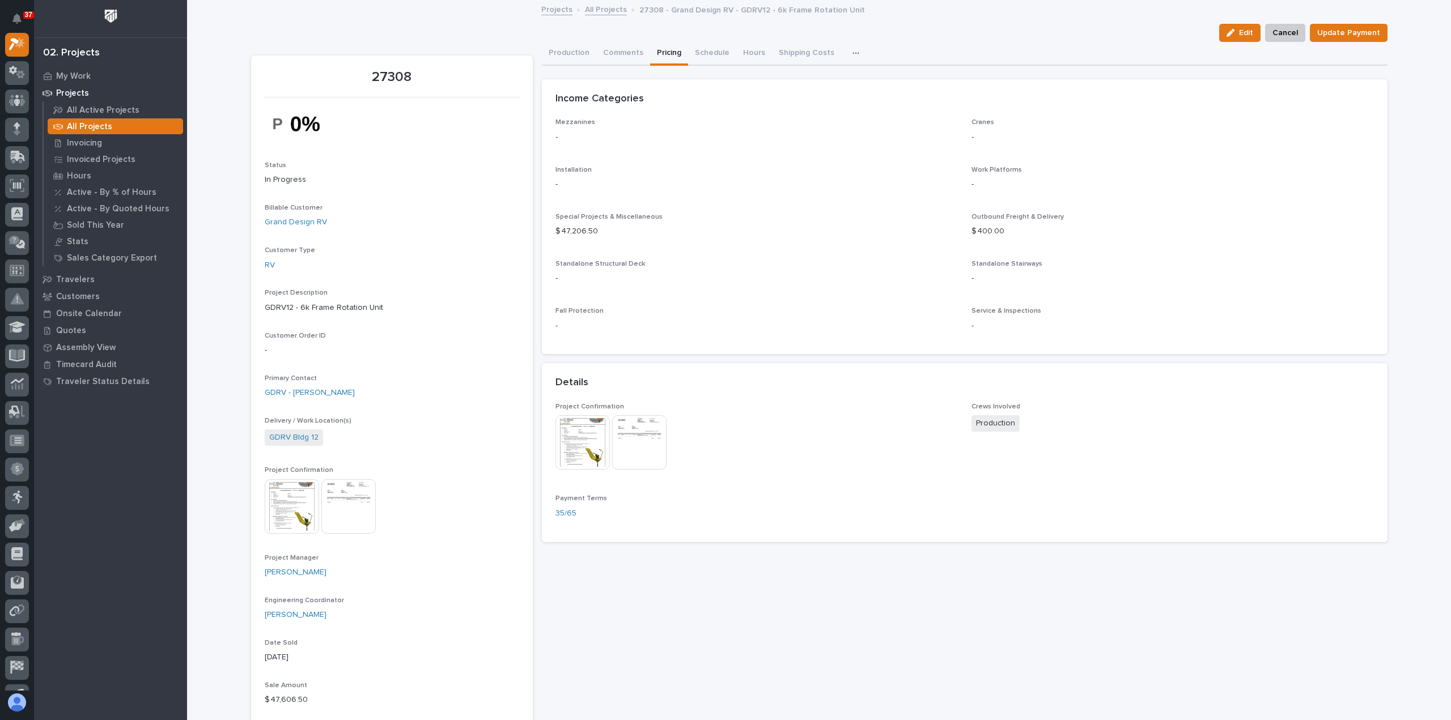
click at [1244, 36] on span "Edit" at bounding box center [1246, 33] width 14 height 10
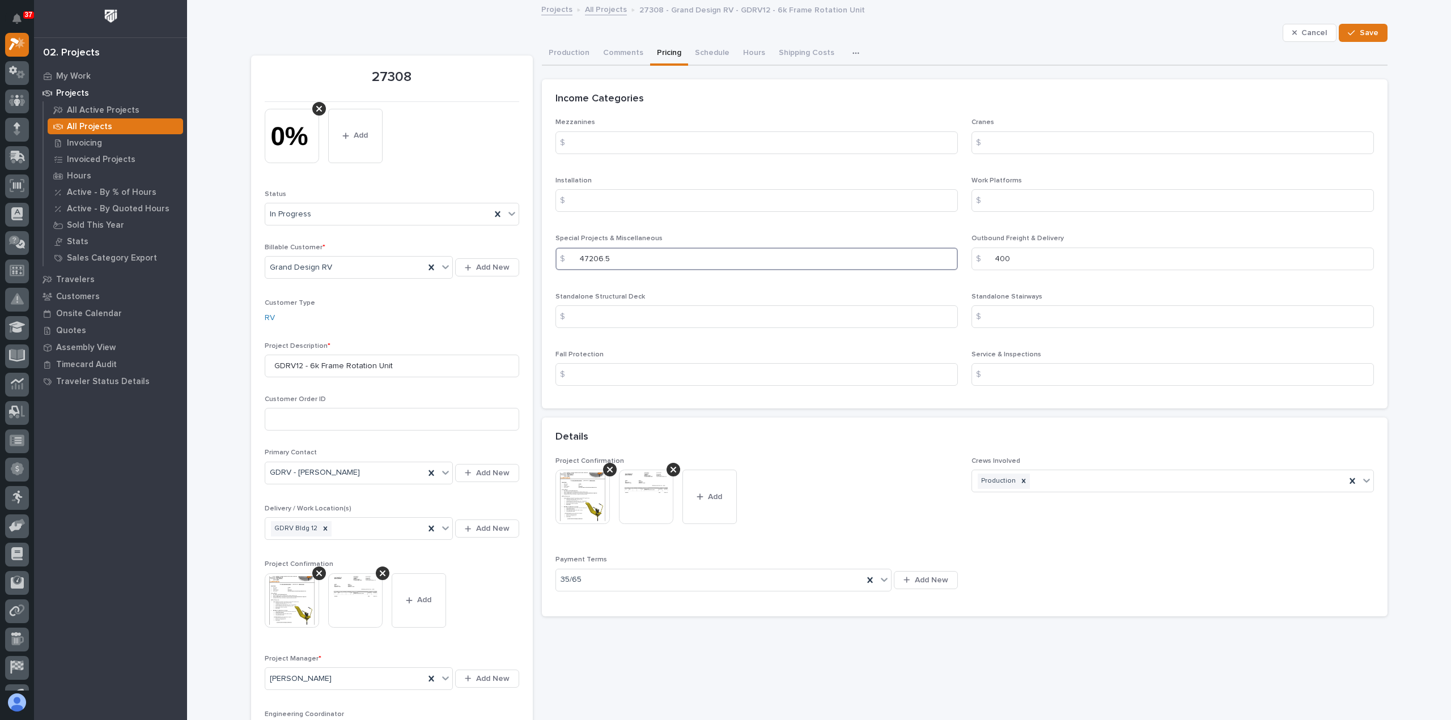
drag, startPoint x: 611, startPoint y: 259, endPoint x: 450, endPoint y: 261, distance: 161.0
paste input "679.00"
type input "47679.00"
click at [1362, 35] on span "Save" at bounding box center [1369, 33] width 19 height 10
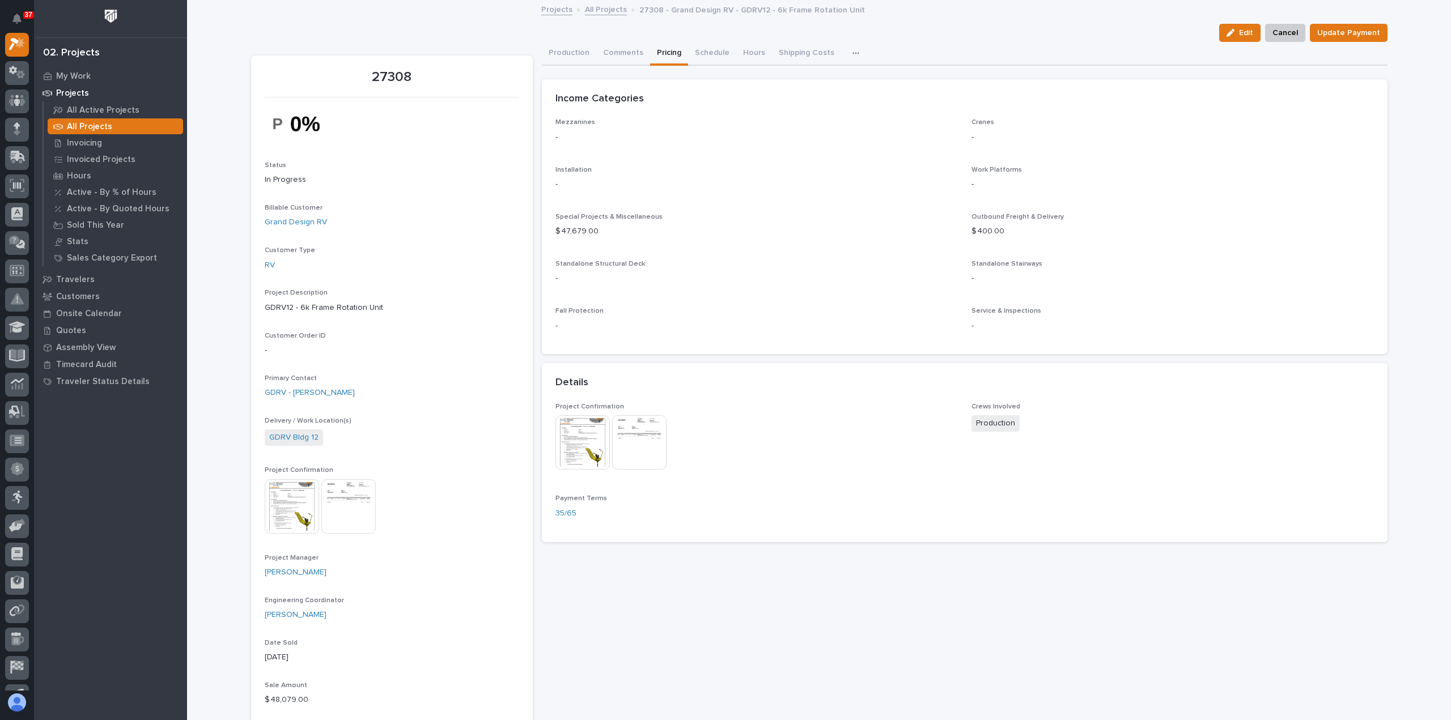
click at [595, 11] on link "All Projects" at bounding box center [606, 8] width 42 height 13
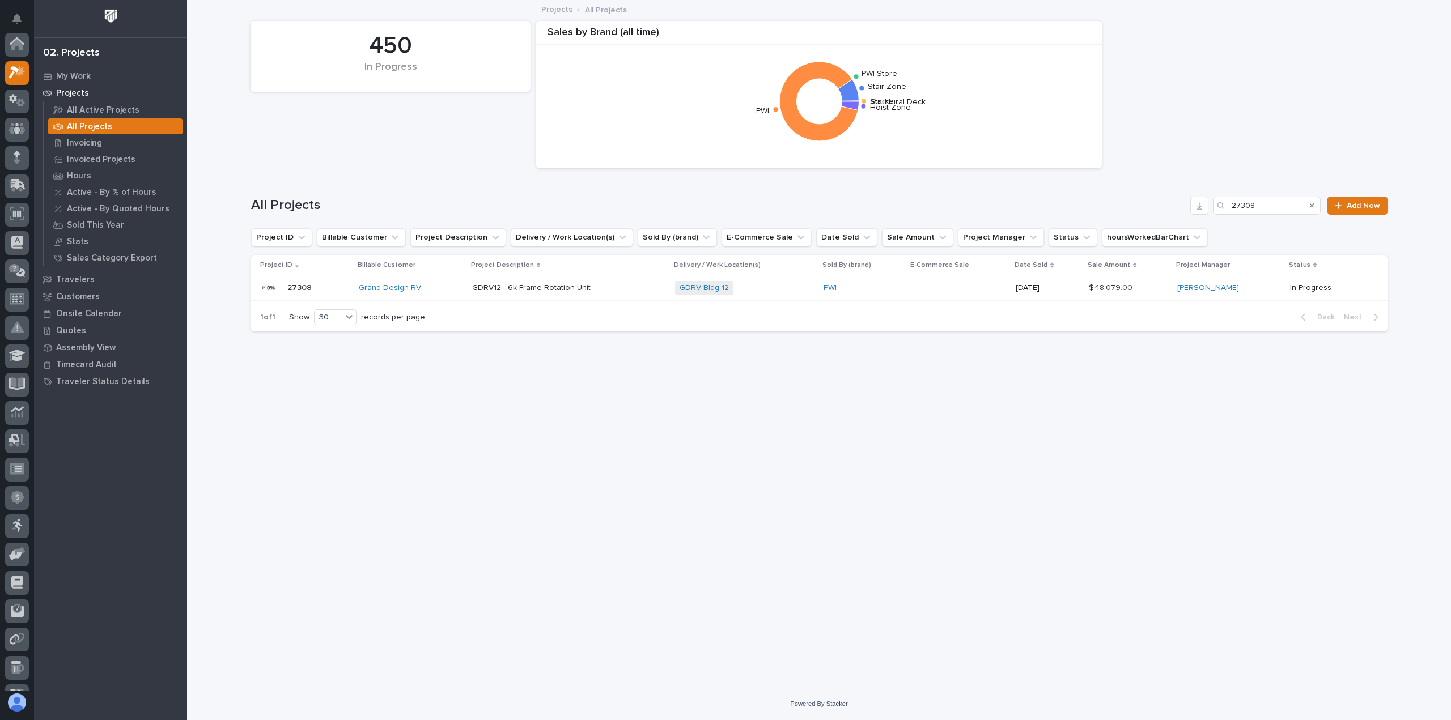
scroll to position [28, 0]
drag, startPoint x: 1273, startPoint y: 211, endPoint x: 1117, endPoint y: 207, distance: 156.5
click at [1119, 207] on div "All Projects 27308 Add New" at bounding box center [819, 206] width 1136 height 18
paste input "6574"
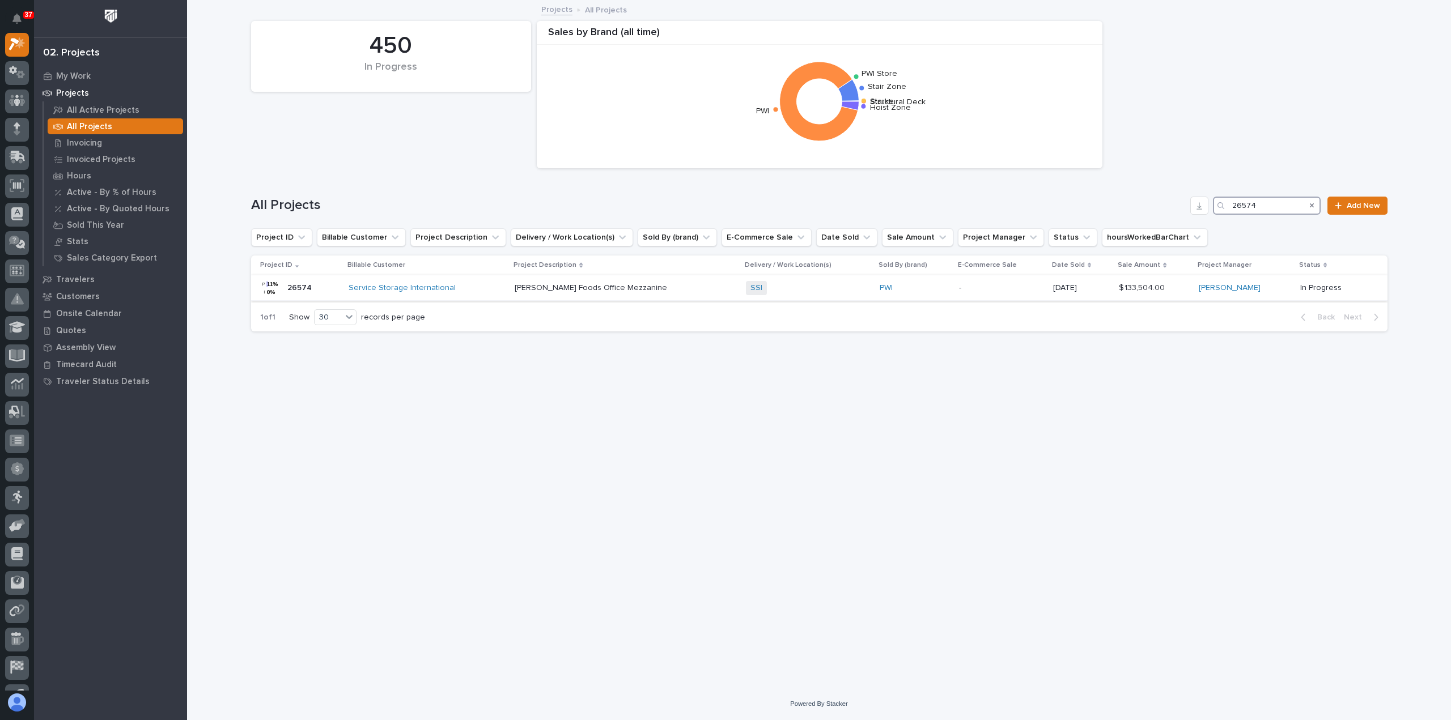
type input "26574"
click at [497, 293] on div "Service Storage International" at bounding box center [427, 288] width 157 height 19
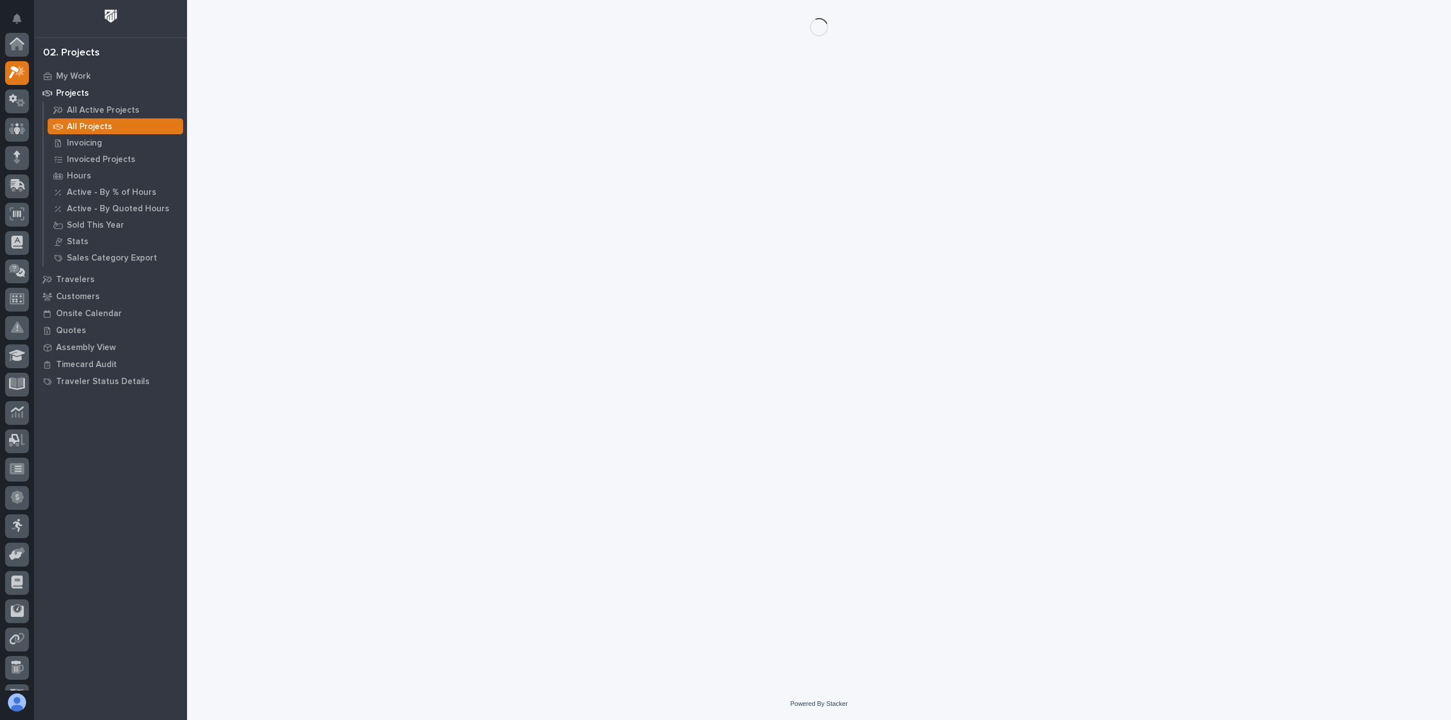
scroll to position [28, 0]
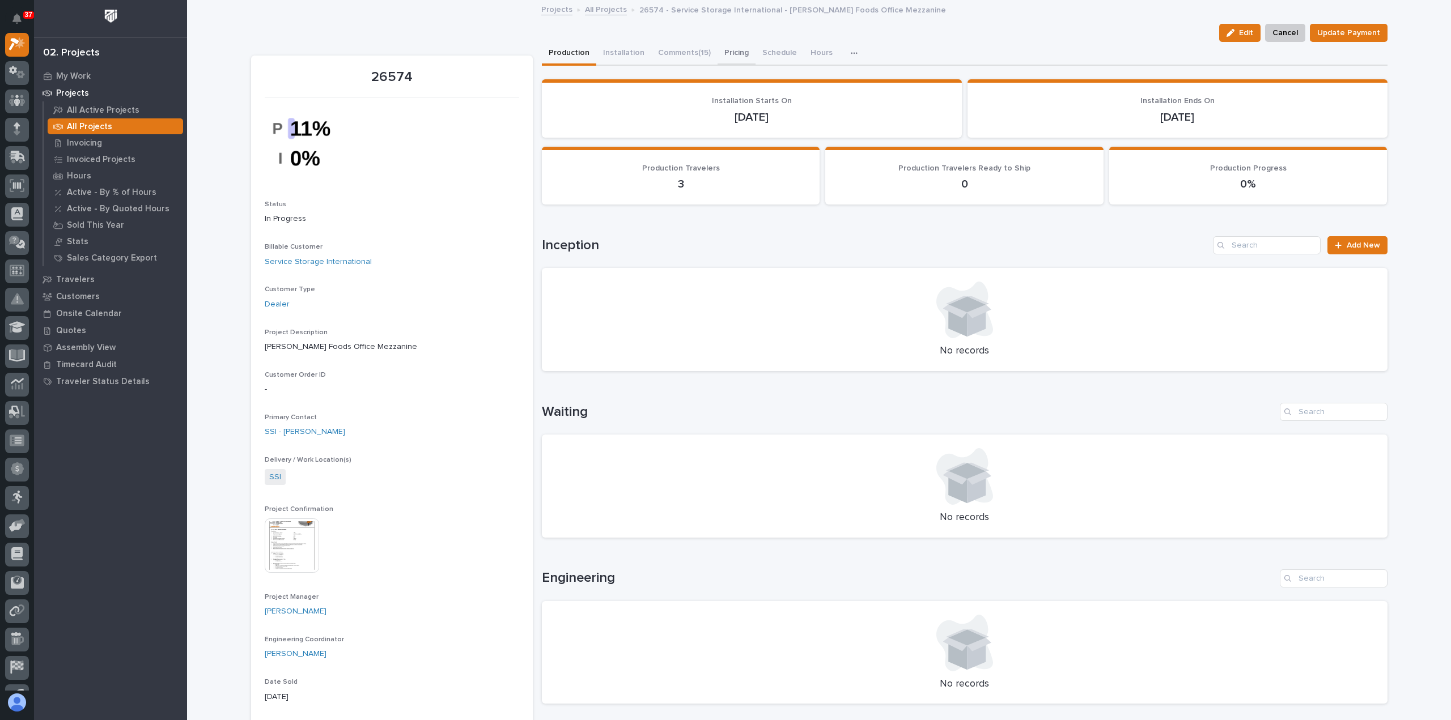
click at [725, 51] on button "Pricing" at bounding box center [737, 54] width 38 height 24
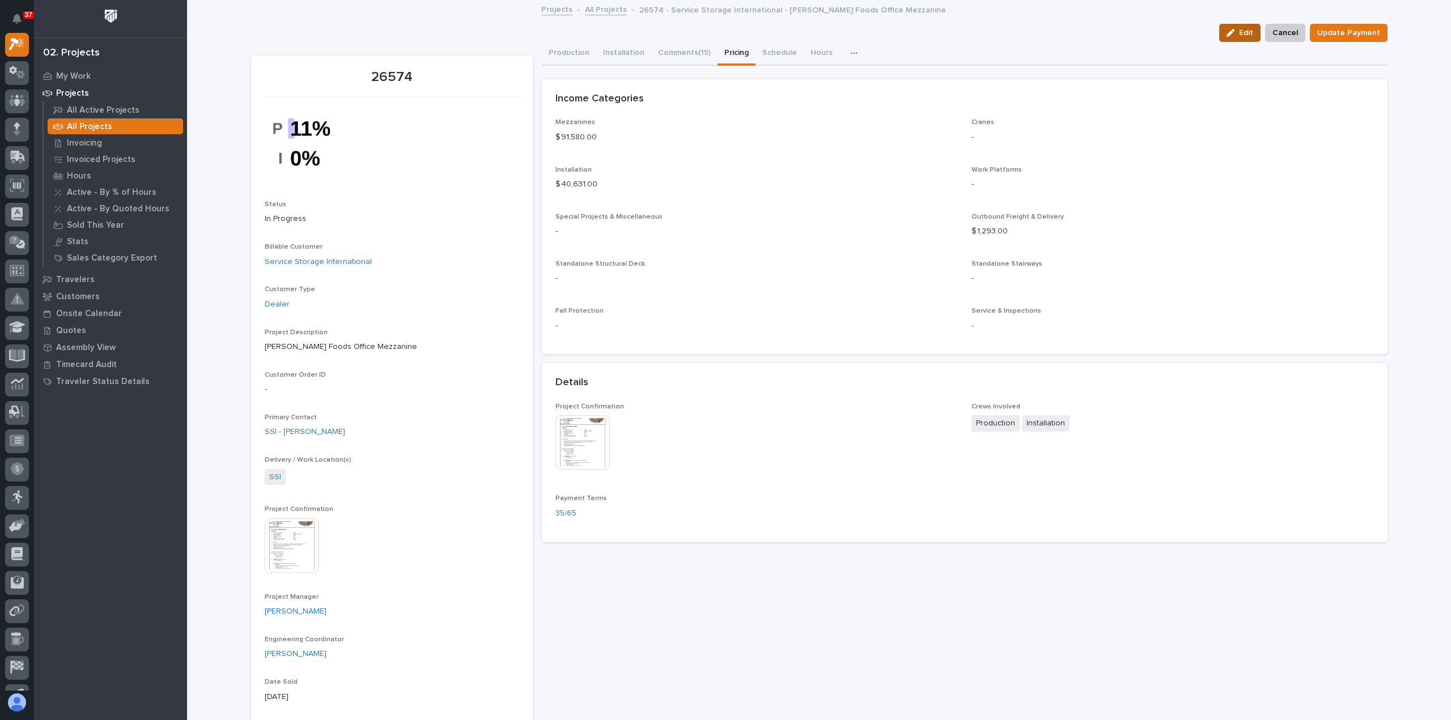
click at [1245, 35] on span "Edit" at bounding box center [1246, 33] width 14 height 10
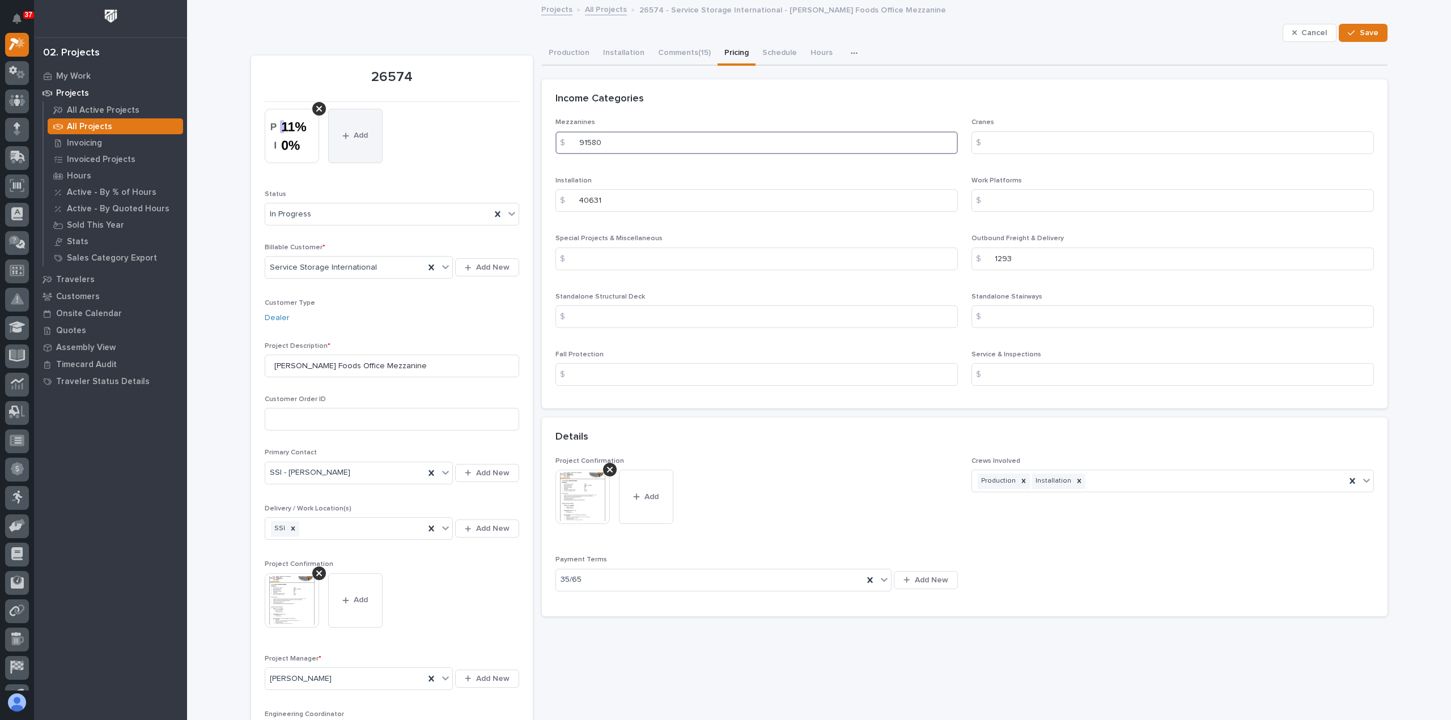
drag, startPoint x: 634, startPoint y: 142, endPoint x: 377, endPoint y: 135, distance: 256.9
paste input "2902.0"
type input "92902.00"
click at [1364, 33] on span "Save" at bounding box center [1369, 33] width 19 height 10
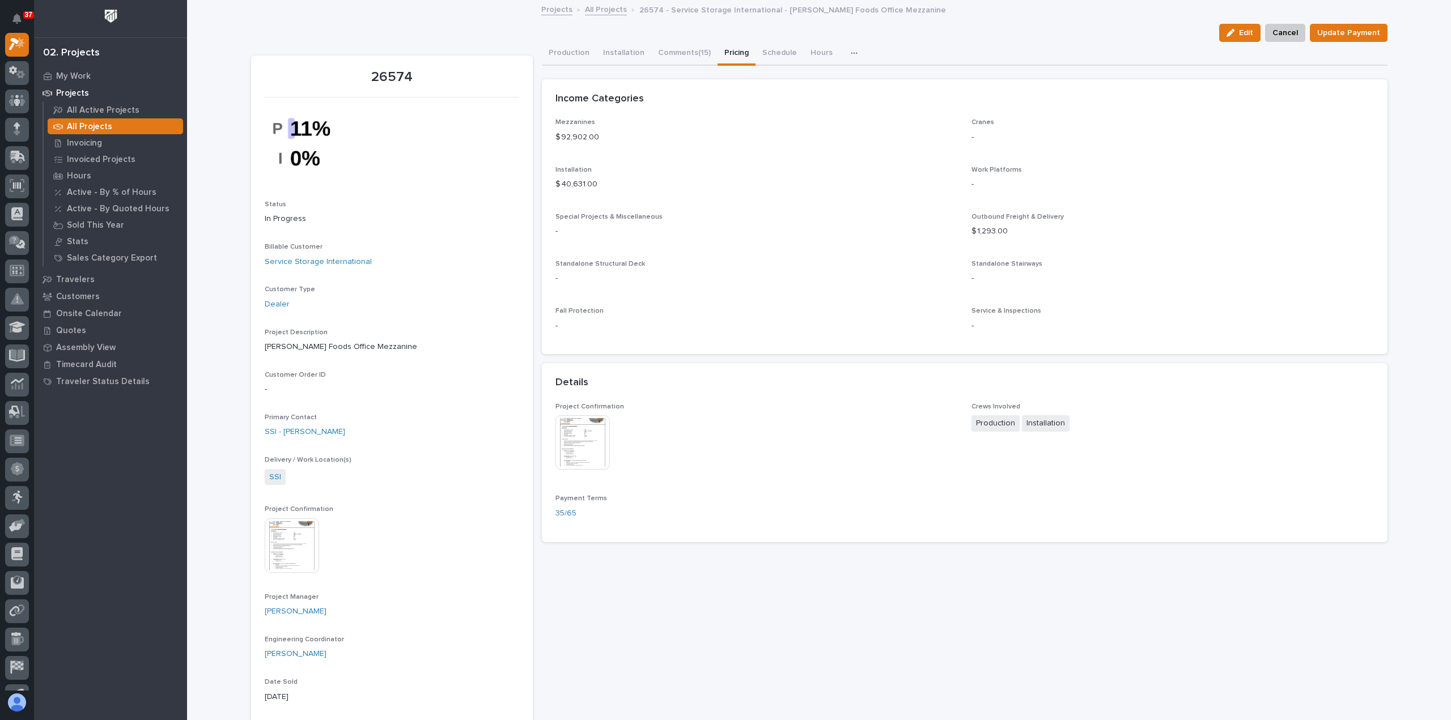
click at [613, 11] on link "All Projects" at bounding box center [606, 8] width 42 height 13
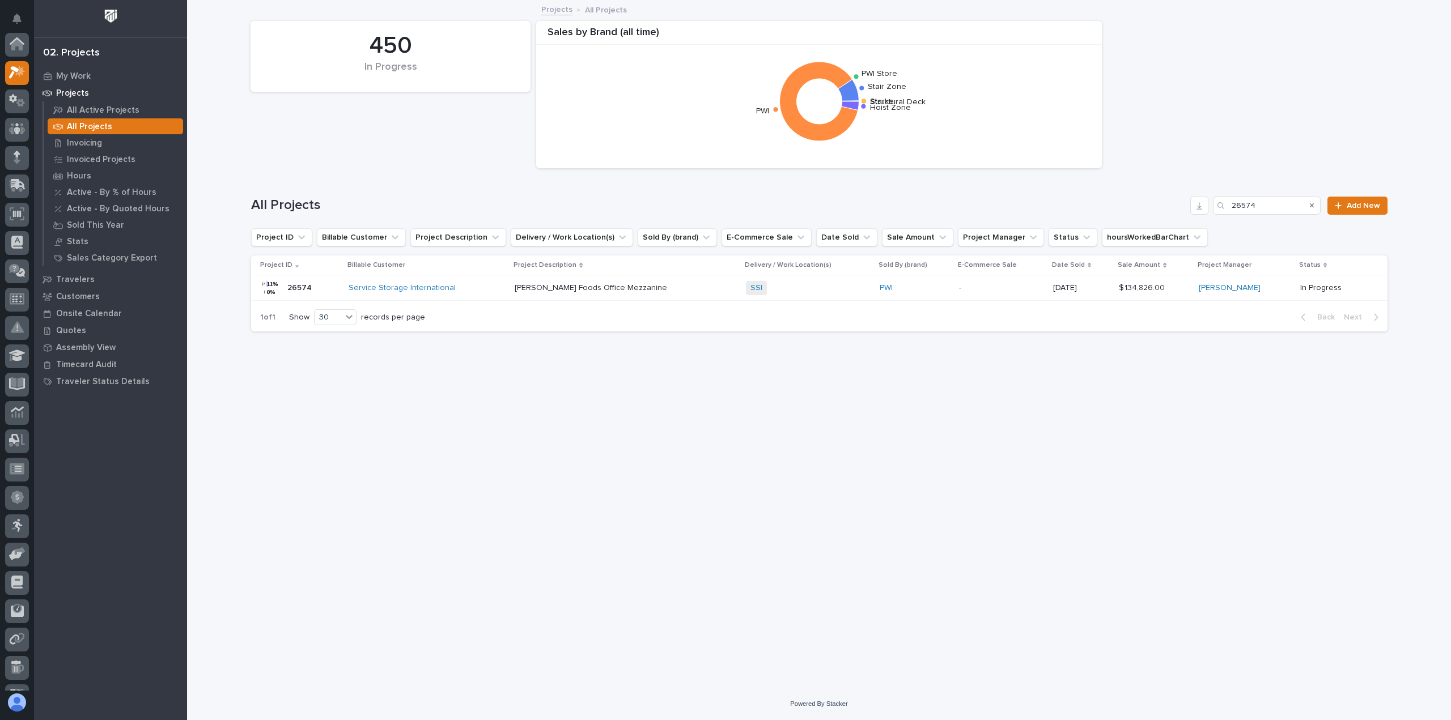
scroll to position [28, 0]
drag, startPoint x: 1268, startPoint y: 206, endPoint x: 1190, endPoint y: 201, distance: 77.8
click at [1198, 201] on div "All Projects 26574 Add New" at bounding box center [819, 206] width 1136 height 18
paste input "36"
type input "26536"
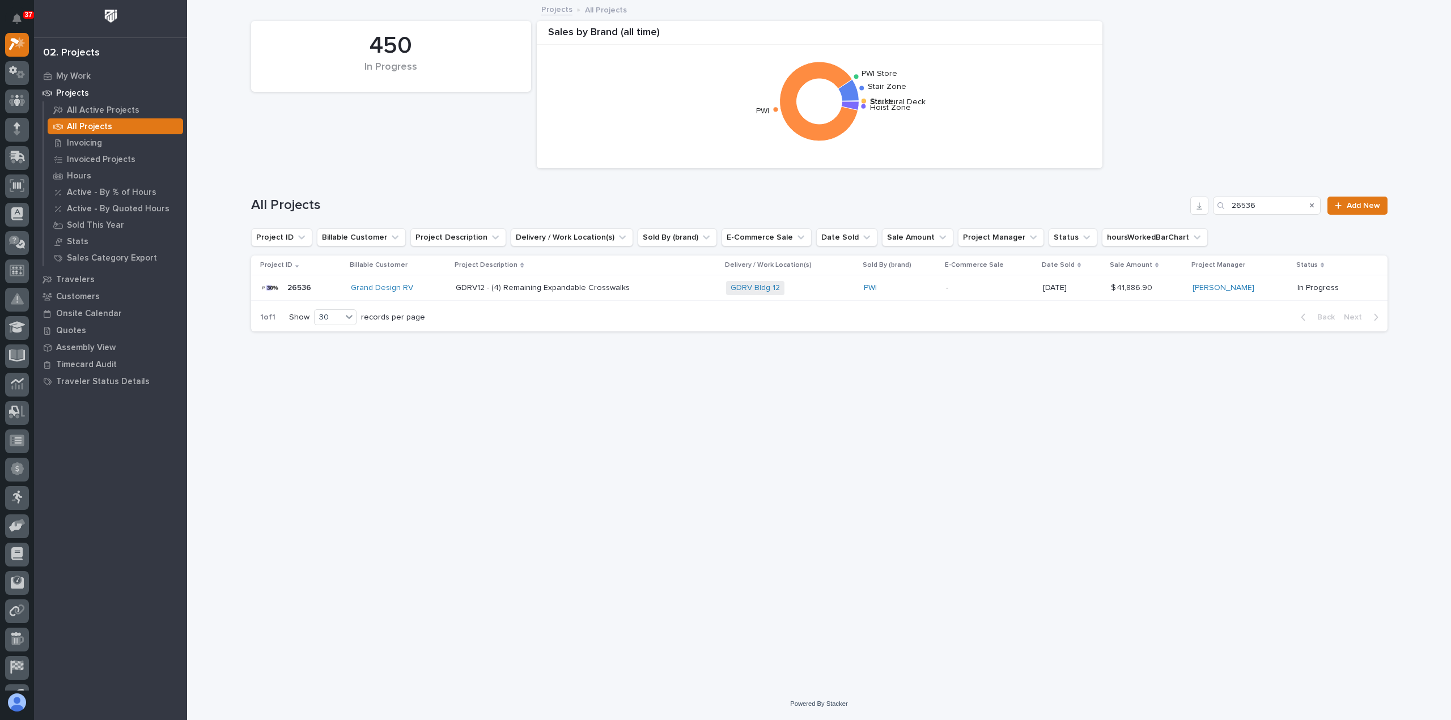
click at [635, 283] on p at bounding box center [555, 288] width 198 height 10
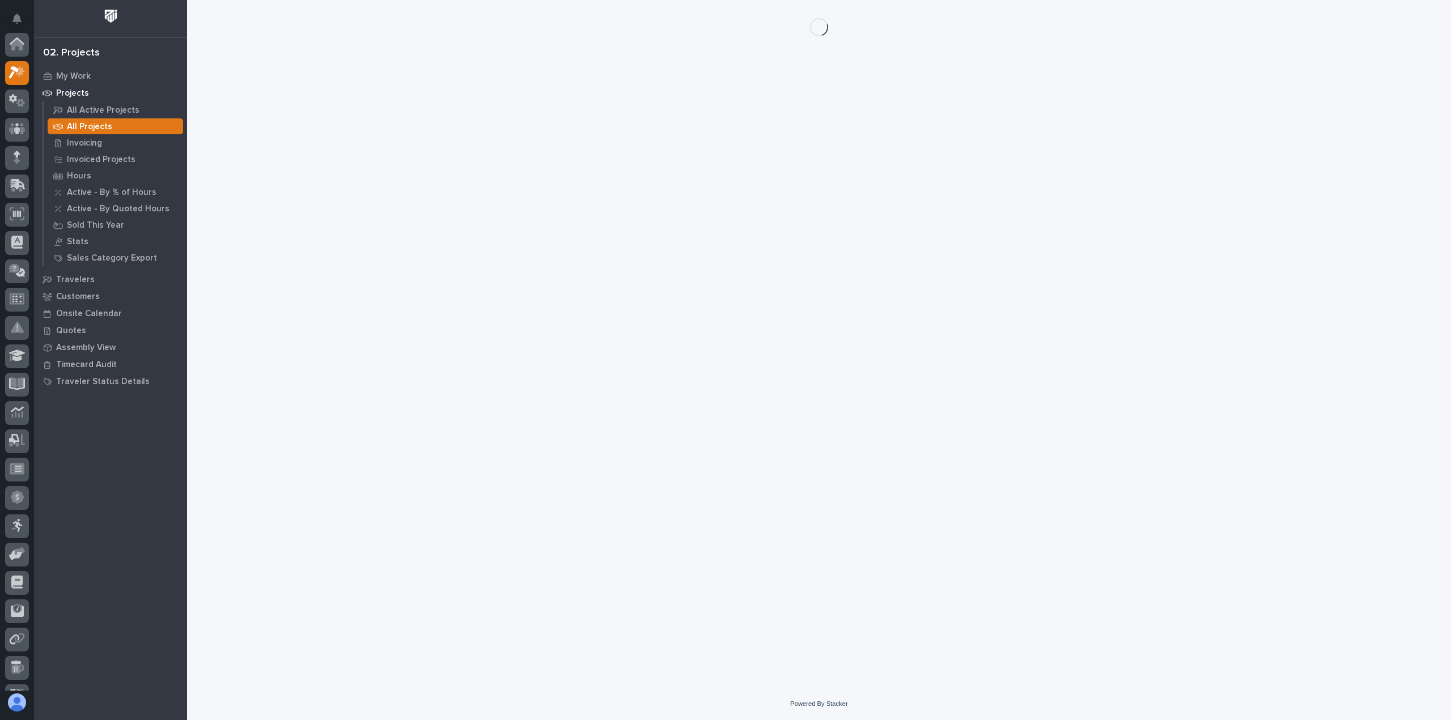
scroll to position [28, 0]
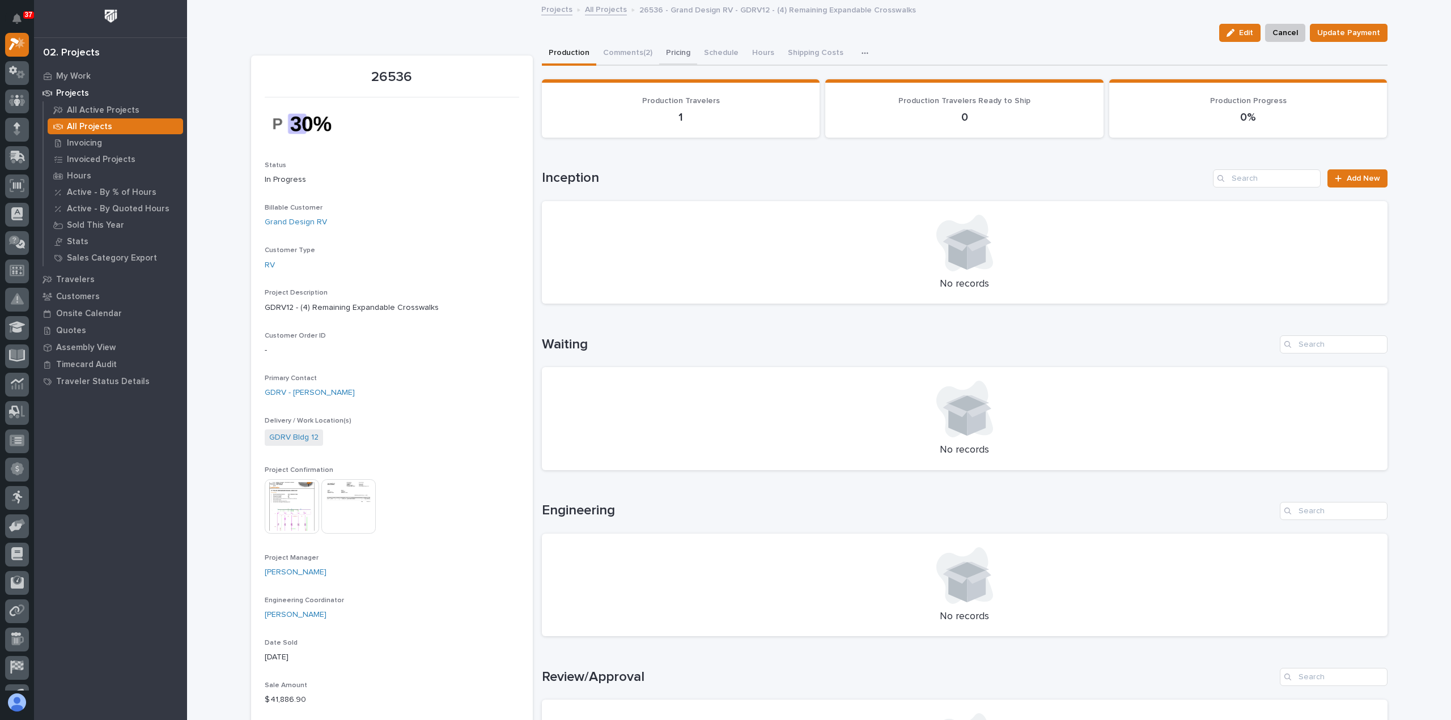
click at [673, 52] on button "Pricing" at bounding box center [678, 54] width 38 height 24
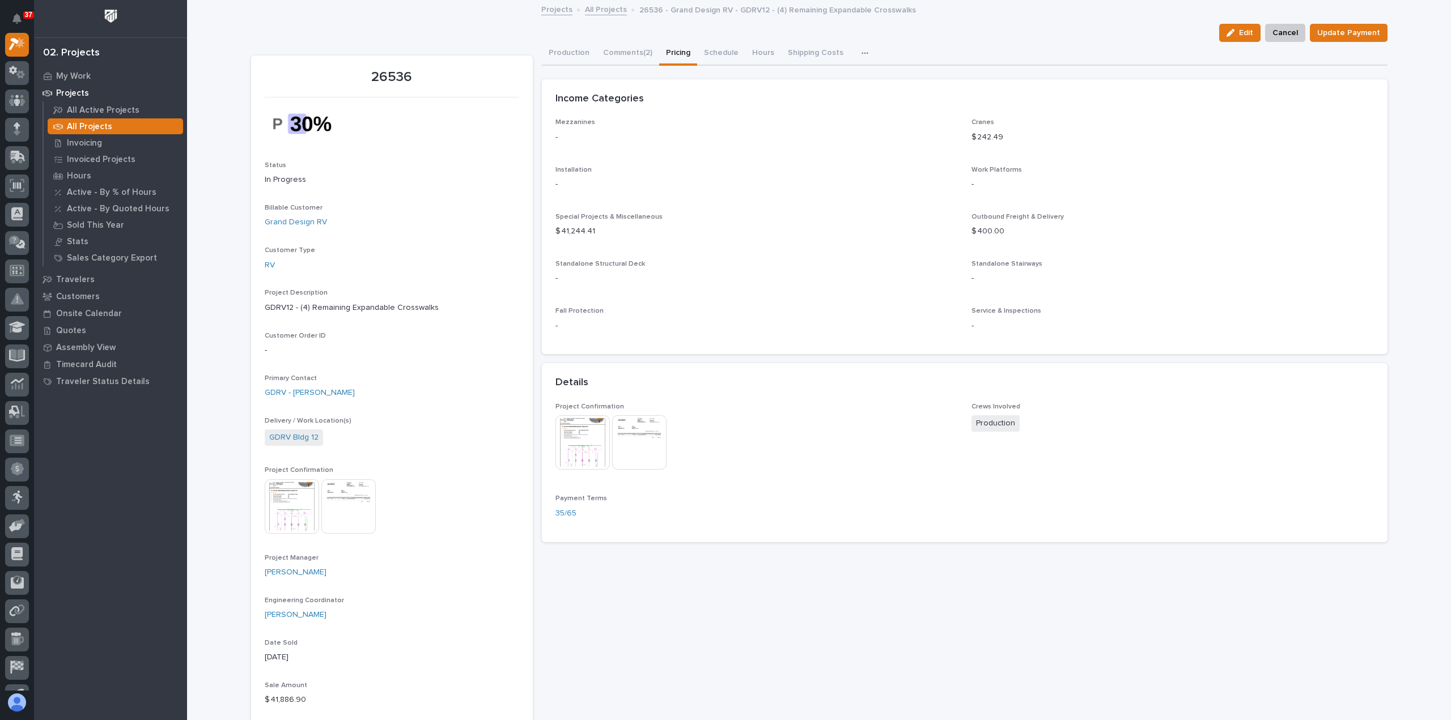
drag, startPoint x: 1240, startPoint y: 32, endPoint x: 1428, endPoint y: 56, distance: 189.8
click at [1240, 32] on span "Edit" at bounding box center [1246, 33] width 14 height 10
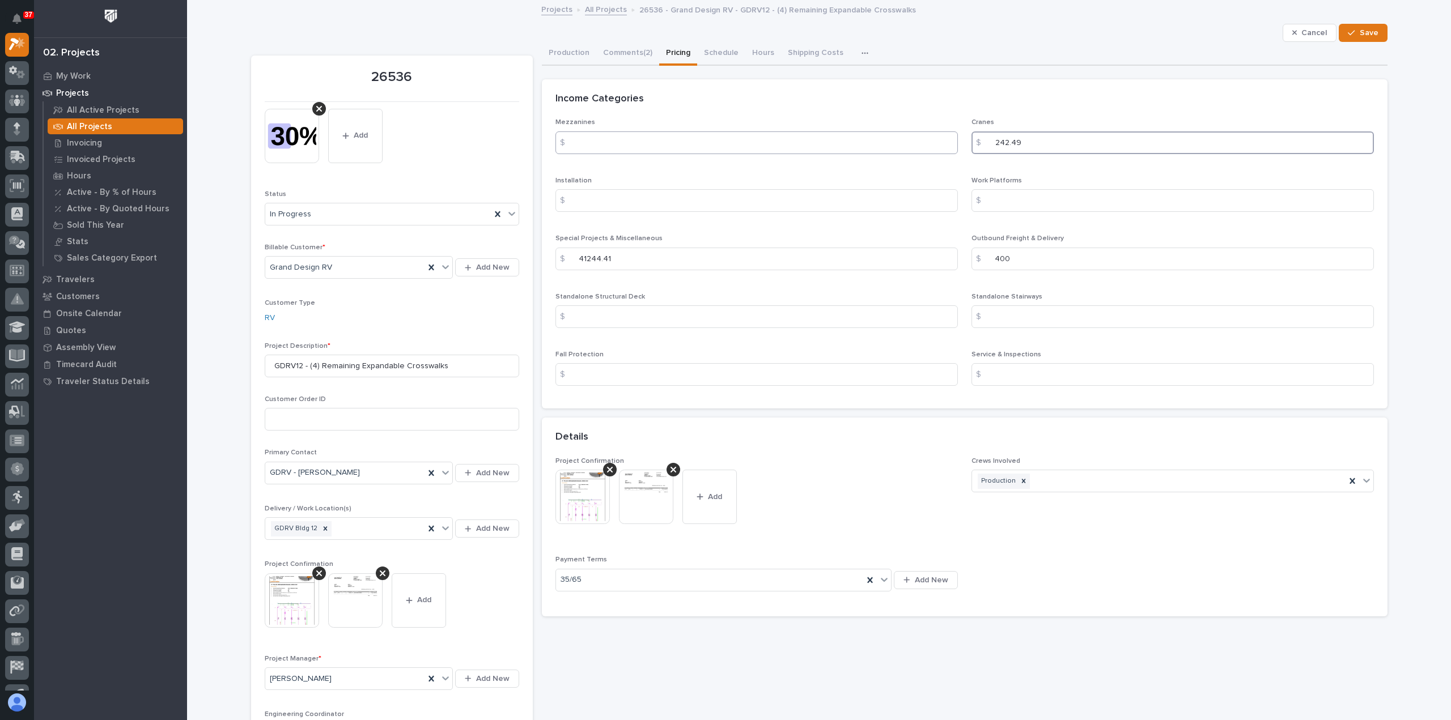
drag, startPoint x: 1062, startPoint y: 145, endPoint x: 919, endPoint y: 137, distance: 142.5
click at [919, 137] on div "Mezzanines $ Cranes $ 242.49 Installation $ Work Platforms $ Special Projects &…" at bounding box center [964, 256] width 818 height 277
drag, startPoint x: 623, startPoint y: 261, endPoint x: 483, endPoint y: 249, distance: 140.5
paste input "902.00"
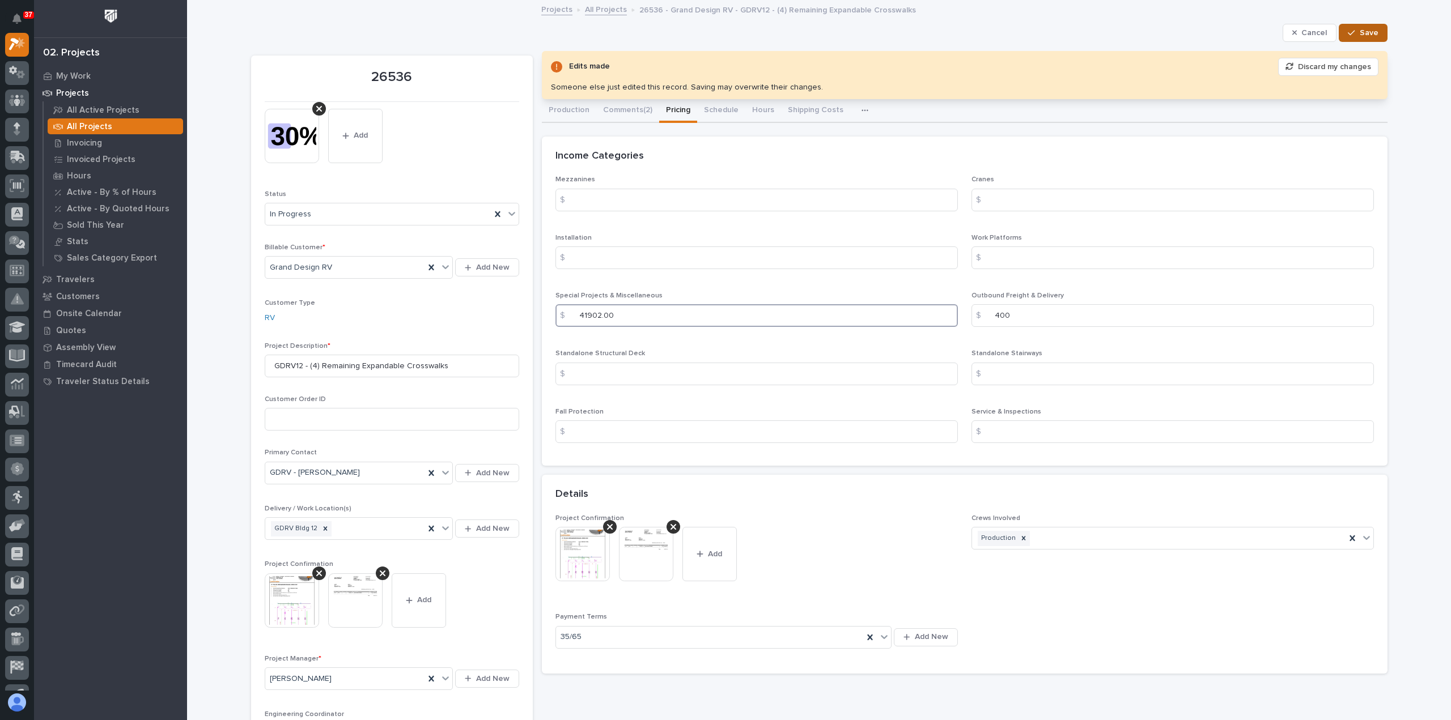
type input "41902.00"
click at [1362, 37] on span "Save" at bounding box center [1369, 33] width 19 height 10
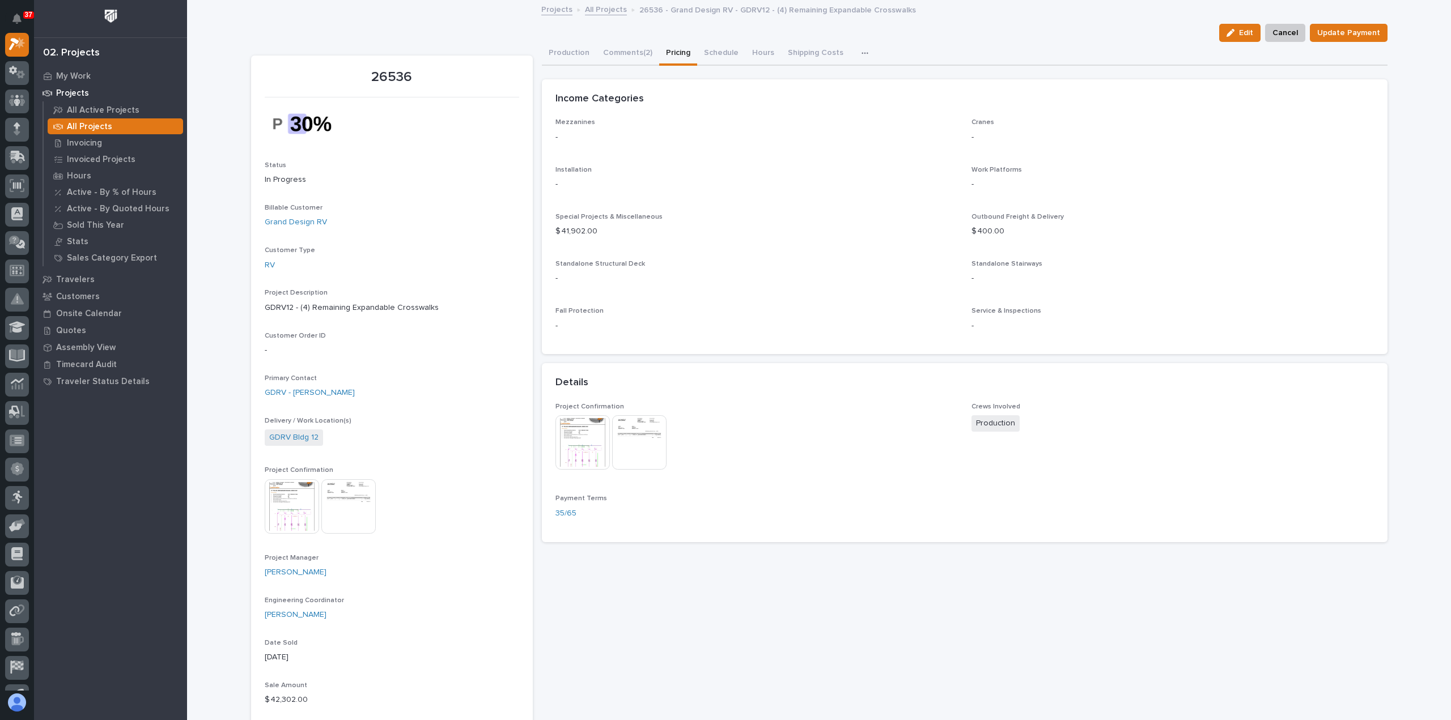
click at [597, 11] on link "All Projects" at bounding box center [606, 8] width 42 height 13
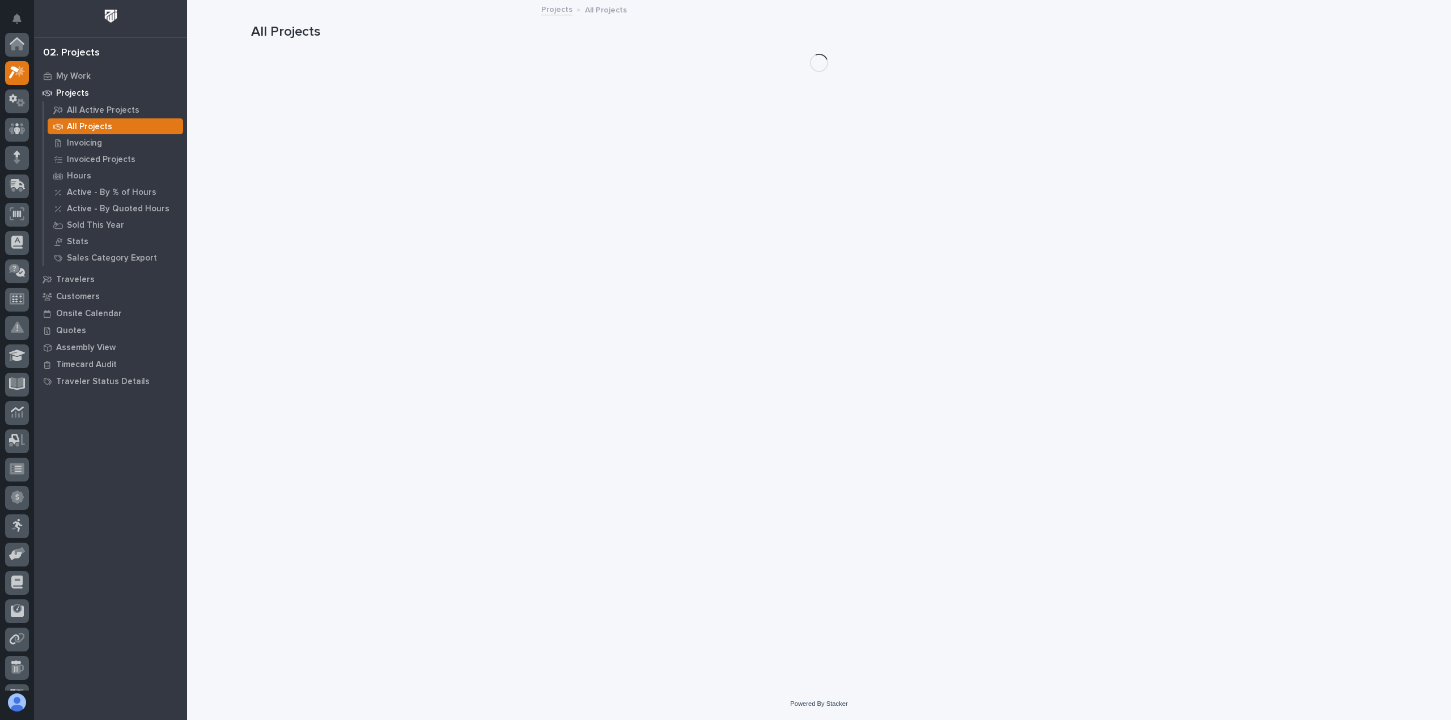
scroll to position [28, 0]
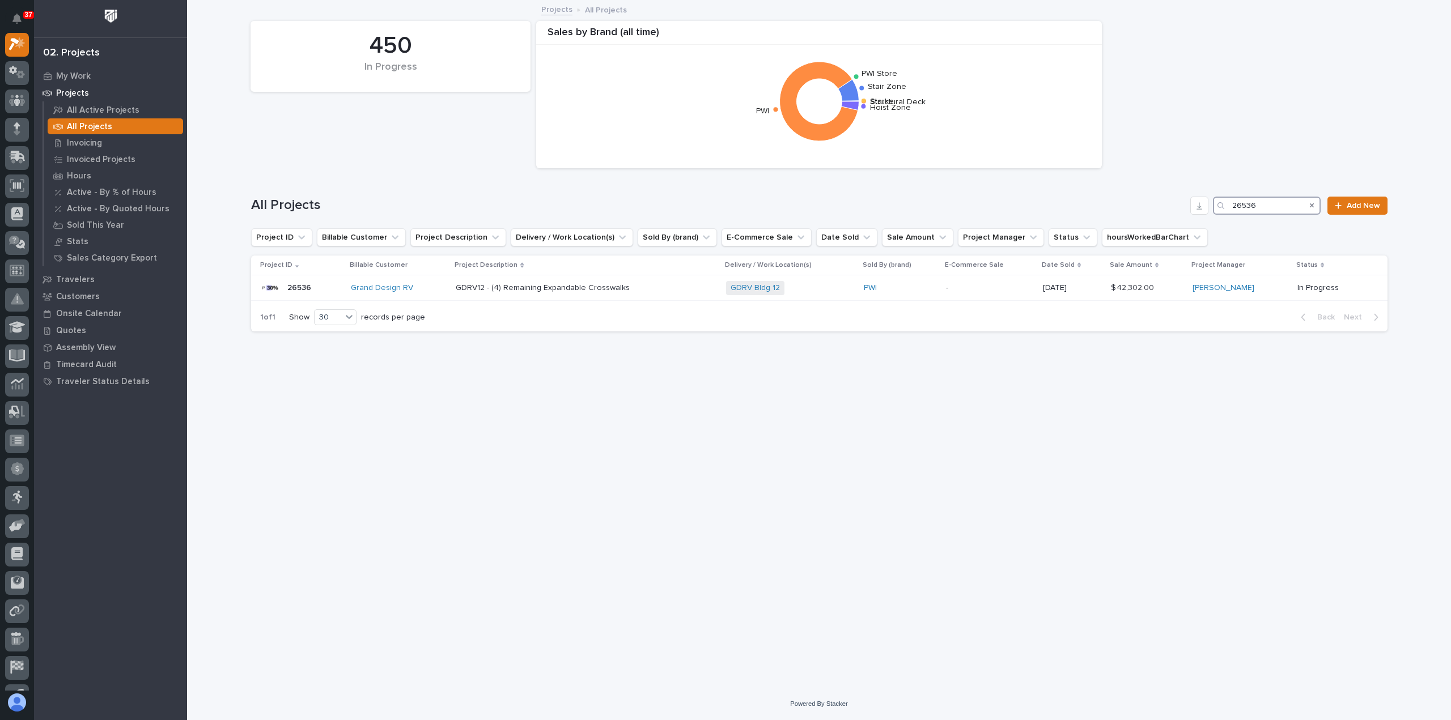
drag, startPoint x: 1264, startPoint y: 201, endPoint x: 1182, endPoint y: 202, distance: 81.6
click at [1182, 202] on div "All Projects 26536 Add New" at bounding box center [819, 206] width 1136 height 18
paste input "7"
type input "26537"
click at [462, 286] on div "Grand Design RV" at bounding box center [410, 288] width 104 height 10
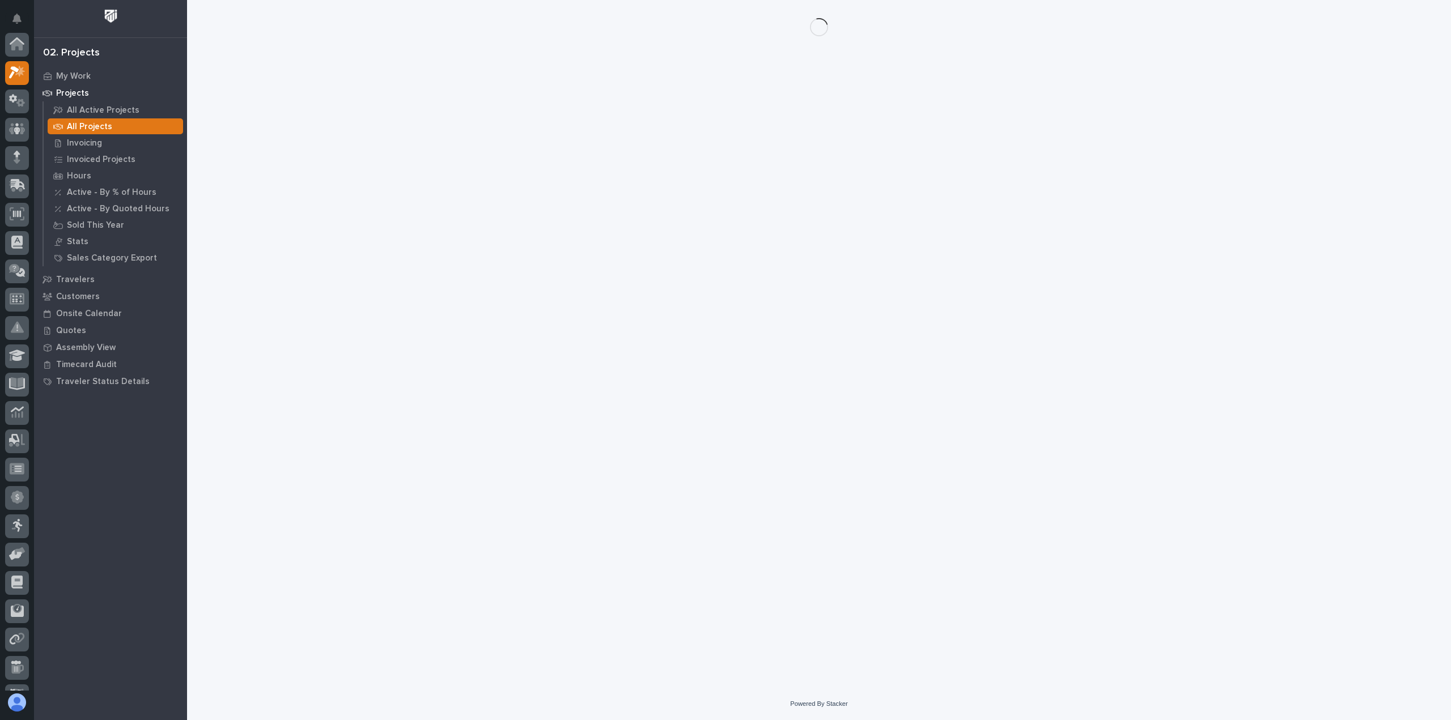
scroll to position [28, 0]
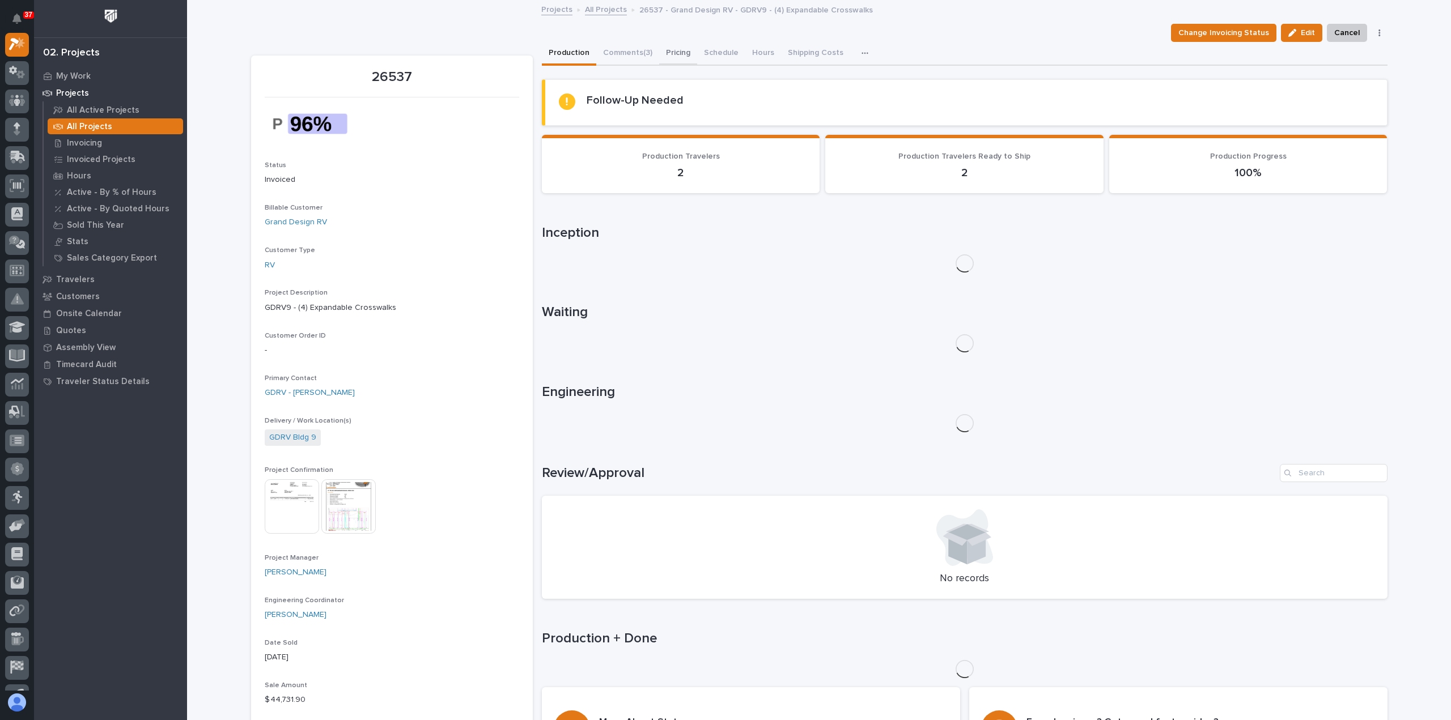
click at [668, 52] on button "Pricing" at bounding box center [678, 54] width 38 height 24
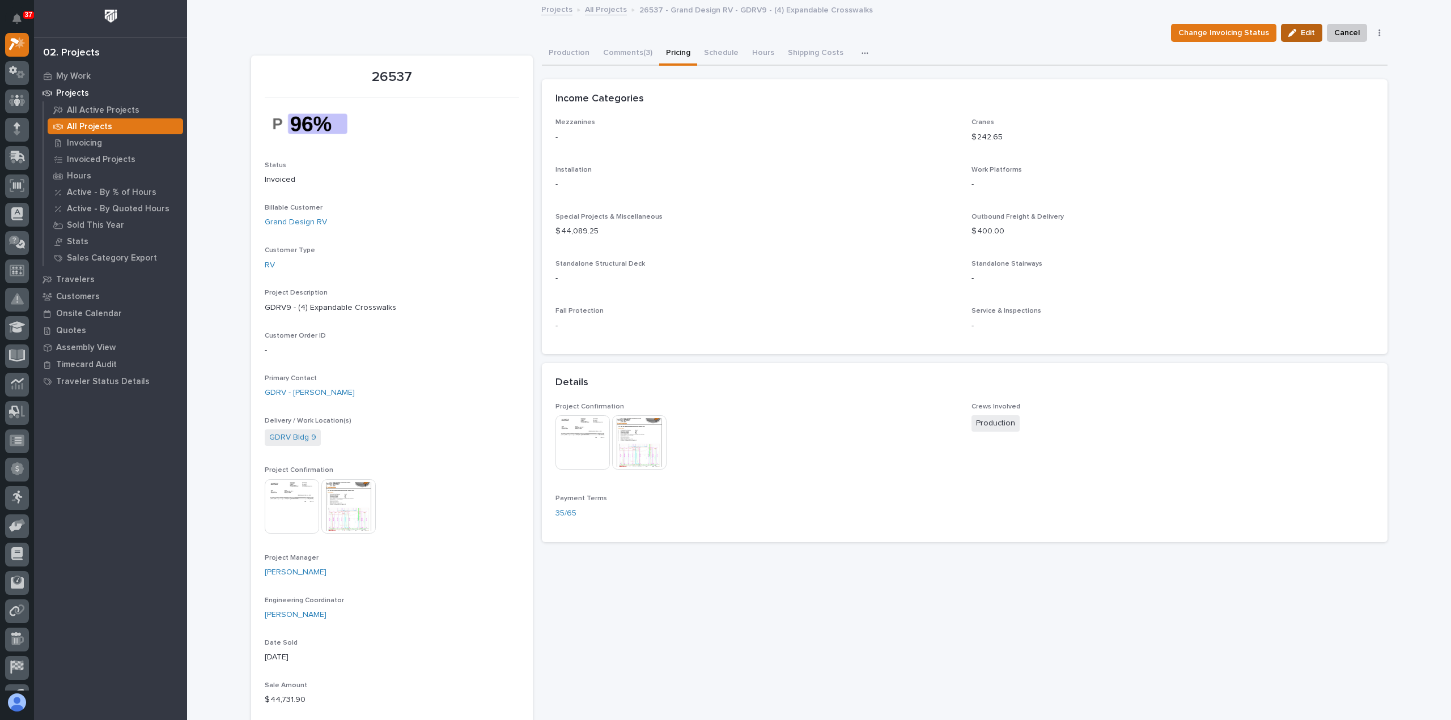
click at [1297, 33] on div "button" at bounding box center [1294, 33] width 12 height 8
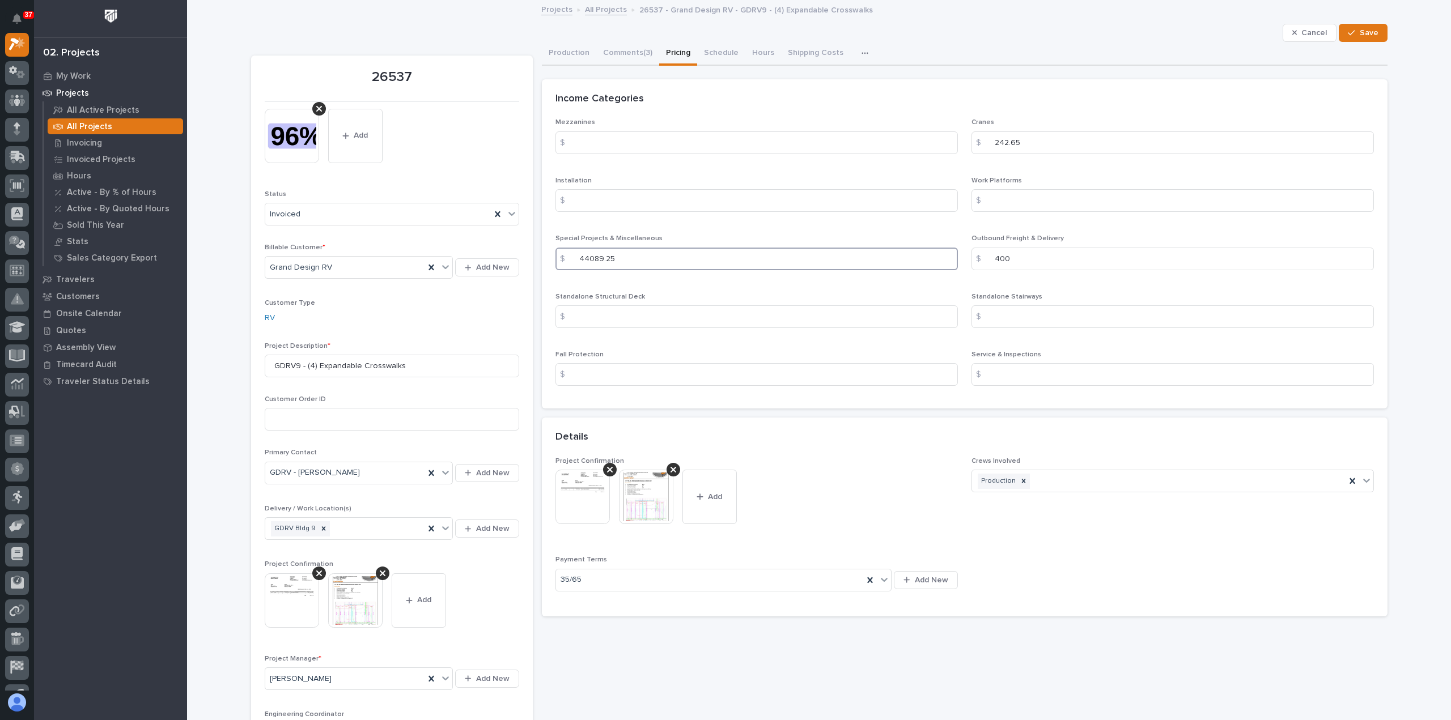
drag, startPoint x: 622, startPoint y: 253, endPoint x: 435, endPoint y: 253, distance: 186.5
paste input "775.00"
type input "44775.00"
drag, startPoint x: 999, startPoint y: 148, endPoint x: 874, endPoint y: 141, distance: 124.9
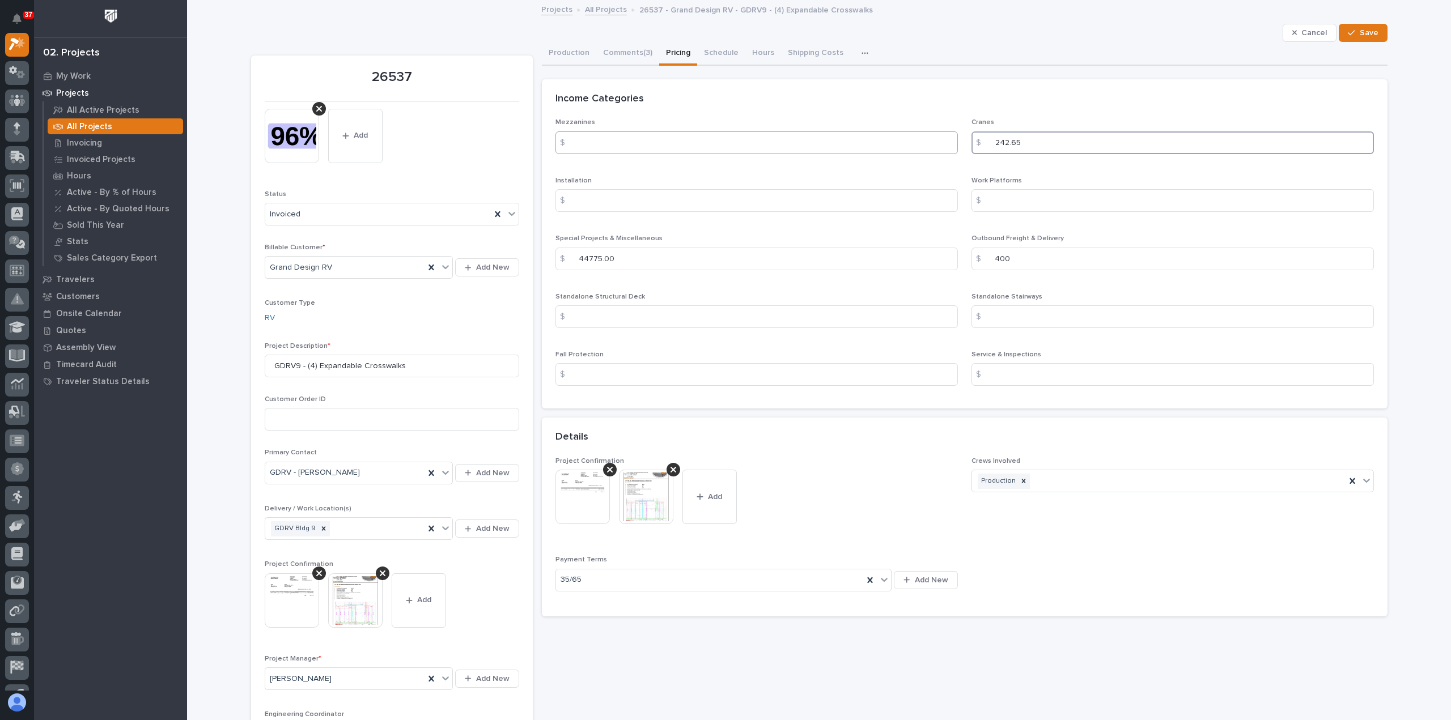
click at [883, 141] on div "Mezzanines $ Cranes $ 242.65 Installation $ Work Platforms $ Special Projects &…" at bounding box center [964, 256] width 818 height 277
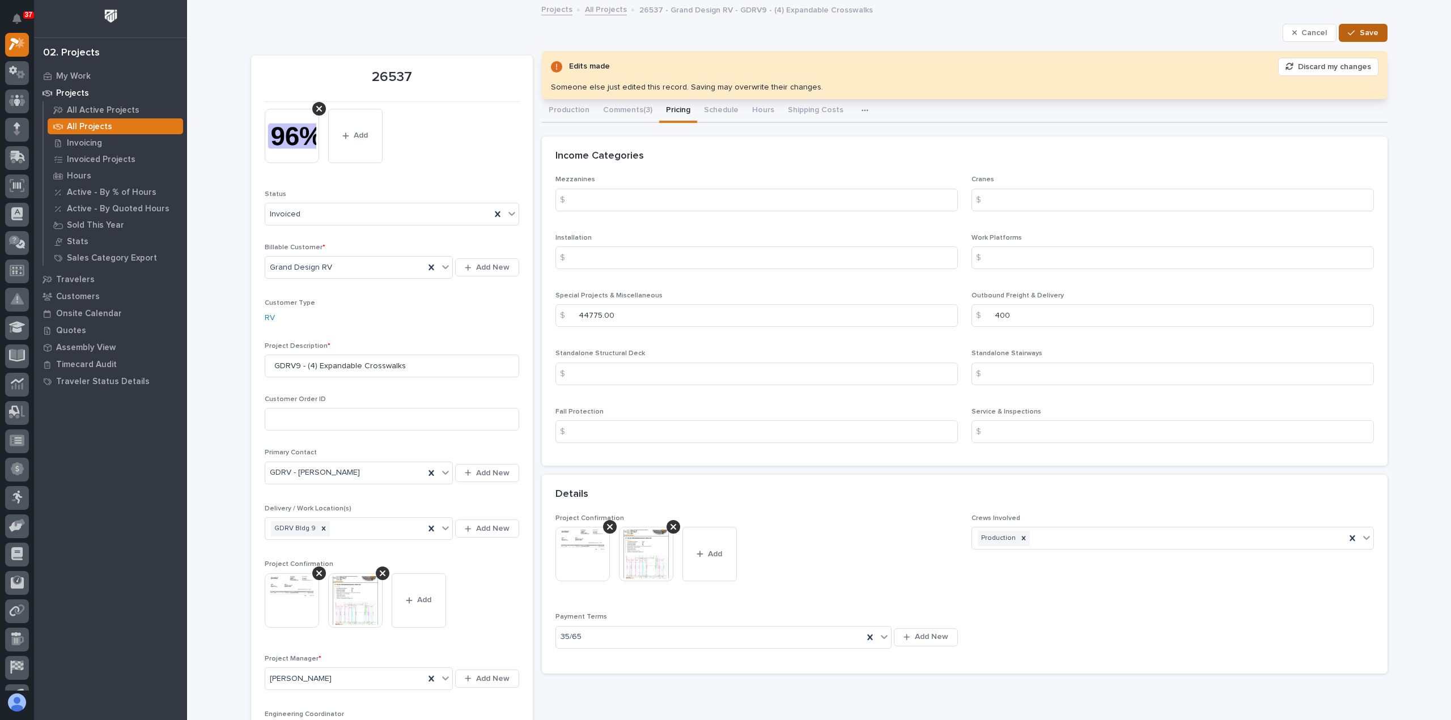
click at [1367, 33] on span "Save" at bounding box center [1369, 33] width 19 height 10
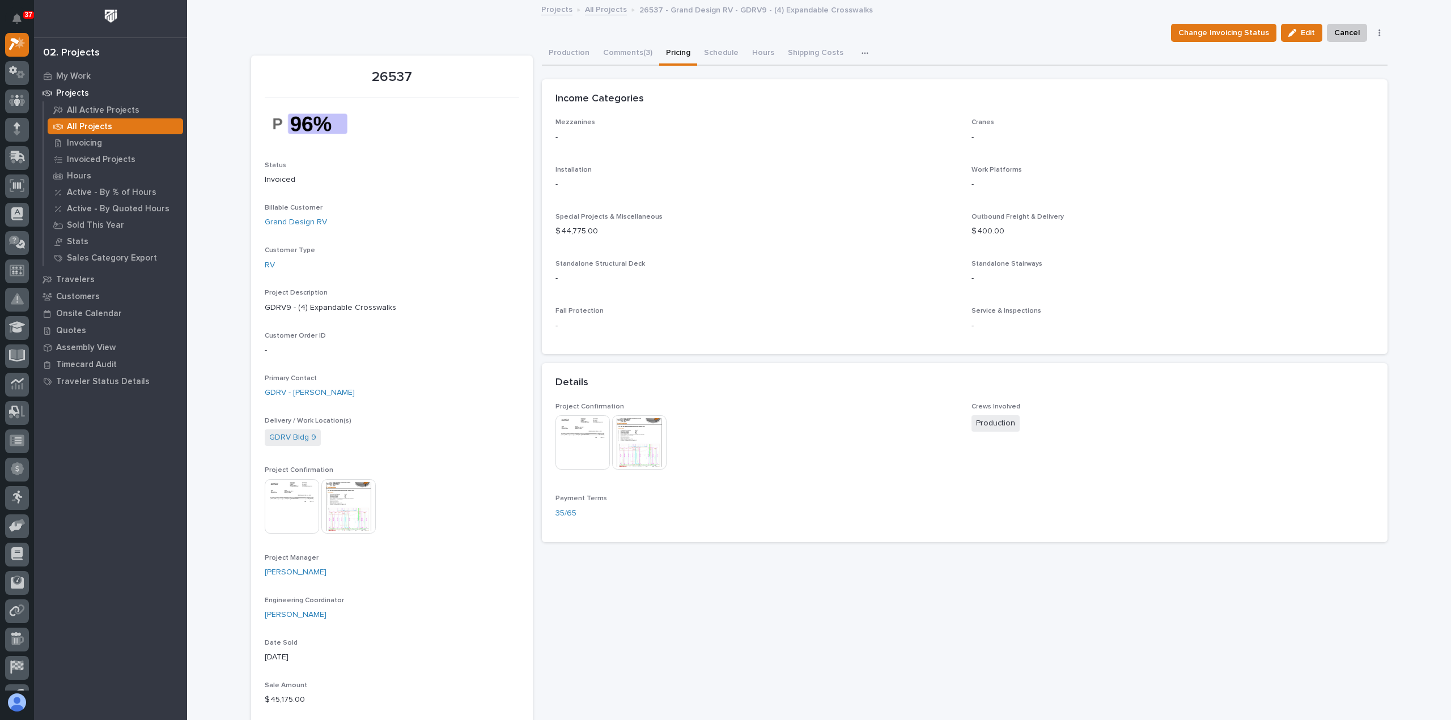
click at [601, 13] on link "All Projects" at bounding box center [606, 8] width 42 height 13
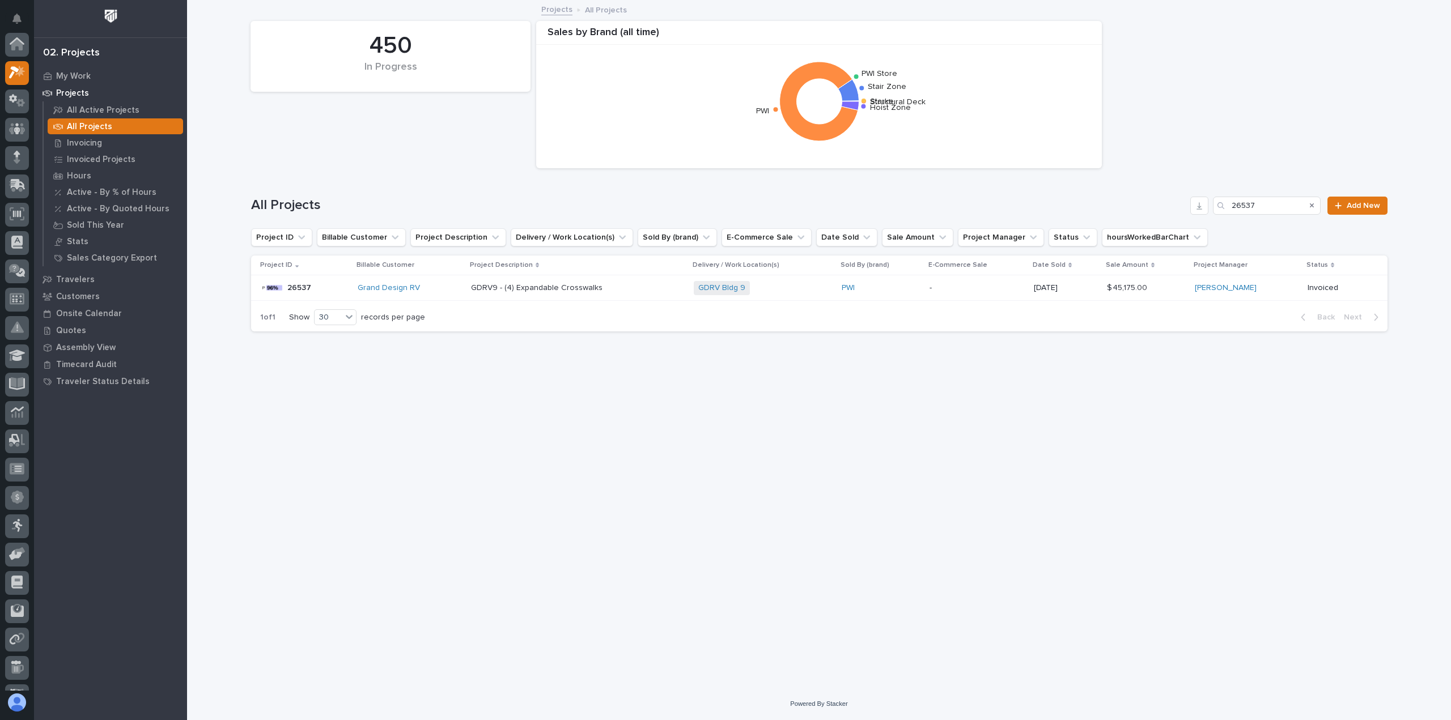
scroll to position [28, 0]
drag, startPoint x: 1268, startPoint y: 204, endPoint x: 1025, endPoint y: 193, distance: 242.9
click at [1025, 193] on div "All Projects 26537 Add New" at bounding box center [819, 201] width 1136 height 54
paste input "44"
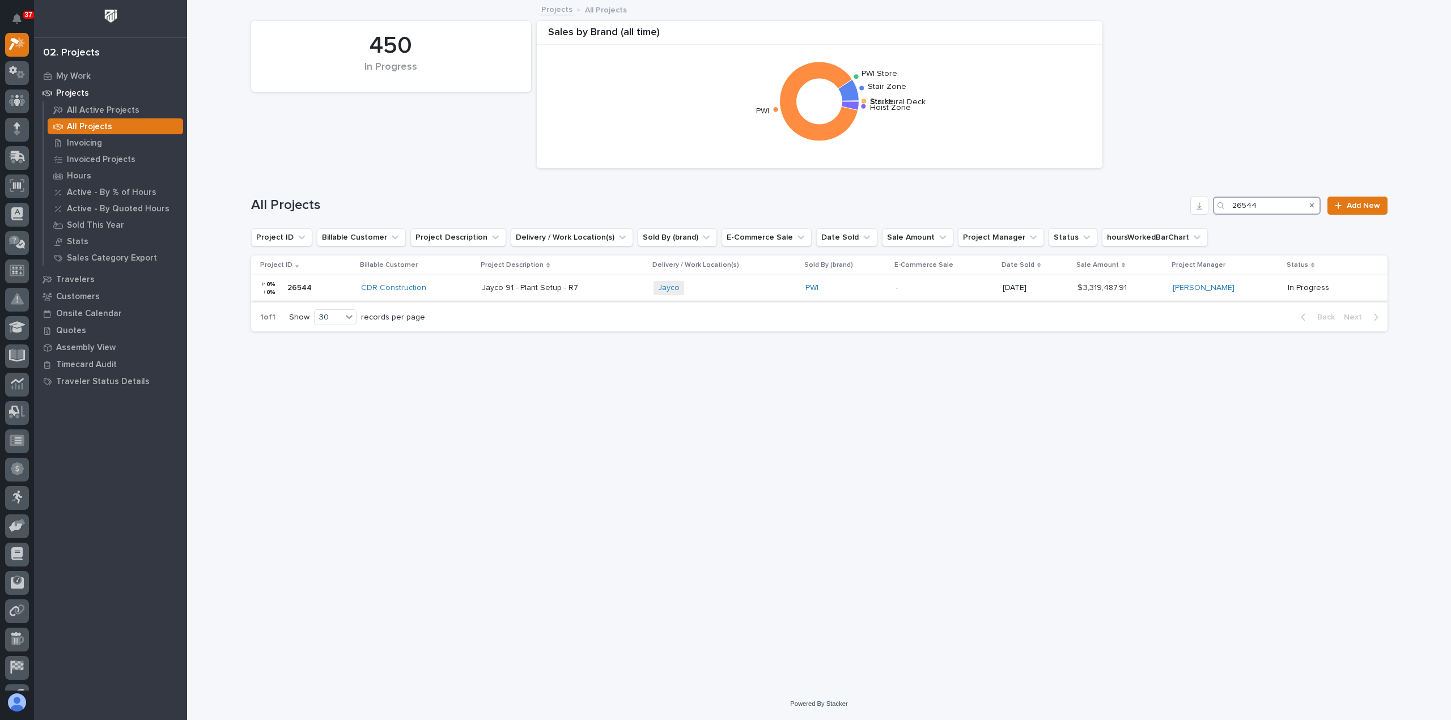
type input "26544"
click at [452, 286] on div "CDR Construction" at bounding box center [417, 288] width 112 height 10
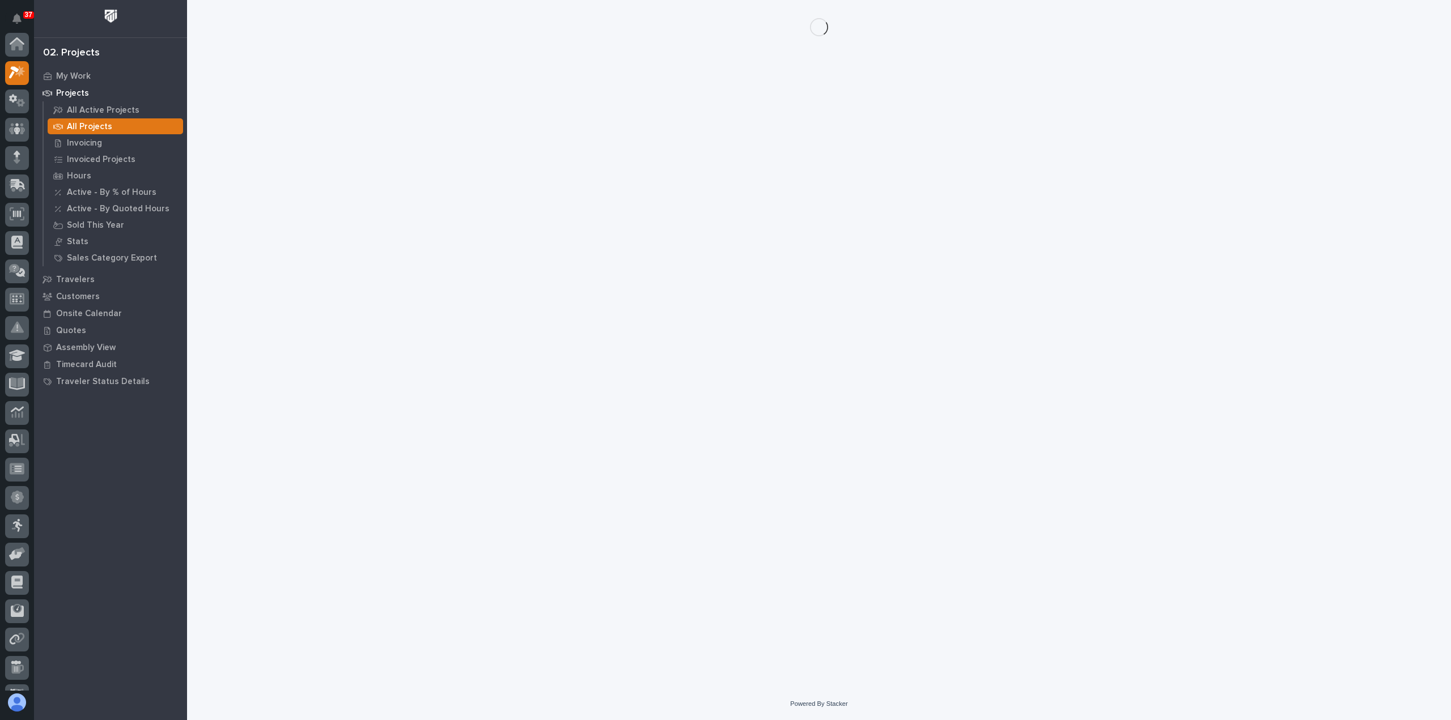
scroll to position [28, 0]
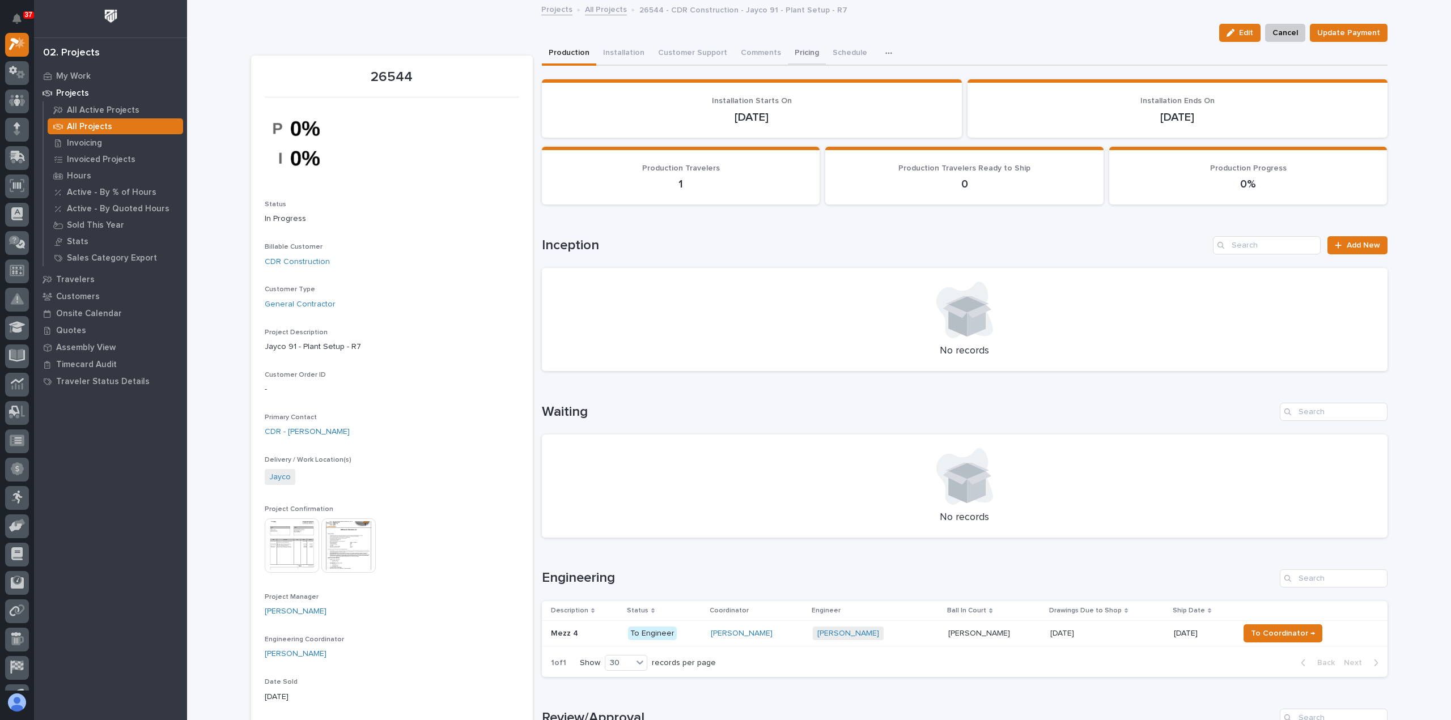
click at [791, 52] on button "Pricing" at bounding box center [807, 54] width 38 height 24
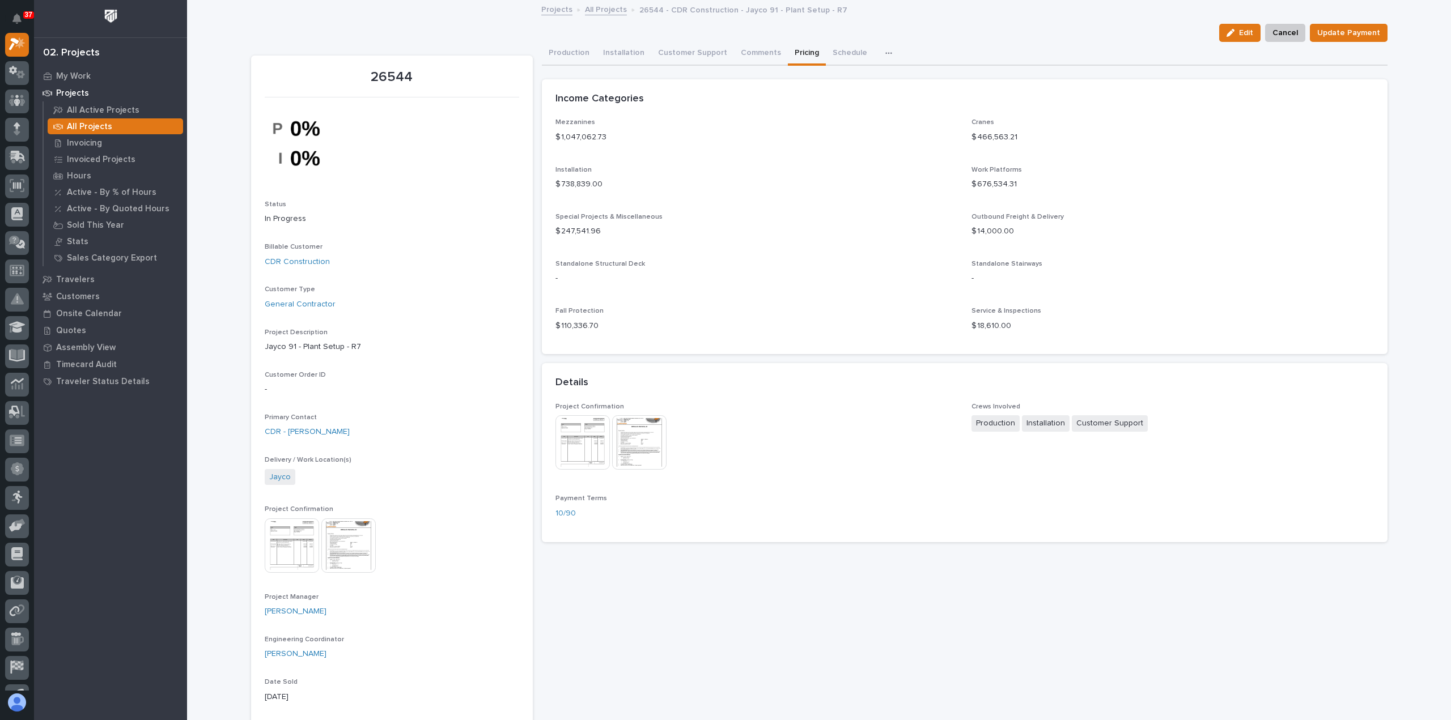
click at [461, 595] on p "Project Manager" at bounding box center [392, 597] width 254 height 8
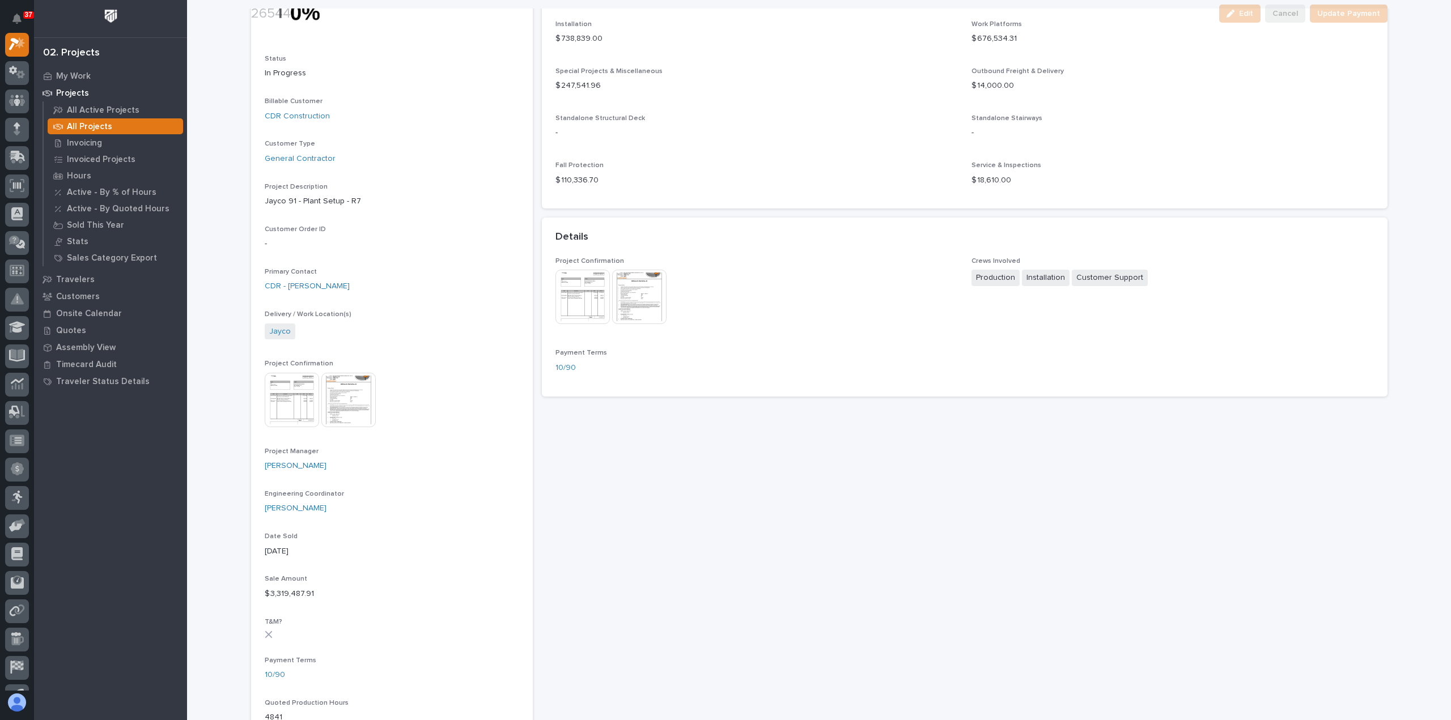
scroll to position [227, 0]
